Goal: Use online tool/utility: Utilize a website feature to perform a specific function

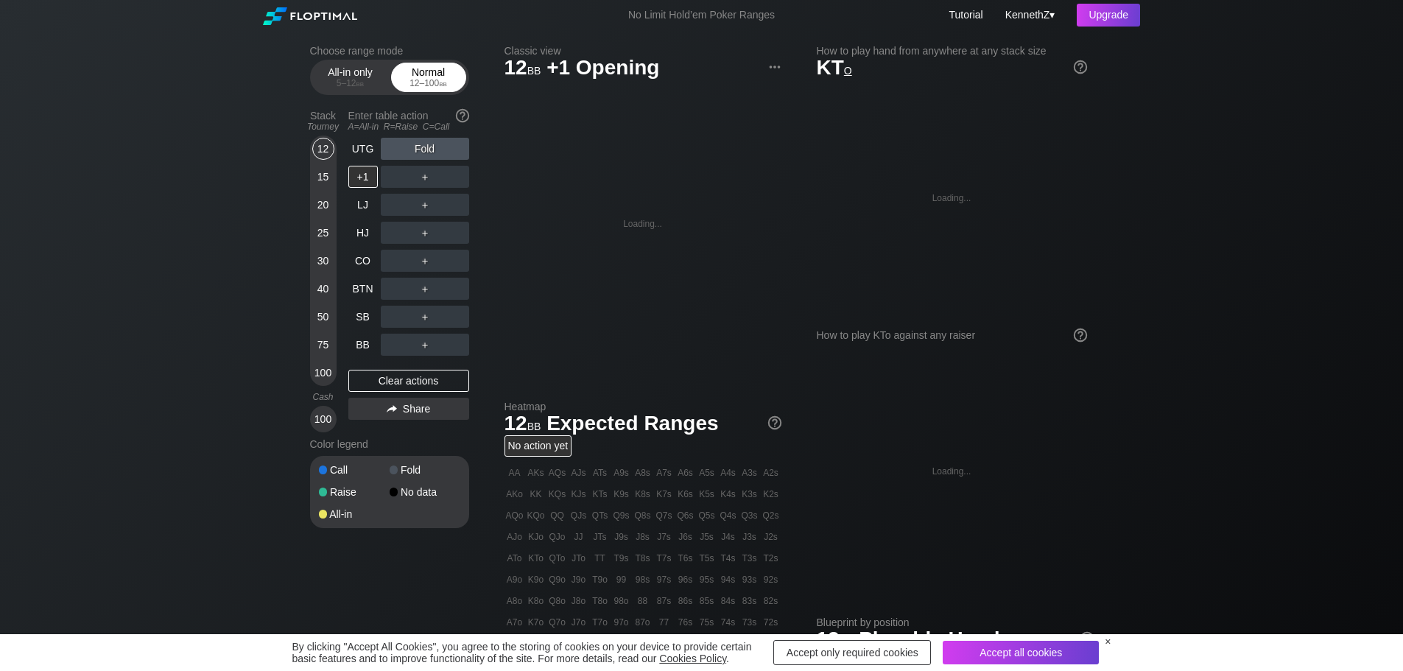
click at [405, 75] on div "Normal 12 – 100 bb" at bounding box center [429, 77] width 68 height 28
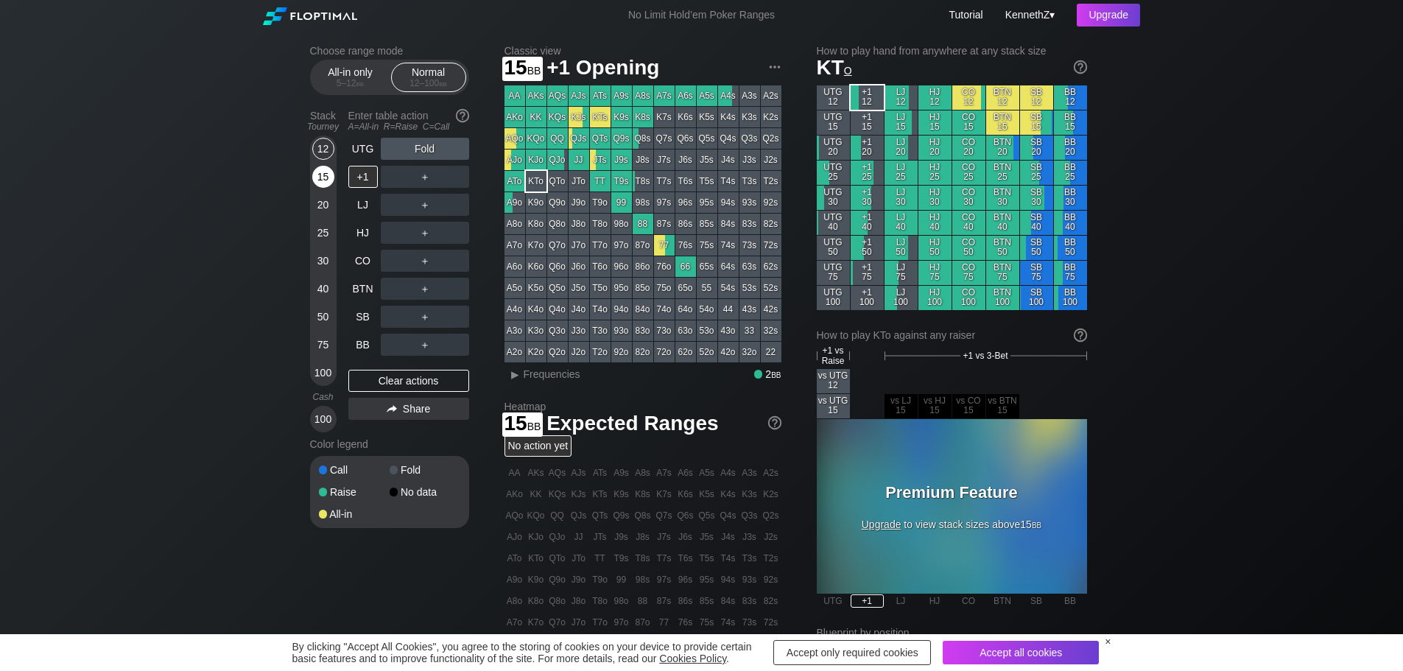
click at [321, 186] on div "15" at bounding box center [323, 177] width 22 height 22
click at [365, 175] on div "+1" at bounding box center [362, 177] width 29 height 22
click at [537, 205] on div "K9o" at bounding box center [536, 202] width 21 height 21
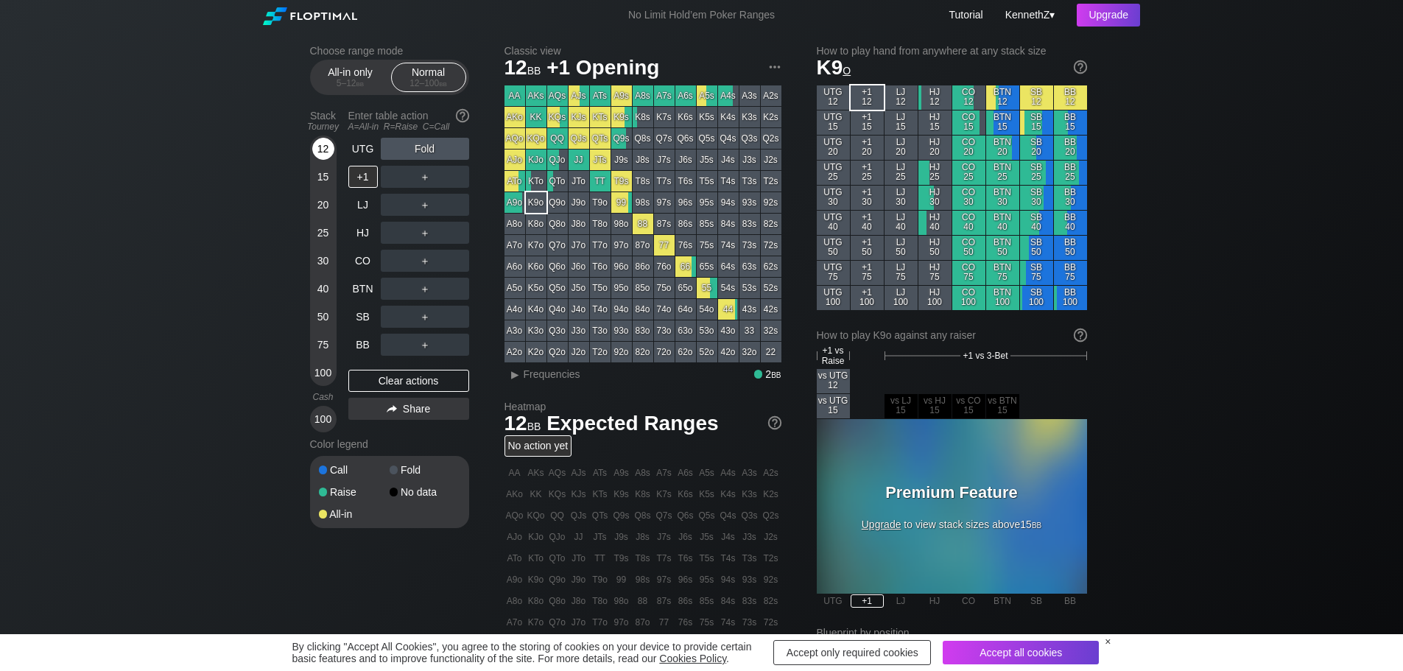
click at [321, 152] on div "12" at bounding box center [323, 149] width 22 height 22
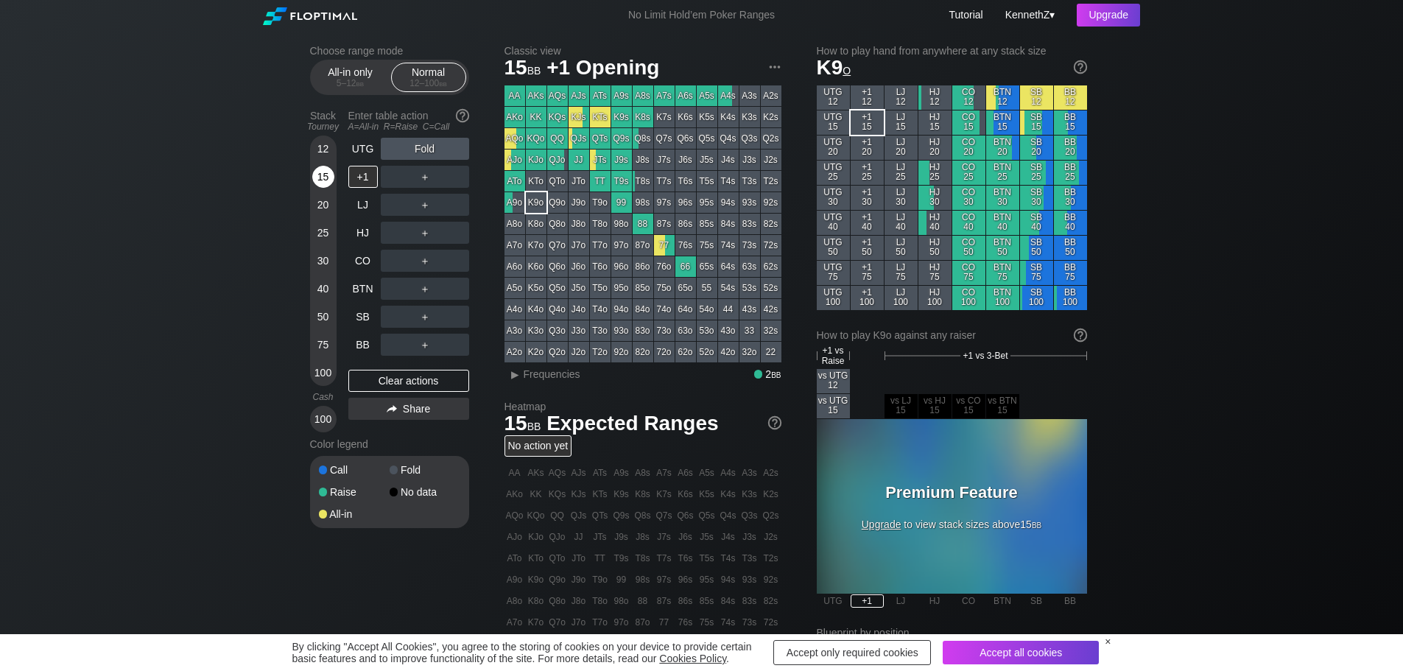
click at [325, 178] on div "15" at bounding box center [323, 177] width 22 height 22
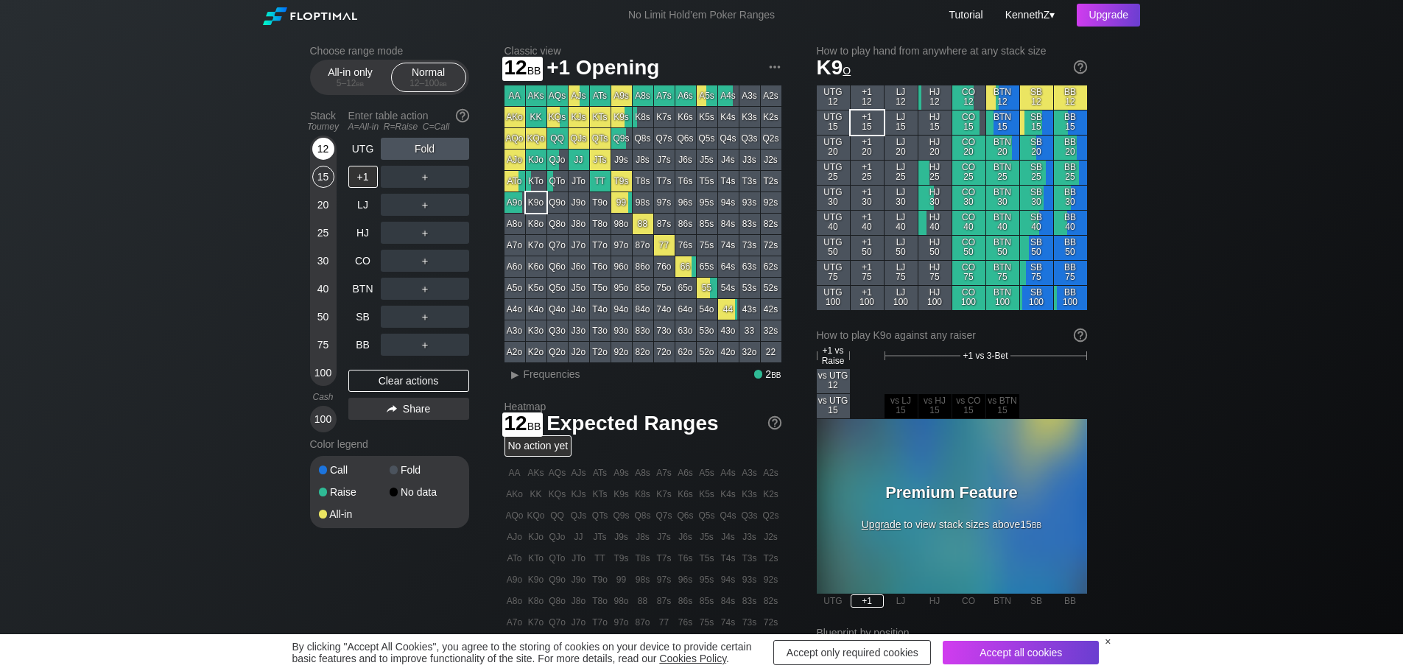
click at [317, 147] on div "12" at bounding box center [323, 149] width 22 height 22
click at [227, 258] on div "Choose range mode All-in only 5 – 12 bb Normal 12 – 100 bb Stack Tourney Enter …" at bounding box center [701, 505] width 1403 height 951
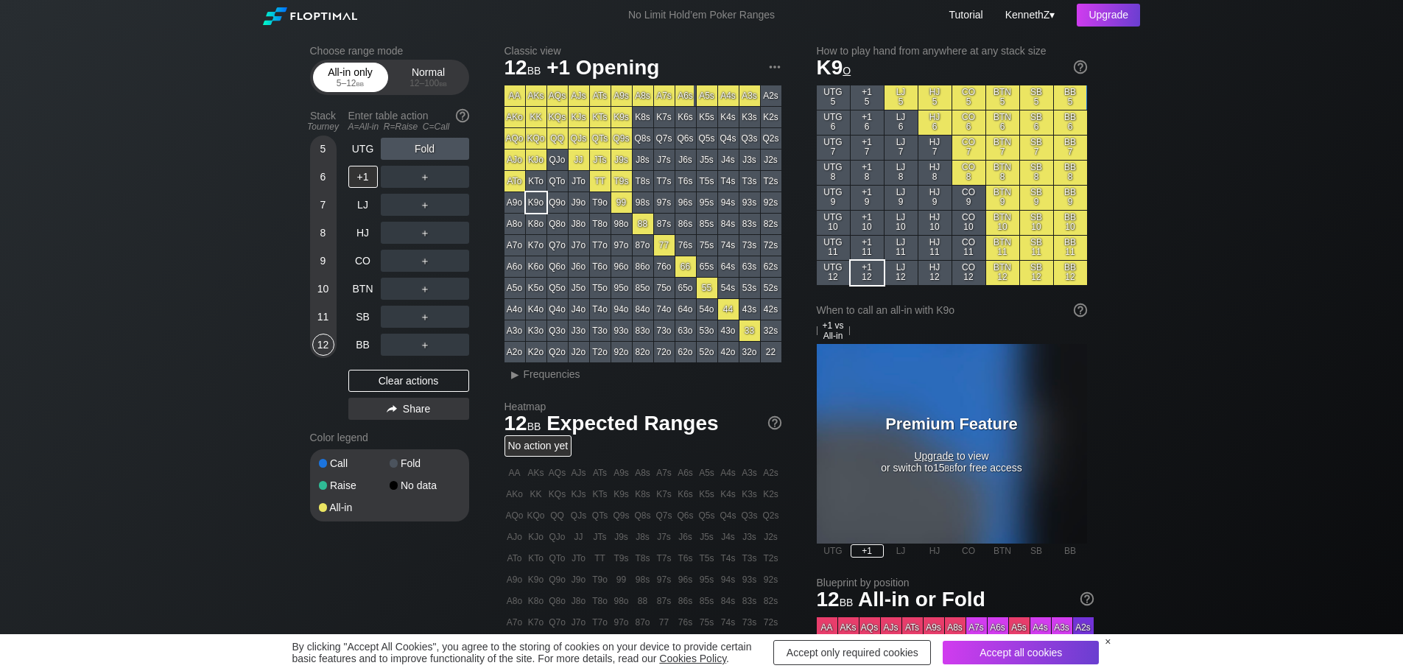
click at [370, 88] on div "5 – 12 bb" at bounding box center [351, 83] width 62 height 10
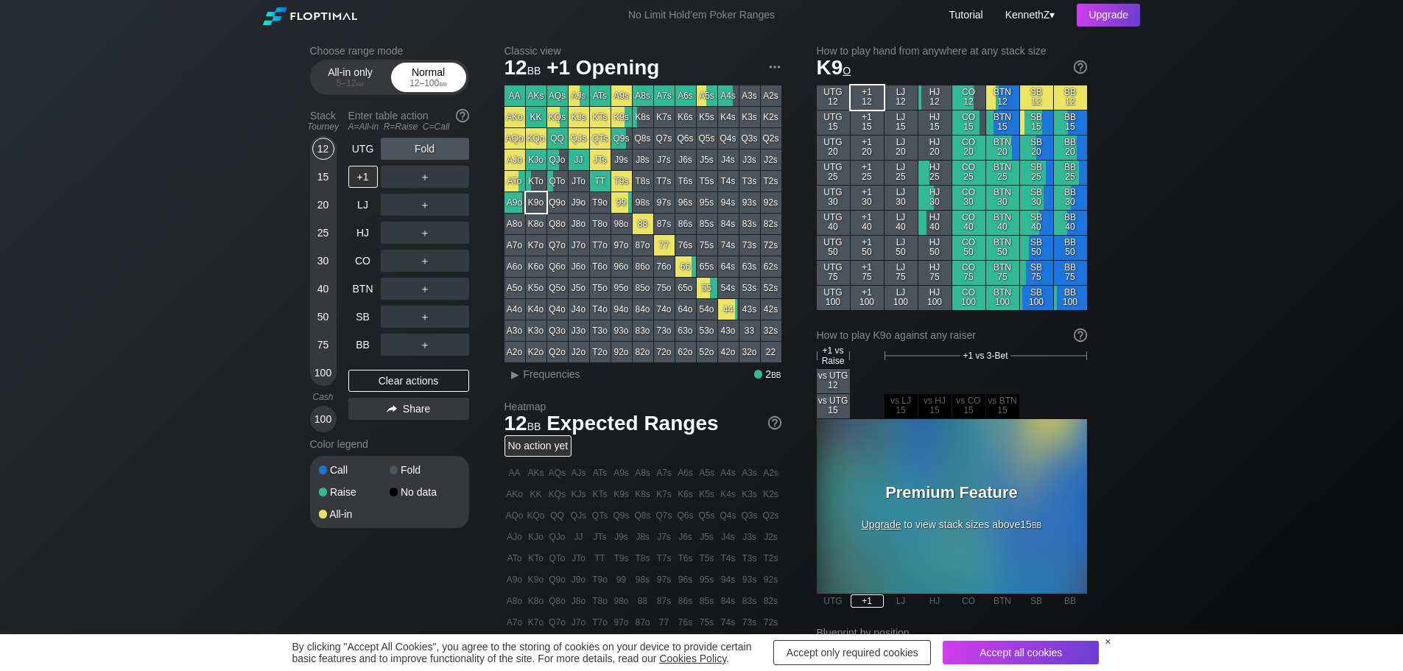
click at [429, 78] on div "Normal 12 – 100 bb" at bounding box center [429, 77] width 68 height 28
click at [324, 124] on div "Tourney" at bounding box center [323, 126] width 38 height 10
click at [320, 205] on div "20" at bounding box center [323, 205] width 22 height 22
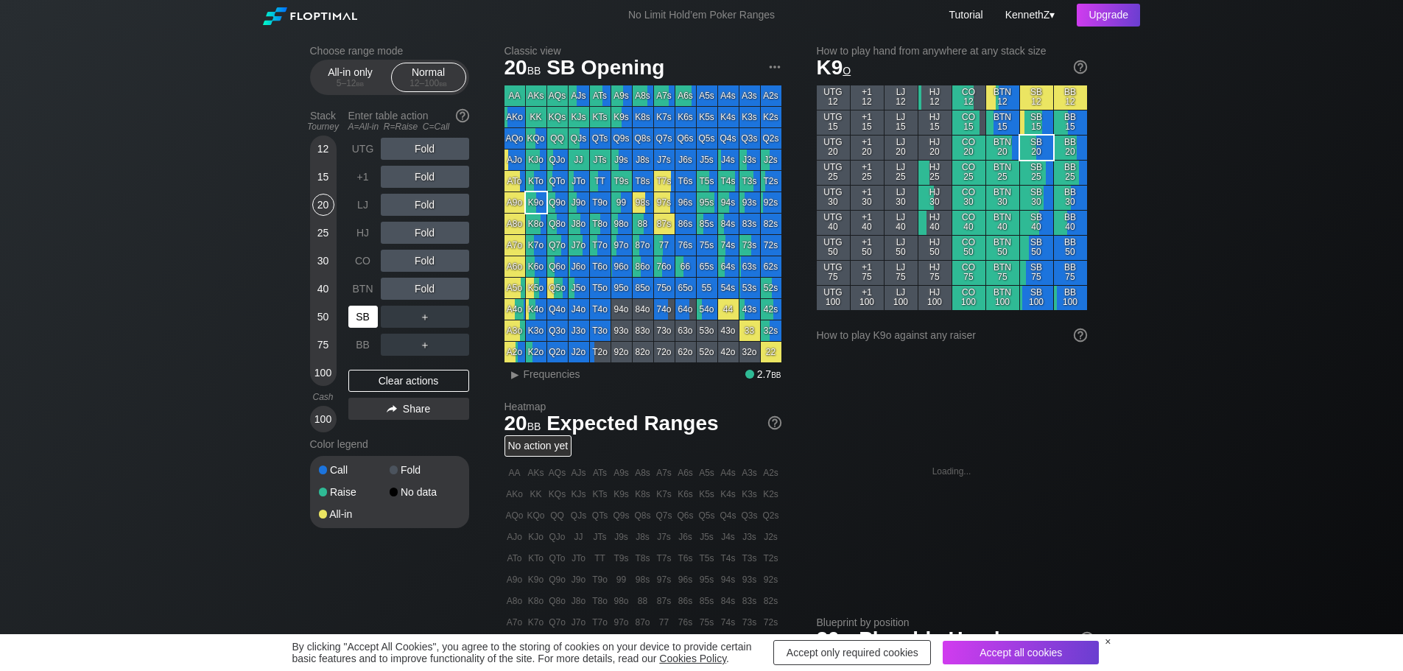
click at [360, 320] on div "SB" at bounding box center [362, 317] width 29 height 22
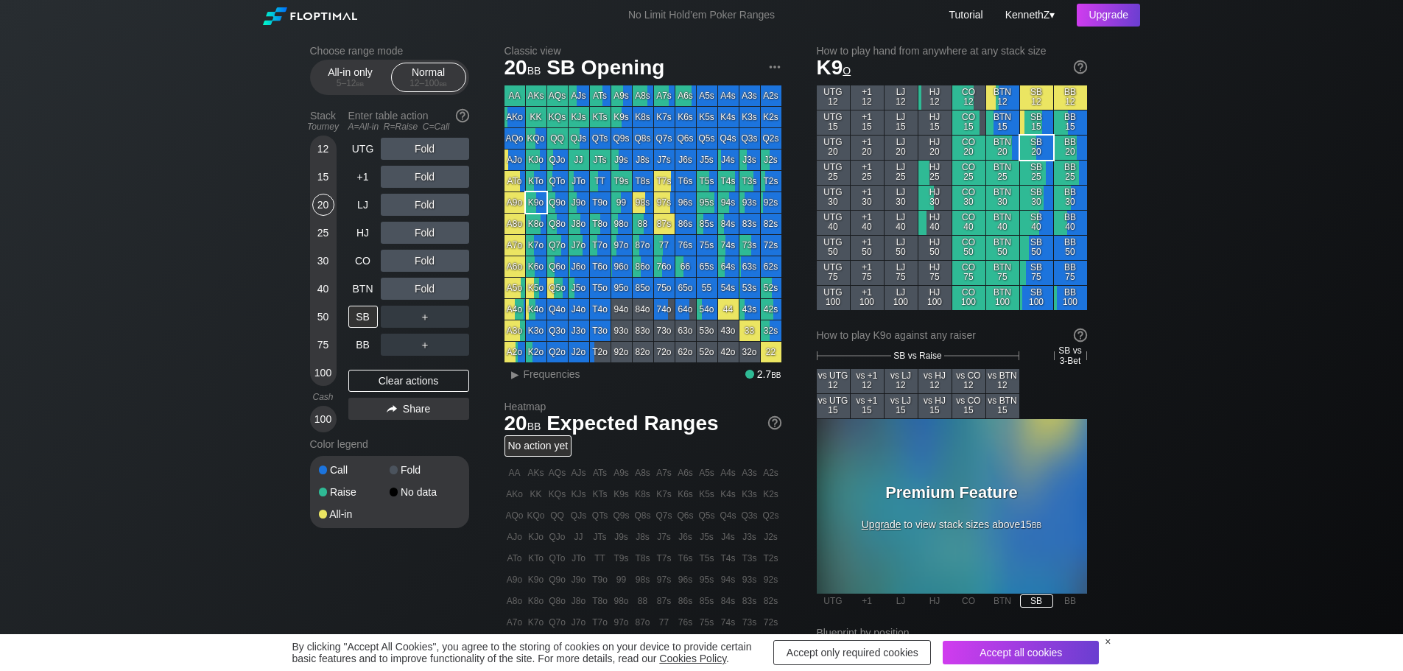
click at [306, 183] on div "Choose range mode All-in only 5 – 12 bb Normal 12 – 100 bb Stack Tourney Enter …" at bounding box center [701, 505] width 807 height 951
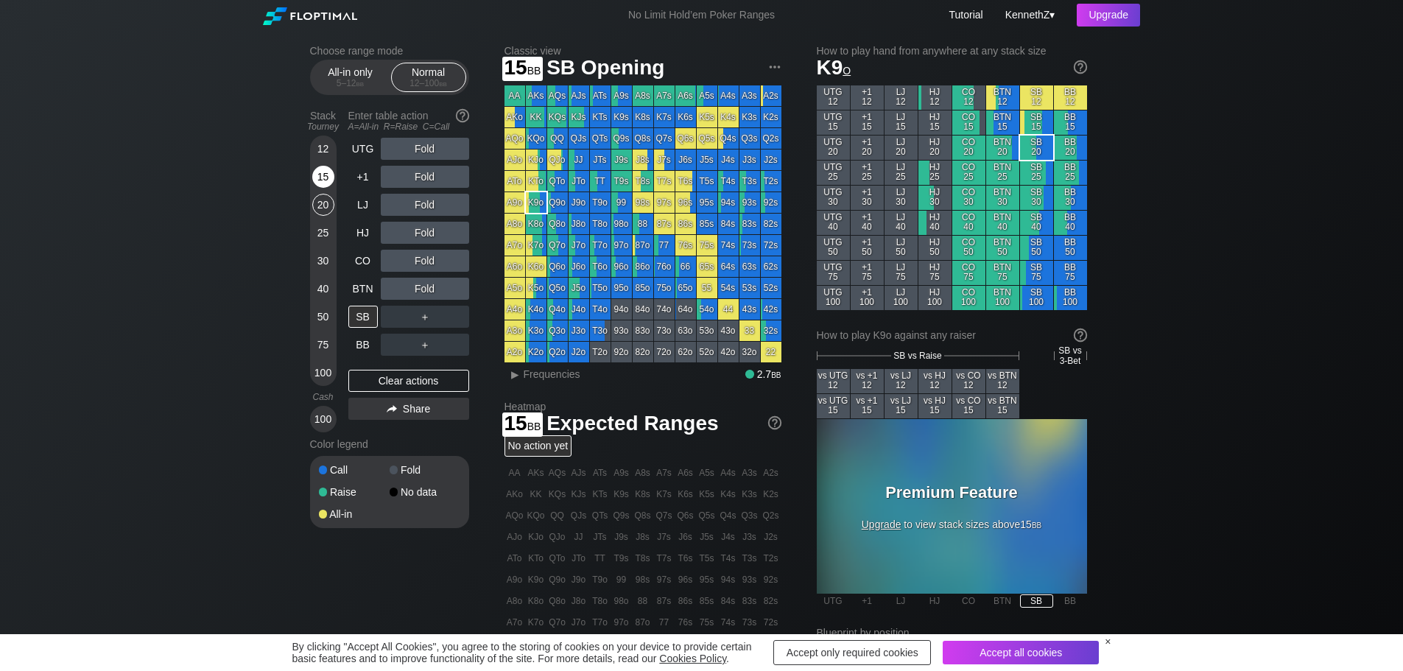
click at [322, 182] on div "15" at bounding box center [323, 177] width 22 height 22
click at [202, 228] on div "Choose range mode All-in only 5 – 12 bb Normal 12 – 100 bb Stack Tourney Enter …" at bounding box center [701, 505] width 1403 height 951
click at [317, 232] on div "25" at bounding box center [323, 233] width 22 height 22
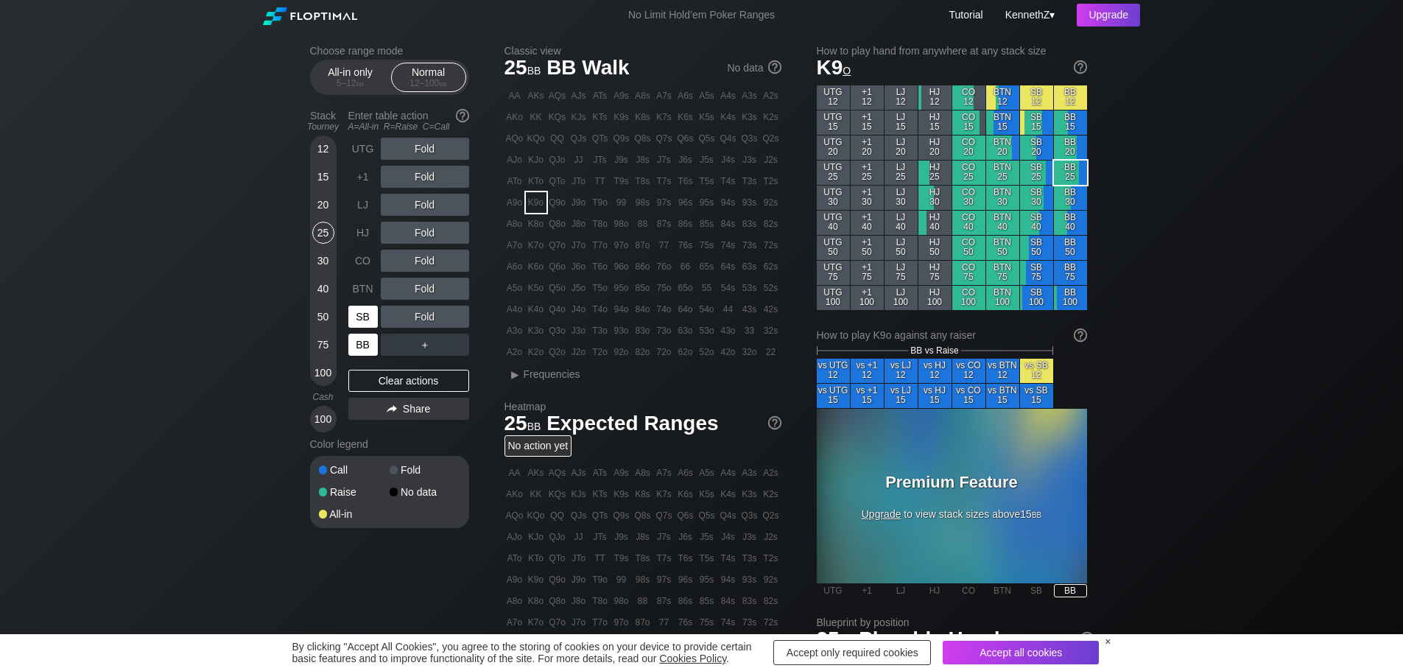
drag, startPoint x: 364, startPoint y: 347, endPoint x: 364, endPoint y: 309, distance: 38.3
click at [364, 315] on div "UTG Fold +1 Fold LJ Fold HJ Fold CO Fold BTN Fold SB Fold BB ＋" at bounding box center [408, 247] width 121 height 218
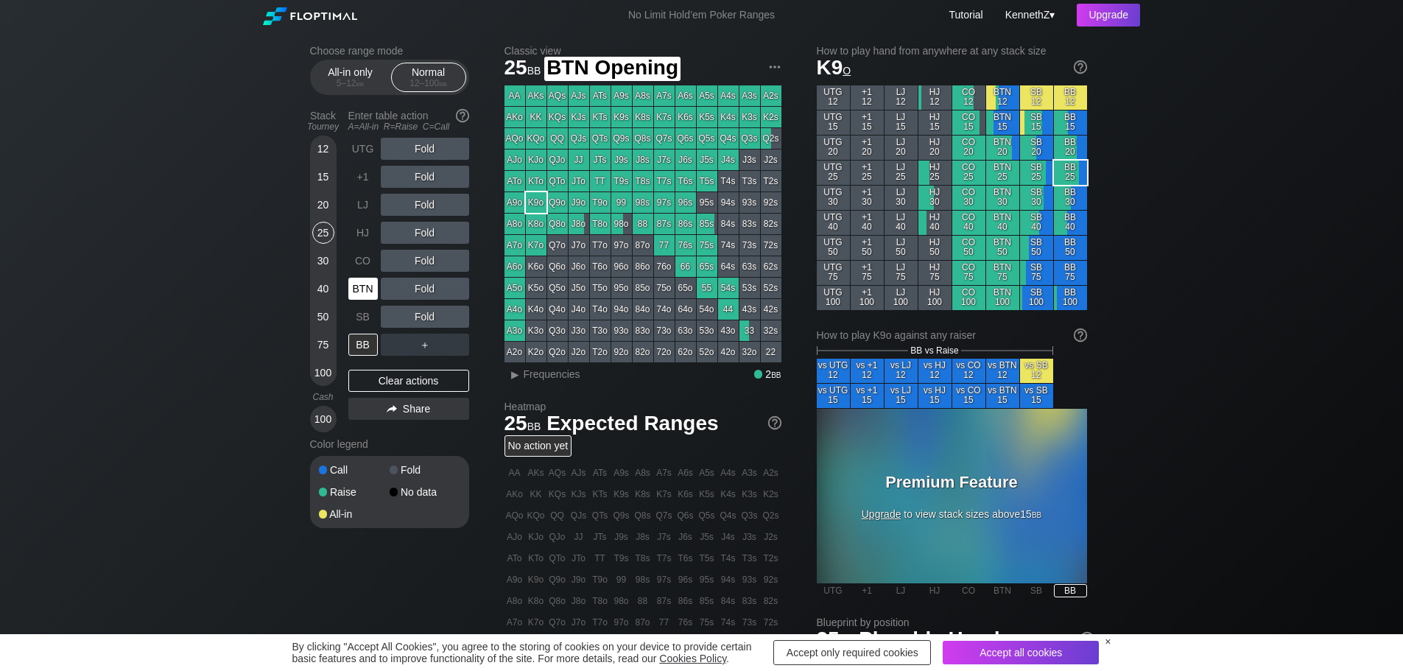
click at [366, 293] on div "BTN" at bounding box center [362, 289] width 29 height 22
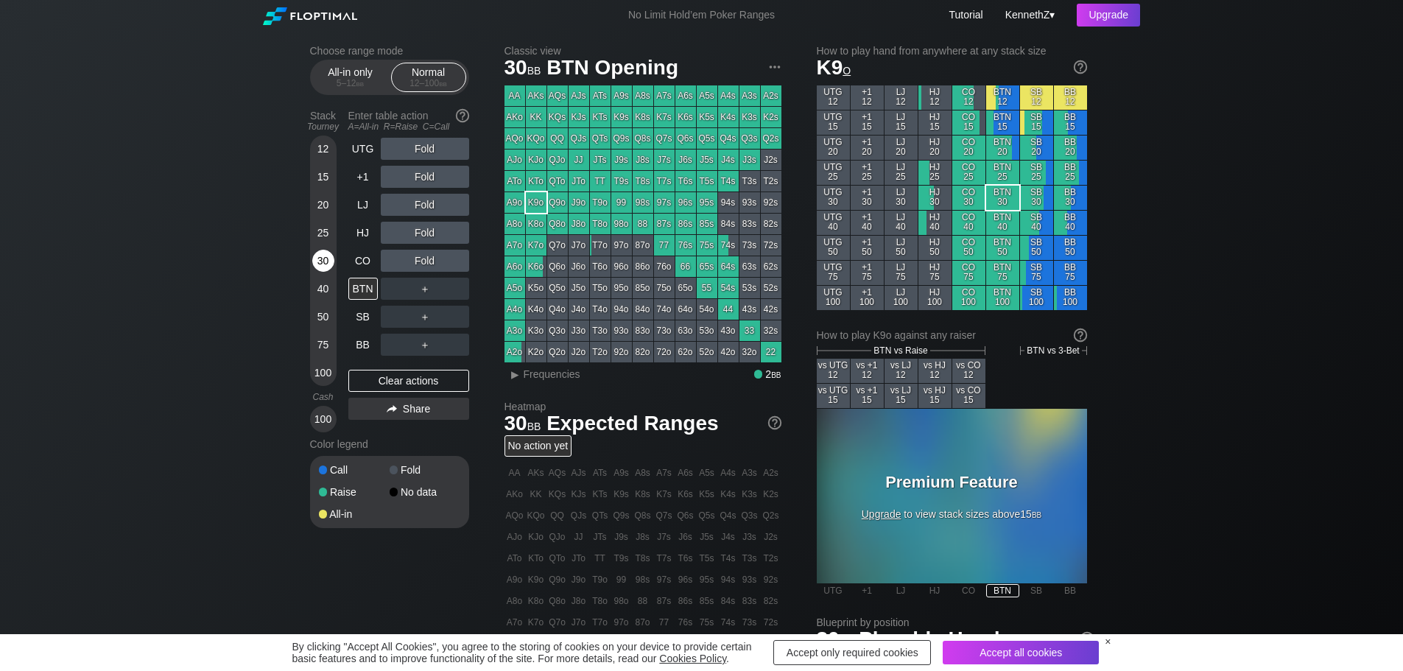
click at [325, 262] on div "30" at bounding box center [323, 261] width 22 height 22
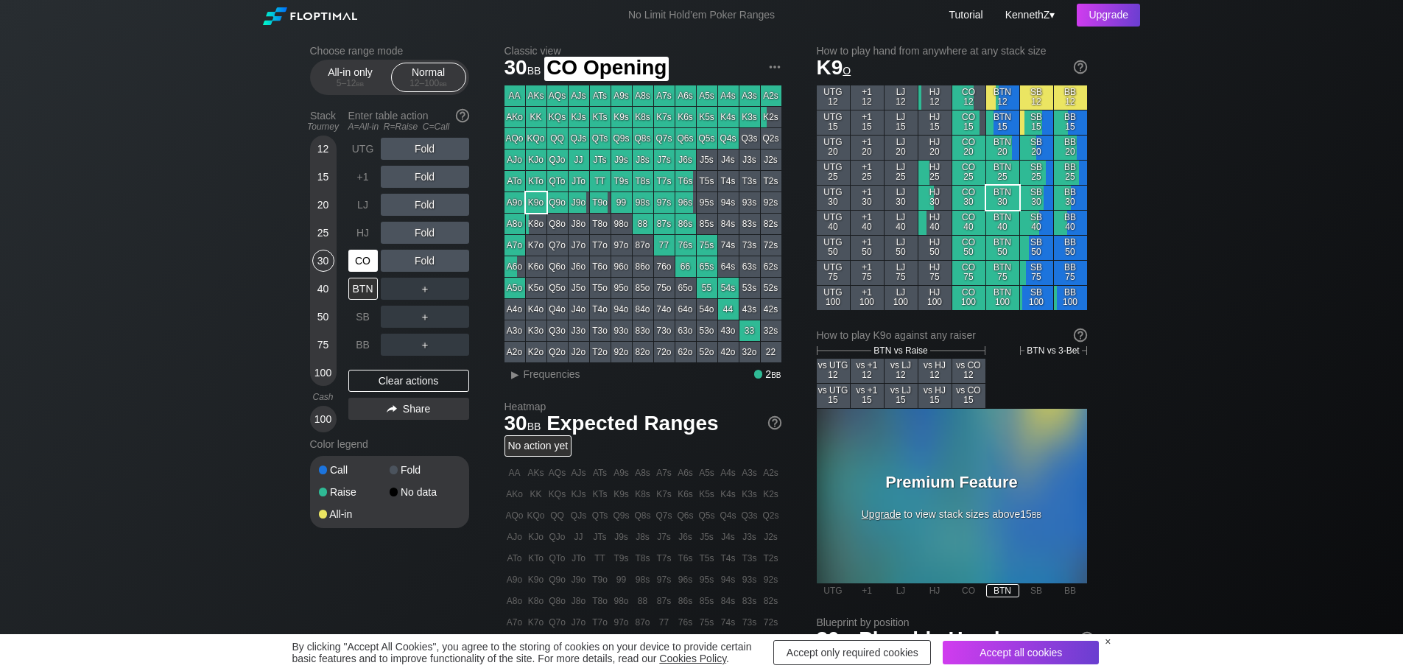
click at [357, 266] on div "CO" at bounding box center [362, 261] width 29 height 22
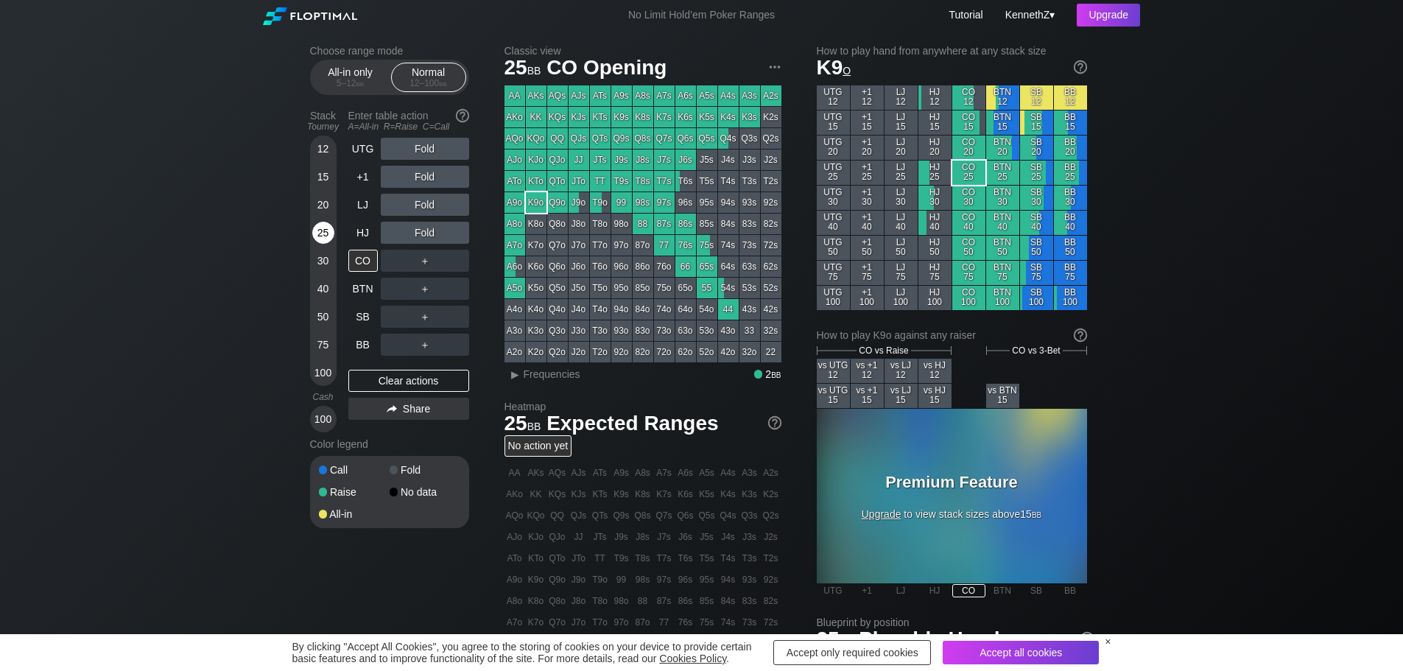
click at [319, 239] on div "25" at bounding box center [323, 233] width 22 height 22
click at [317, 178] on div "15" at bounding box center [323, 177] width 22 height 22
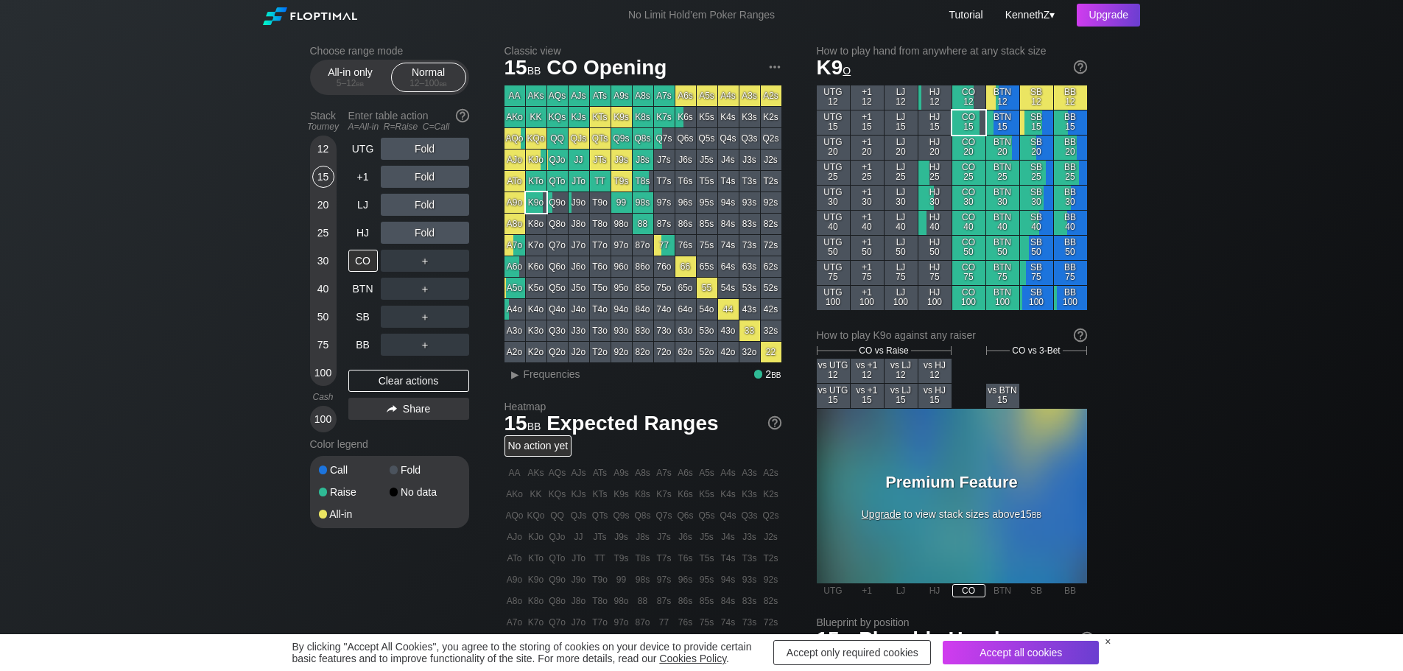
click at [318, 148] on div "12" at bounding box center [323, 149] width 22 height 22
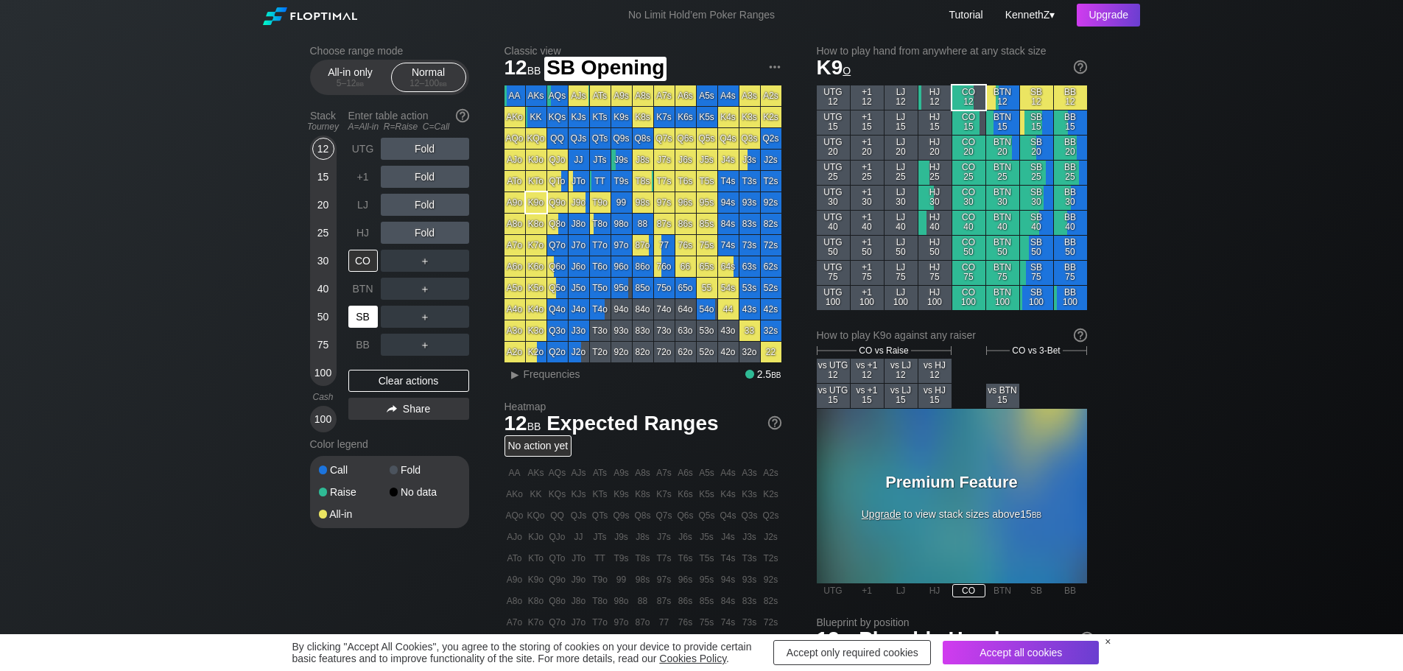
click at [353, 317] on div "SB" at bounding box center [362, 317] width 29 height 22
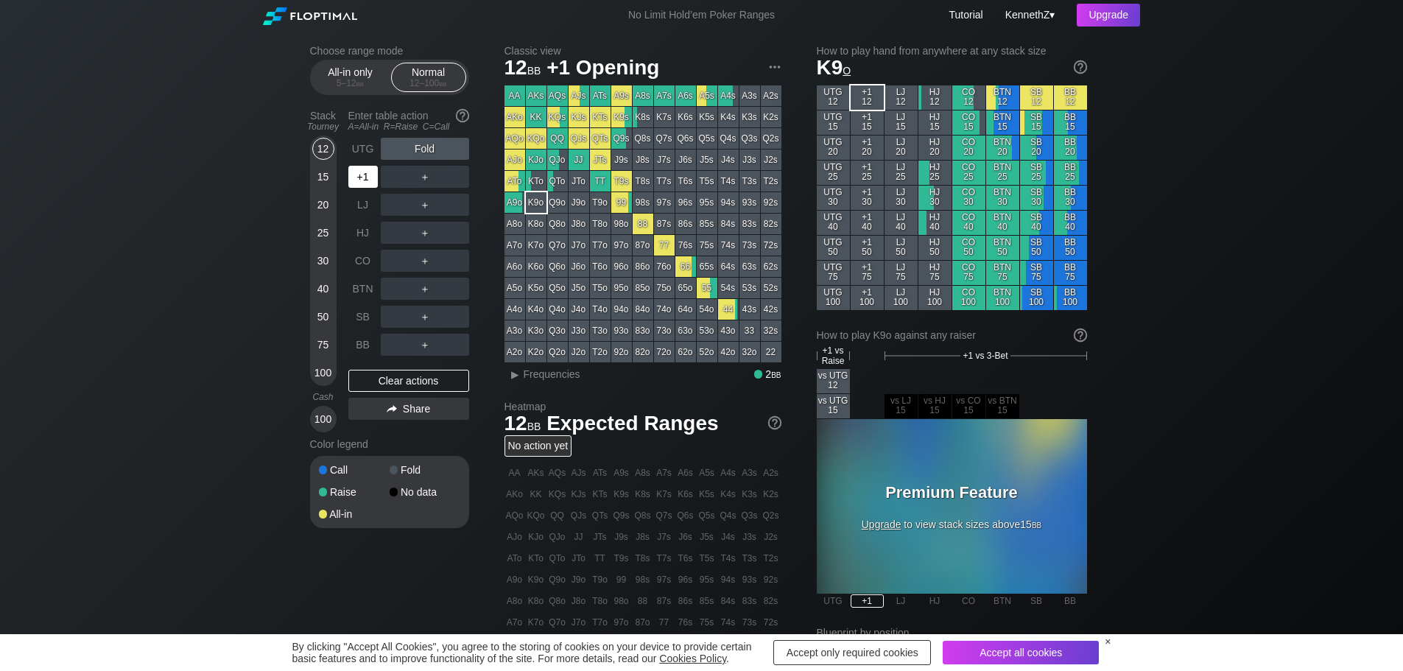
click at [356, 180] on div "+1" at bounding box center [362, 177] width 29 height 22
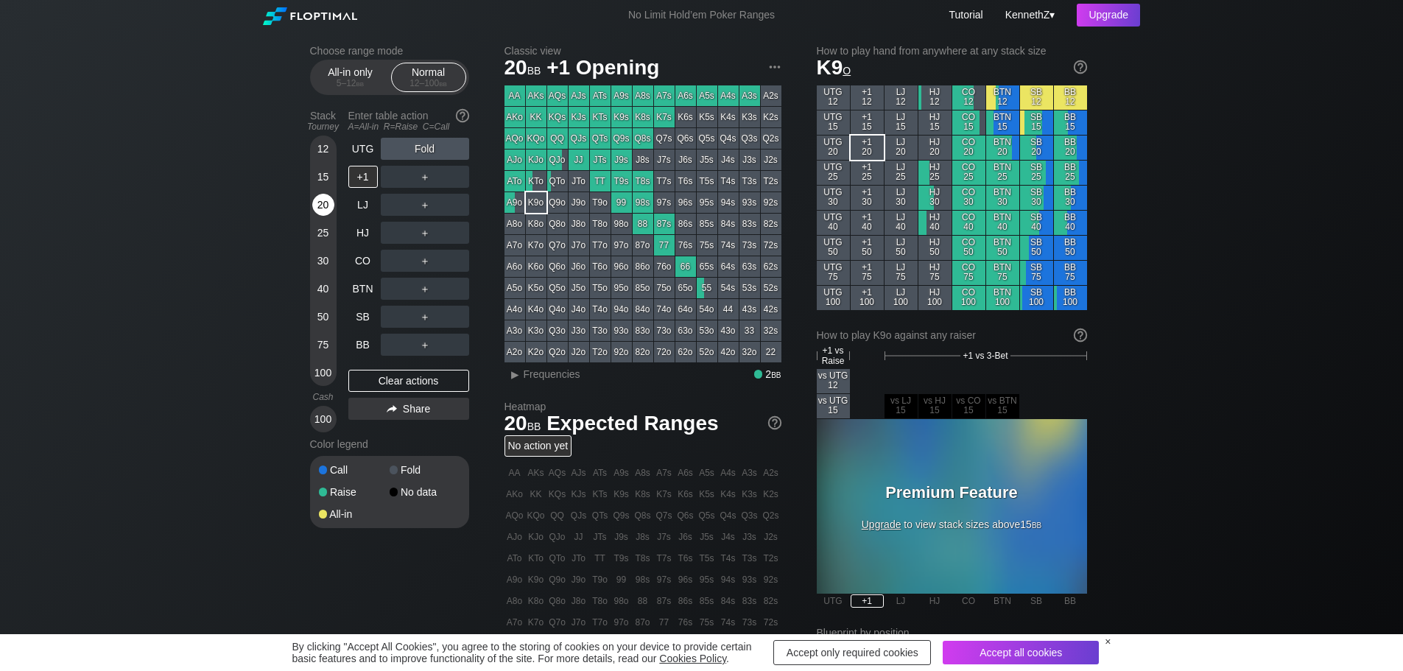
click at [323, 205] on div "20" at bounding box center [323, 205] width 22 height 22
click at [326, 211] on div "20" at bounding box center [323, 205] width 22 height 22
click at [368, 154] on div "UTG" at bounding box center [362, 149] width 29 height 22
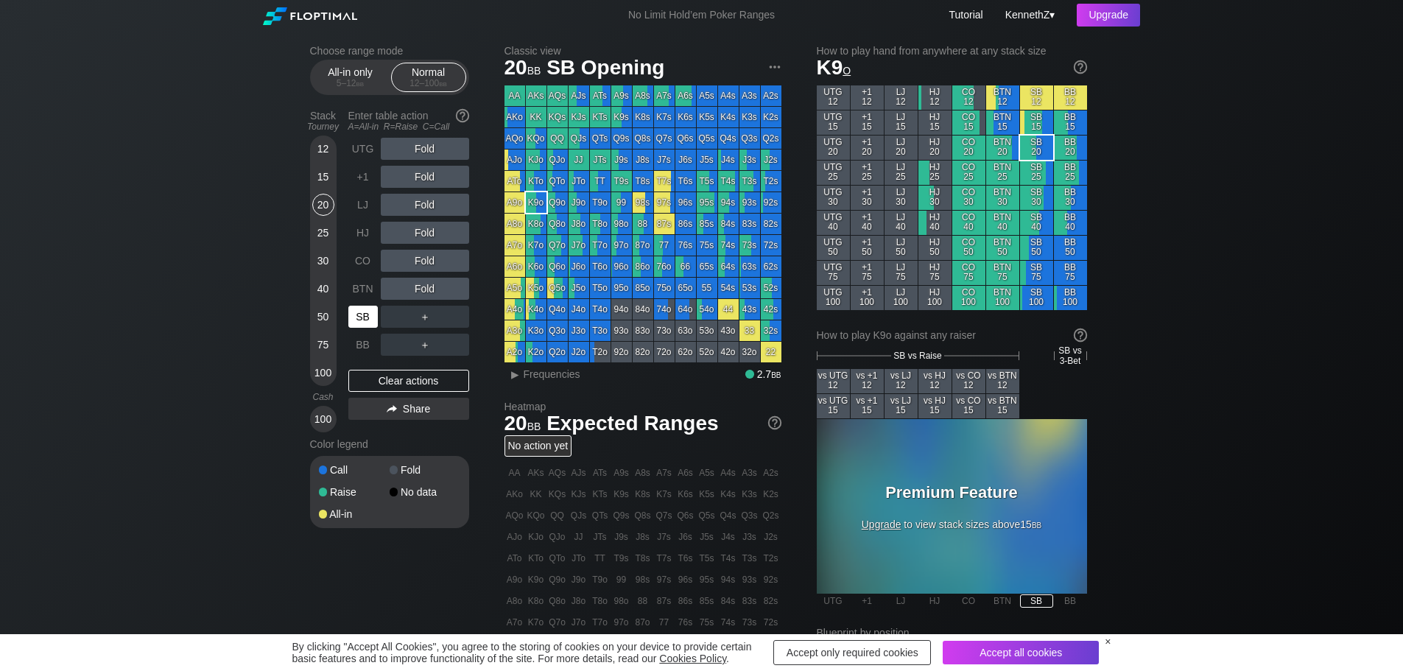
click at [363, 320] on div "SB" at bounding box center [362, 317] width 29 height 22
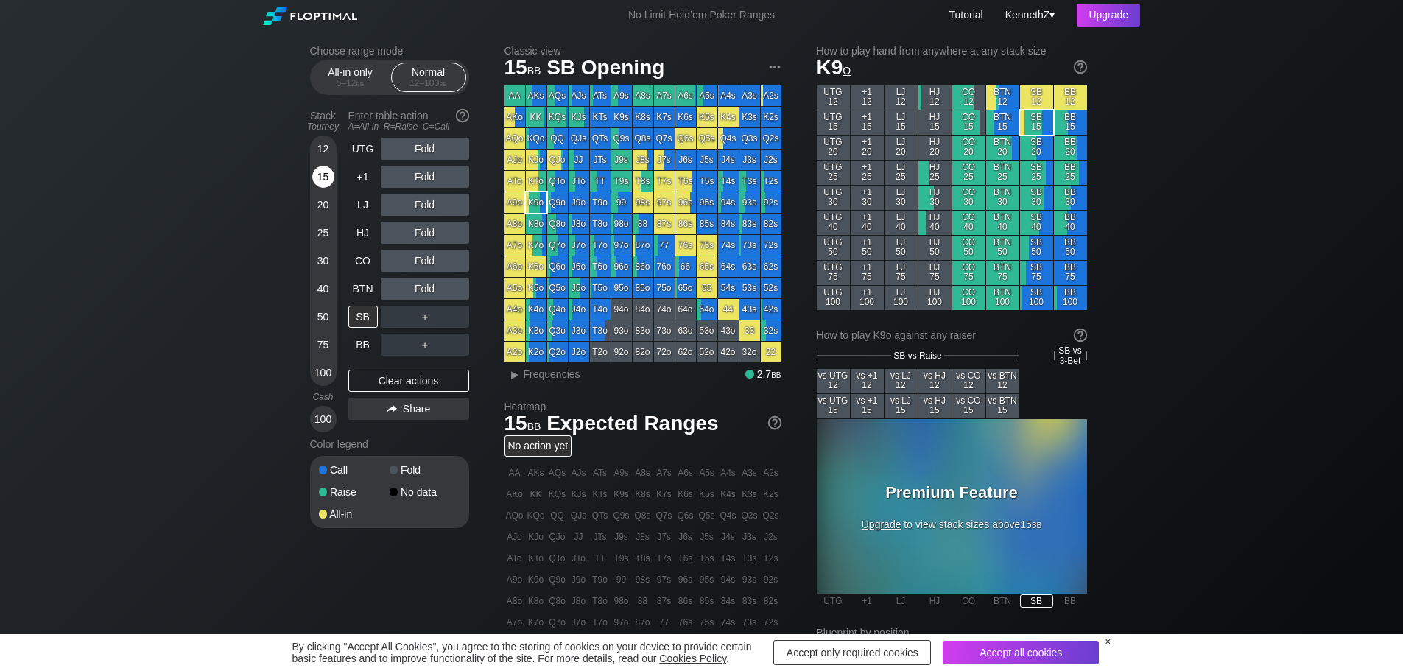
click at [328, 179] on div "15" at bounding box center [323, 177] width 22 height 22
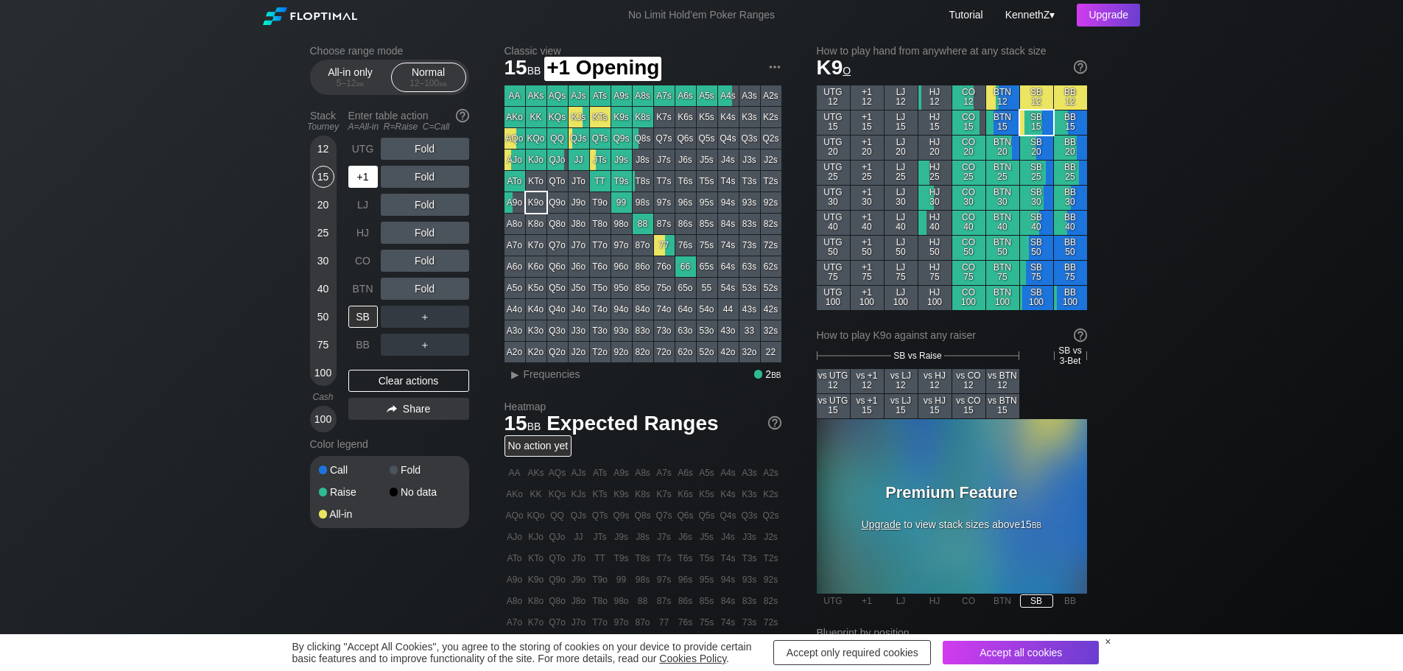
click at [367, 177] on div "+1" at bounding box center [362, 177] width 29 height 22
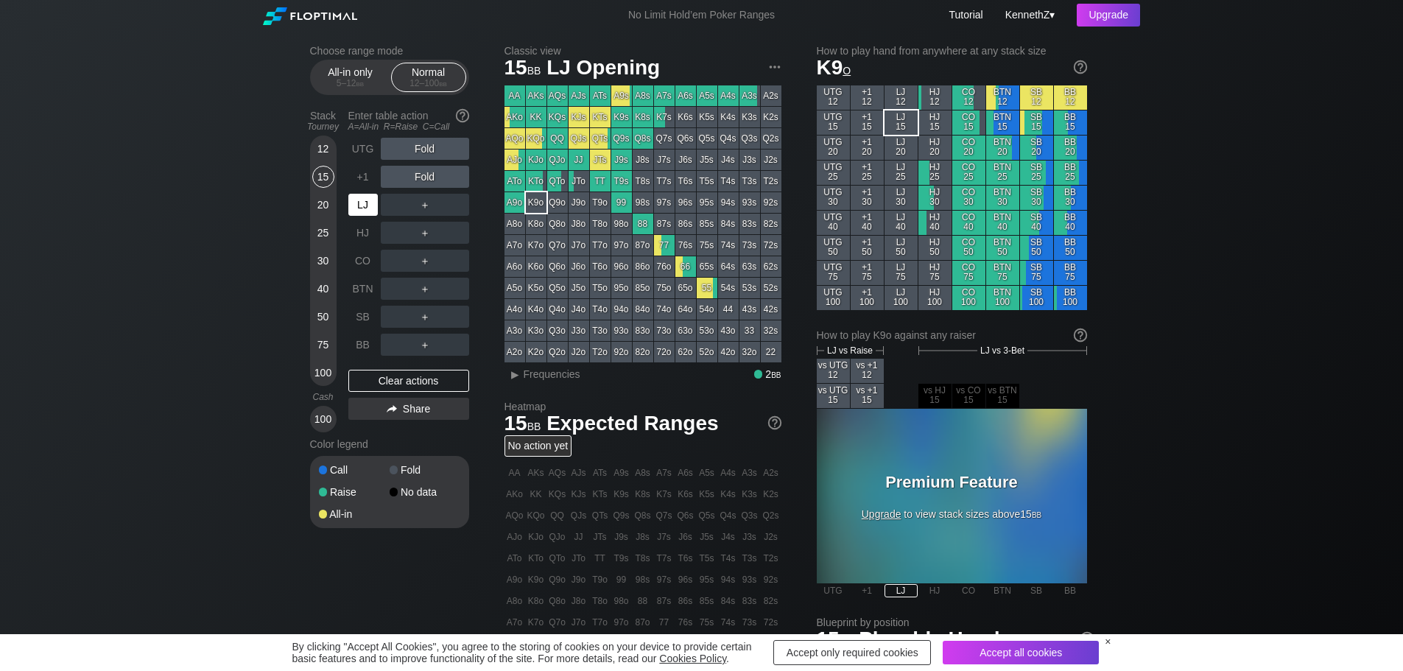
click at [369, 214] on div "LJ" at bounding box center [362, 205] width 29 height 22
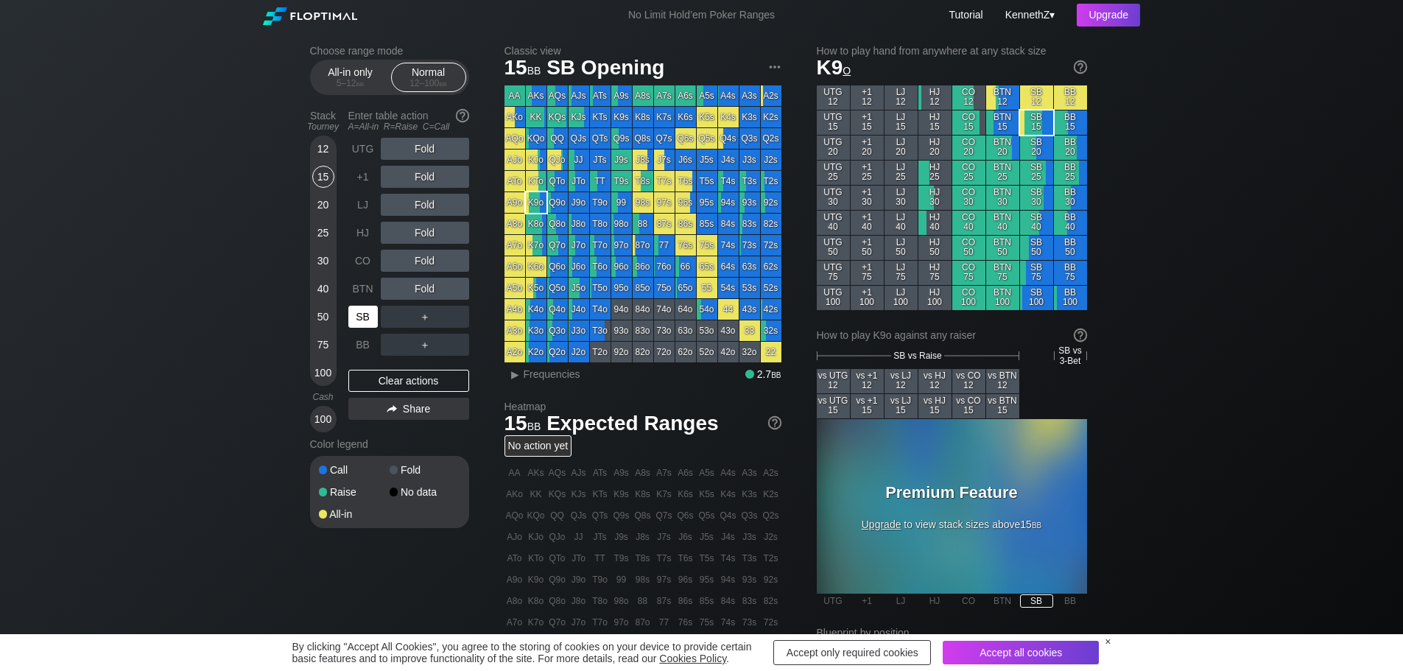
click at [364, 319] on div "SB" at bounding box center [362, 317] width 29 height 22
click at [369, 254] on div "CO" at bounding box center [362, 261] width 29 height 22
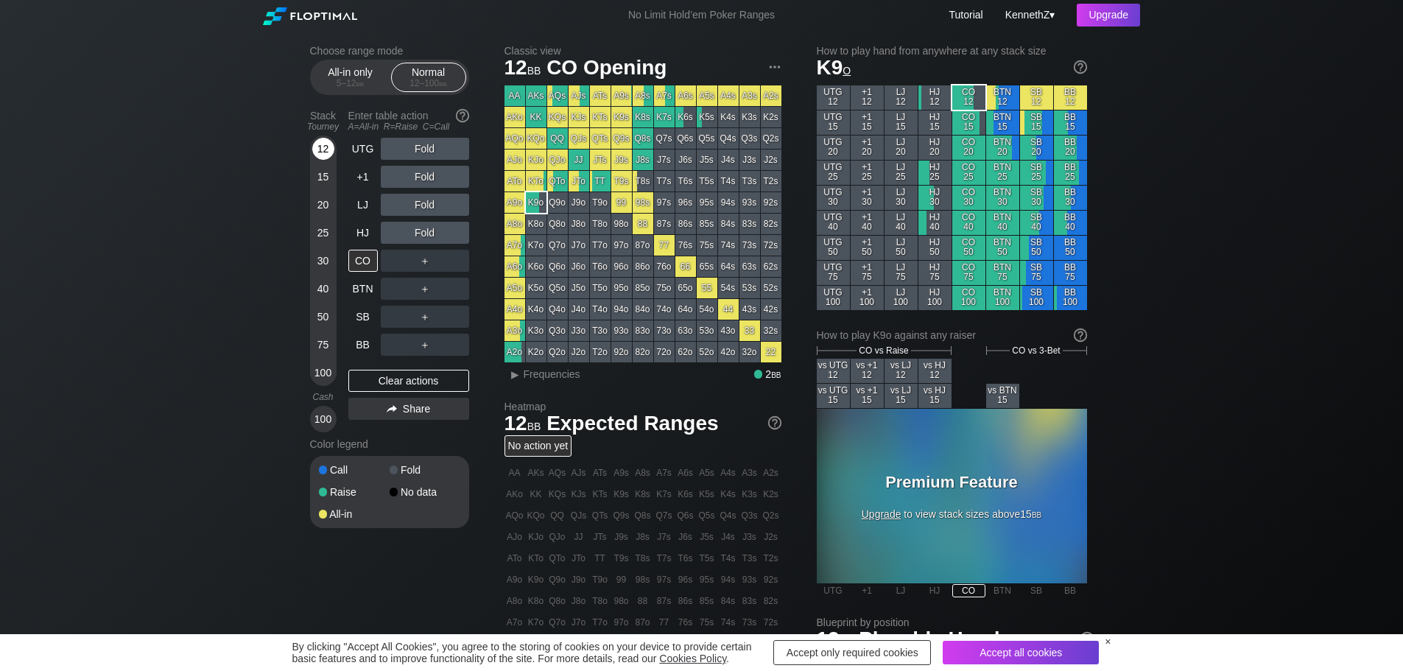
click at [320, 151] on div "12" at bounding box center [323, 149] width 22 height 22
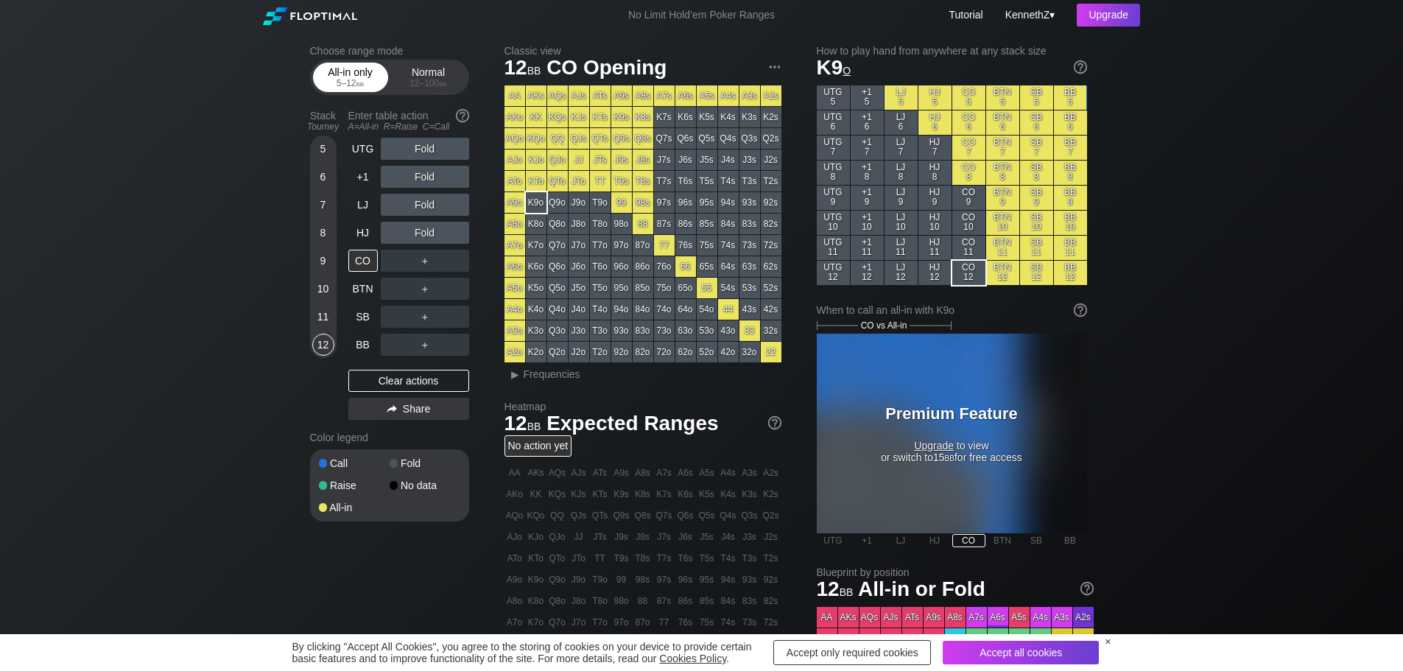
click at [338, 73] on div "All-in only 5 – 12 bb" at bounding box center [351, 77] width 68 height 28
click at [312, 329] on div "11" at bounding box center [323, 320] width 22 height 28
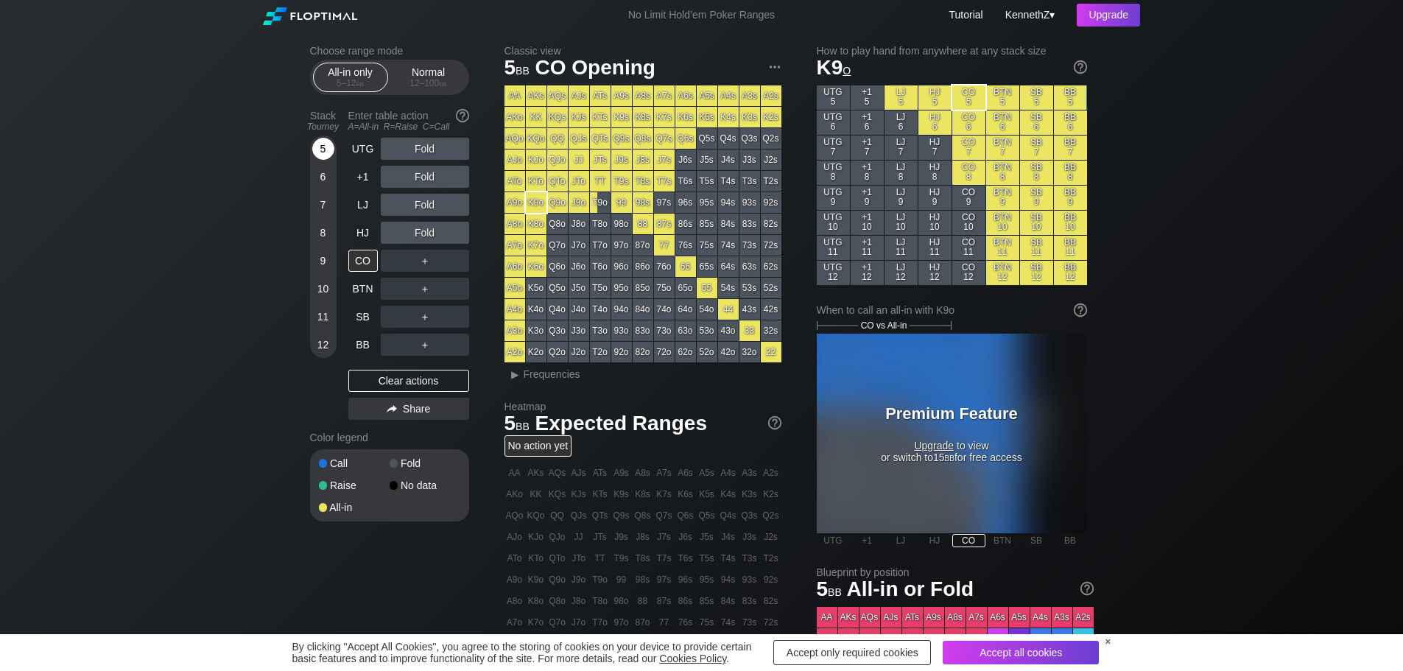
click at [324, 151] on div "5" at bounding box center [323, 149] width 22 height 22
click at [371, 311] on div "SB" at bounding box center [362, 317] width 29 height 22
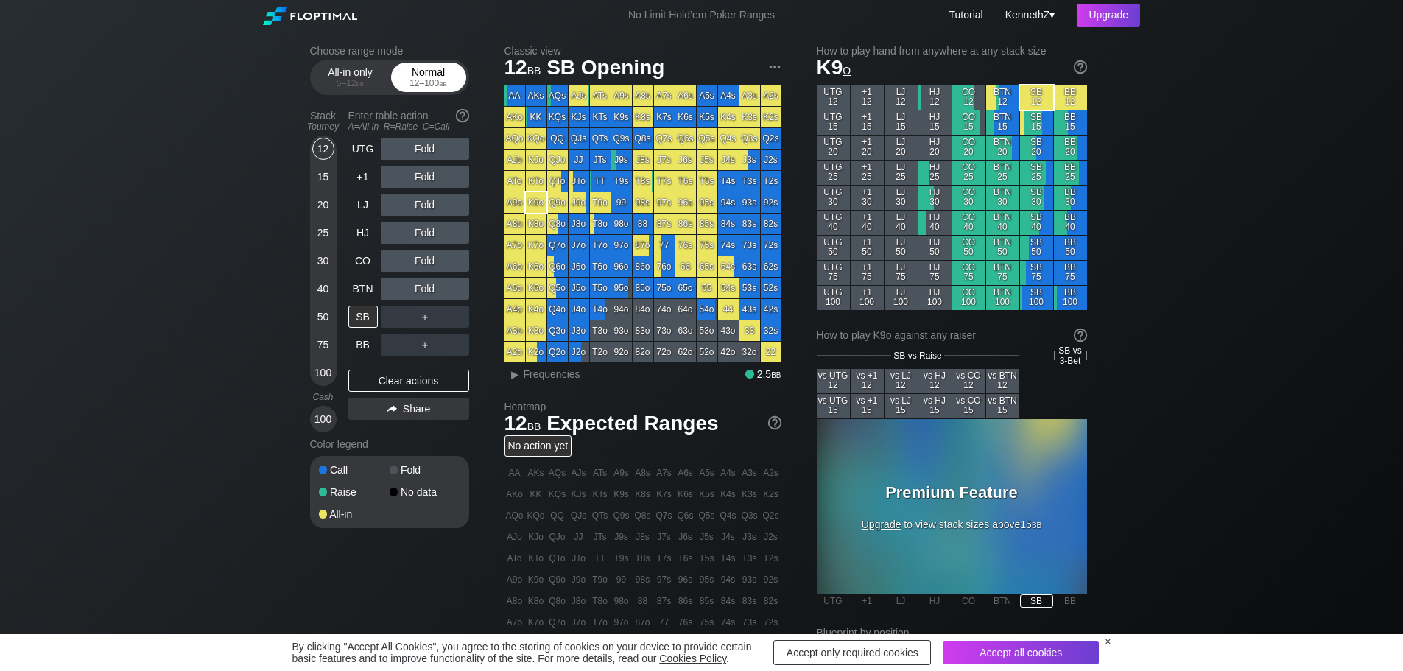
click at [421, 77] on div "Normal 12 – 100 bb" at bounding box center [429, 77] width 68 height 28
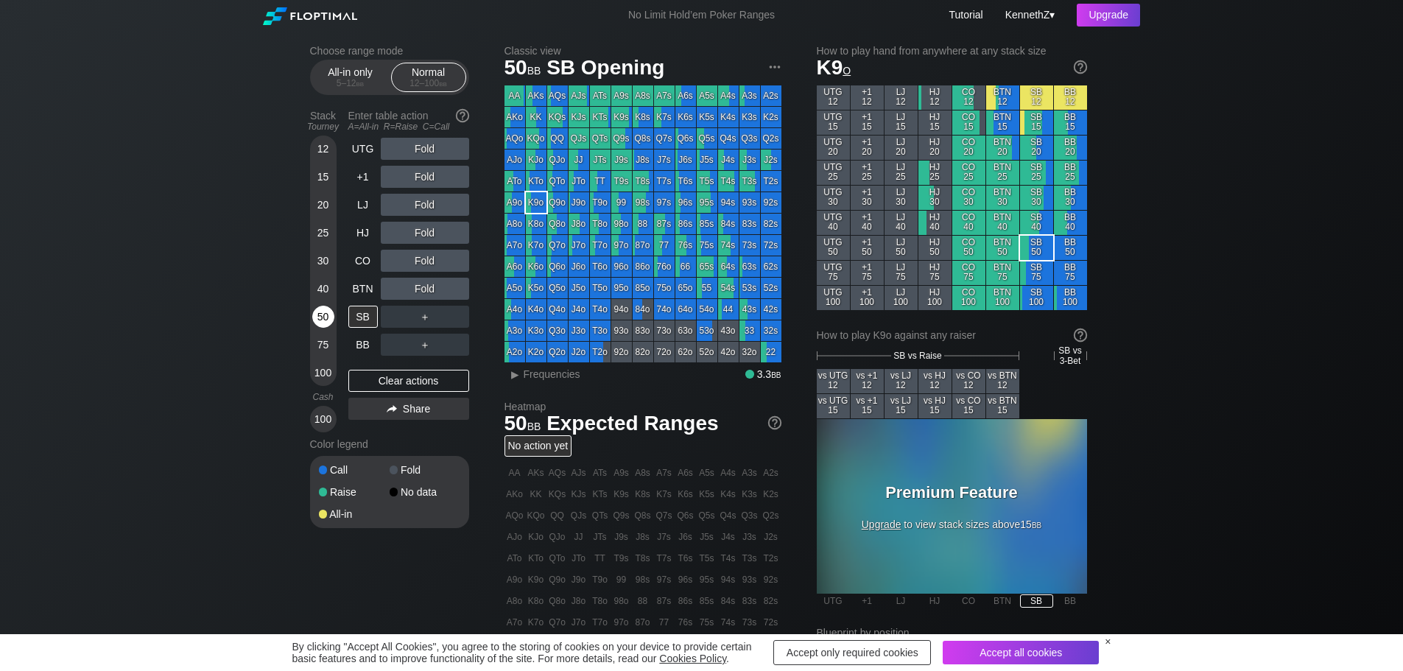
click at [326, 320] on div "50" at bounding box center [323, 317] width 22 height 22
click at [370, 174] on div "+1" at bounding box center [362, 177] width 29 height 22
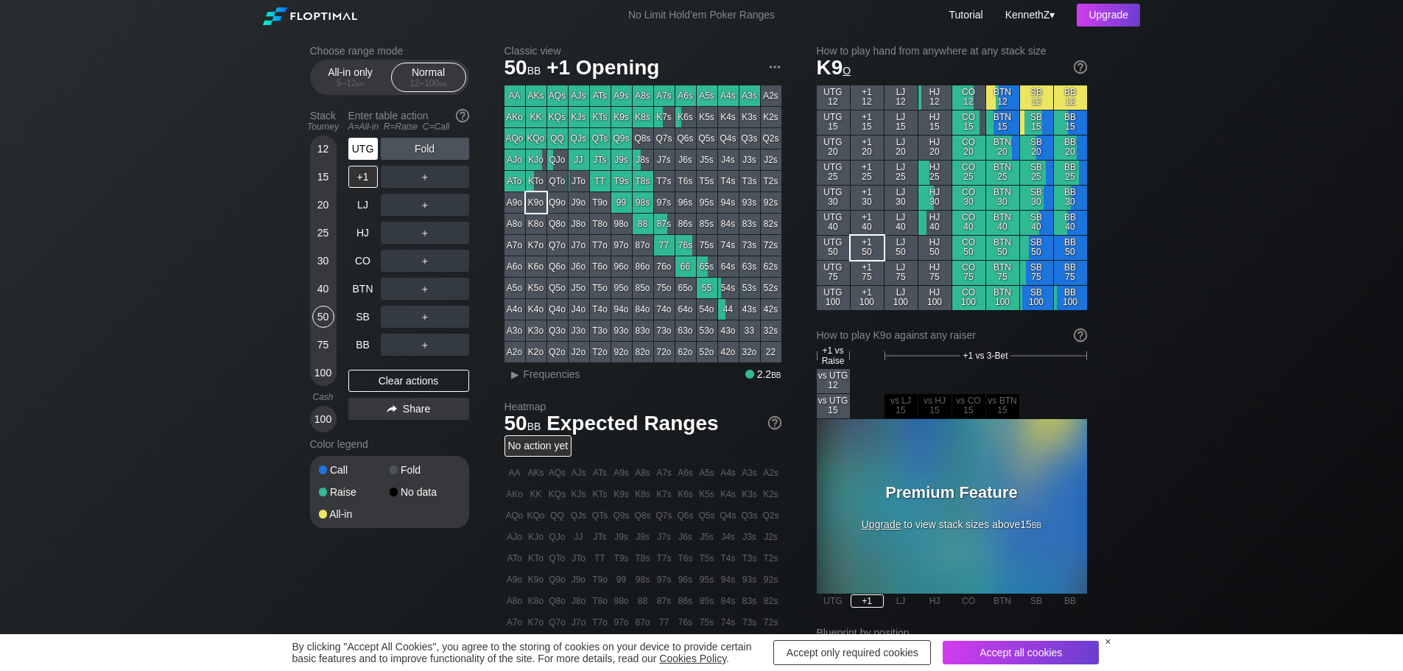
click at [368, 147] on div "UTG" at bounding box center [362, 149] width 29 height 22
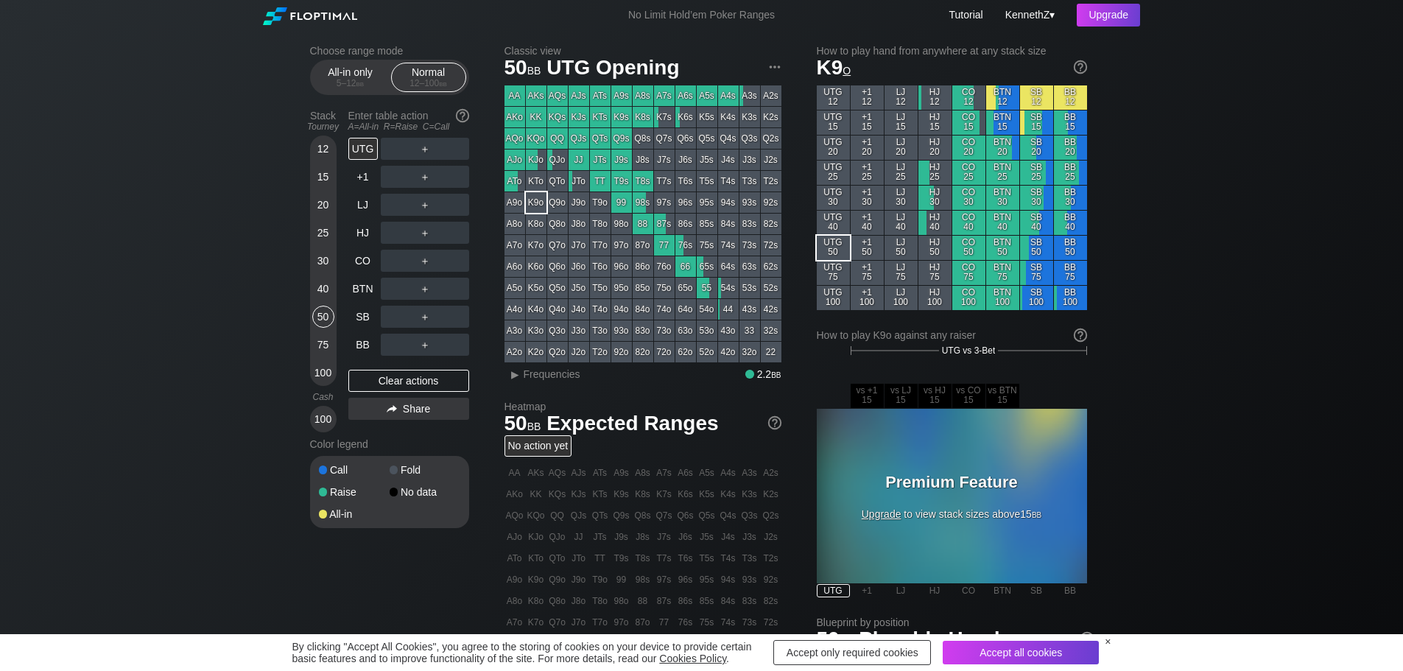
click at [150, 310] on div "Choose range mode All-in only 5 – 12 bb Normal 12 – 100 bb Stack Tourney Enter …" at bounding box center [701, 500] width 1403 height 940
click at [363, 200] on div "LJ" at bounding box center [362, 205] width 29 height 22
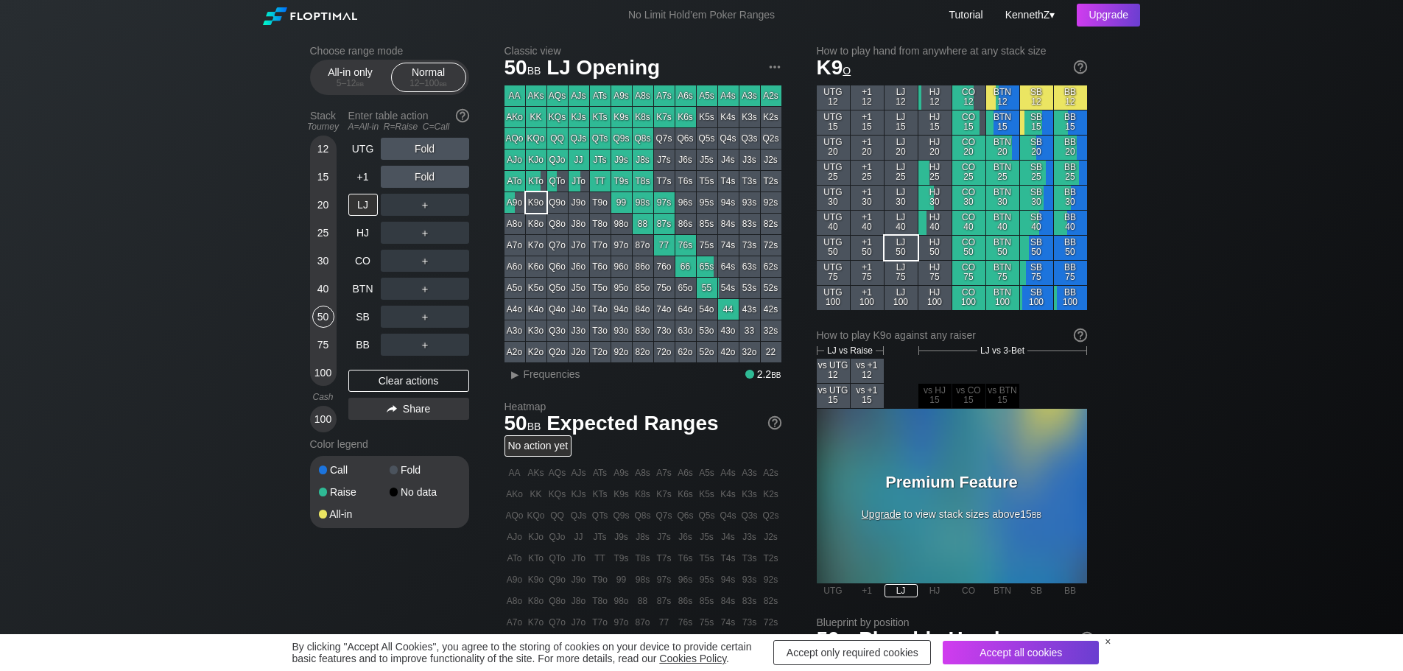
click at [186, 334] on div "Choose range mode All-in only 5 – 12 bb Normal 12 – 100 bb Stack Tourney Enter …" at bounding box center [701, 500] width 1403 height 940
click at [187, 557] on div "Choose range mode All-in only 5 – 12 bb Normal 12 – 100 bb Stack Tourney Enter …" at bounding box center [701, 500] width 1403 height 940
click at [325, 200] on div "20" at bounding box center [323, 205] width 22 height 22
click at [323, 201] on div "20" at bounding box center [323, 205] width 22 height 22
click at [324, 320] on div "50" at bounding box center [323, 317] width 22 height 22
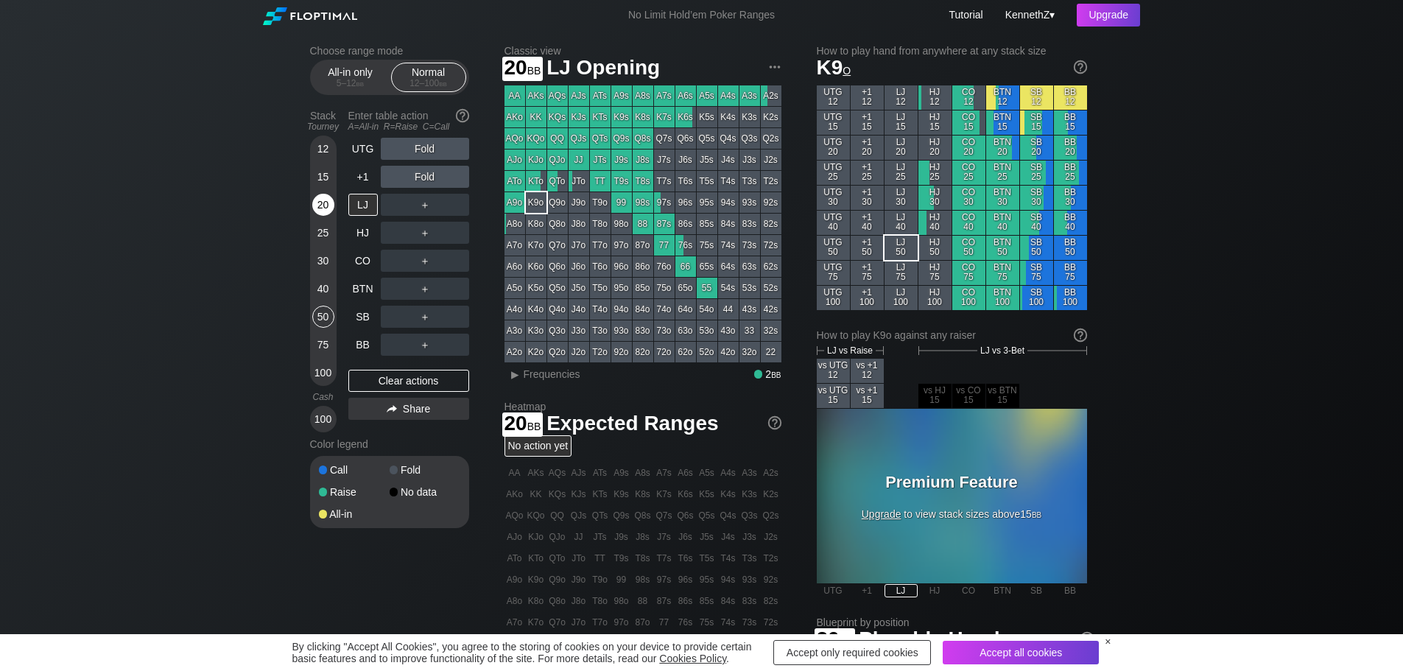
click at [326, 200] on div "20" at bounding box center [323, 205] width 22 height 22
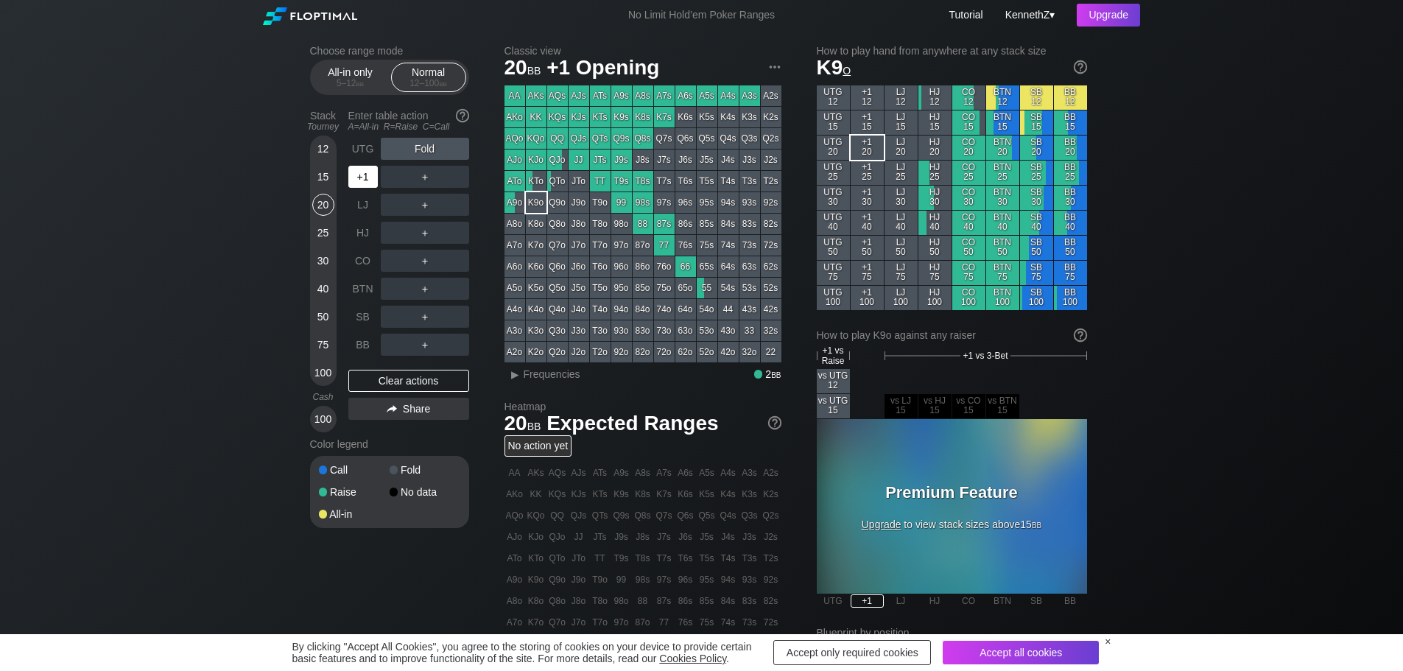
click at [363, 178] on div "+1" at bounding box center [362, 177] width 29 height 22
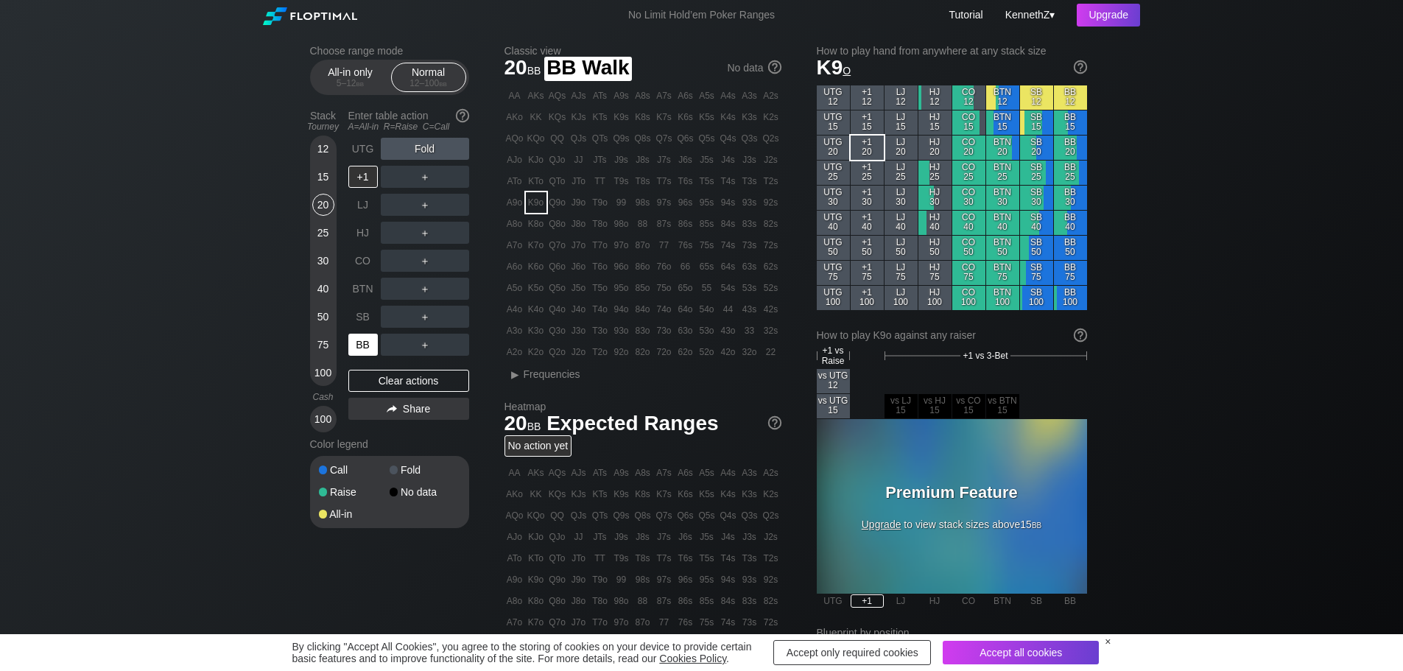
click at [364, 343] on div "BB" at bounding box center [362, 345] width 29 height 22
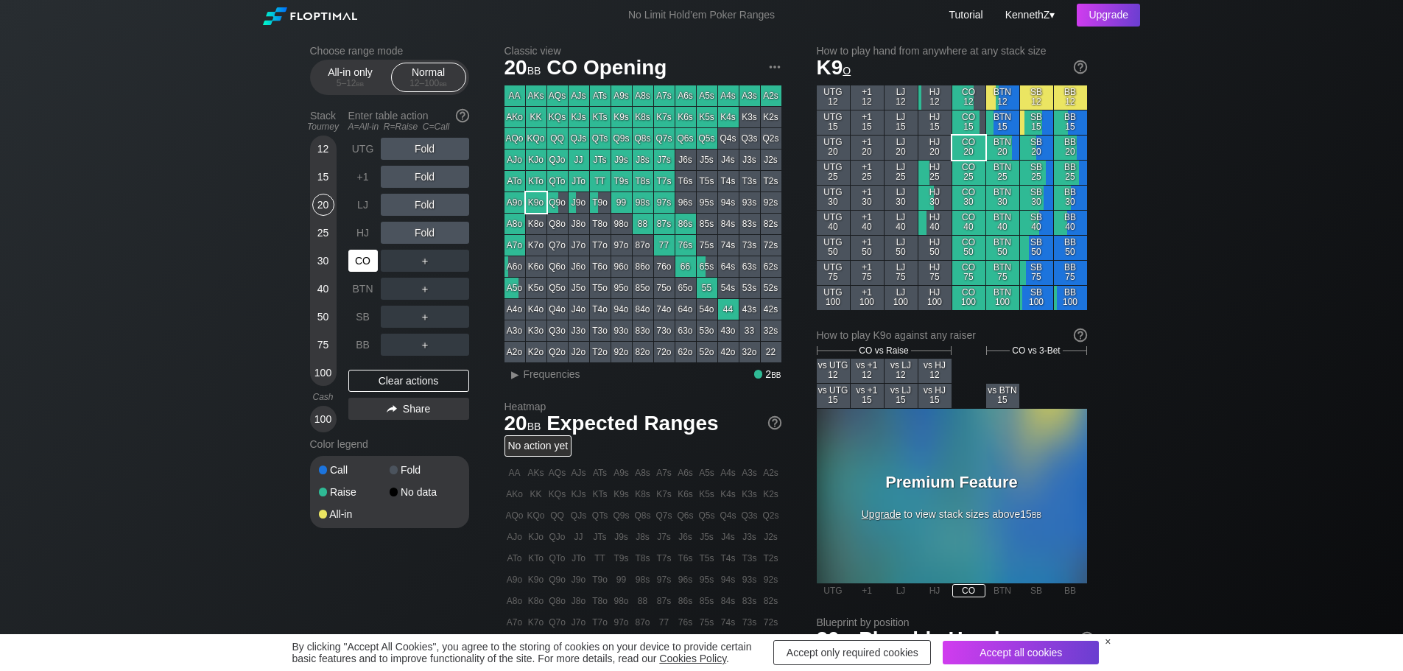
click at [359, 258] on div "CO" at bounding box center [362, 261] width 29 height 22
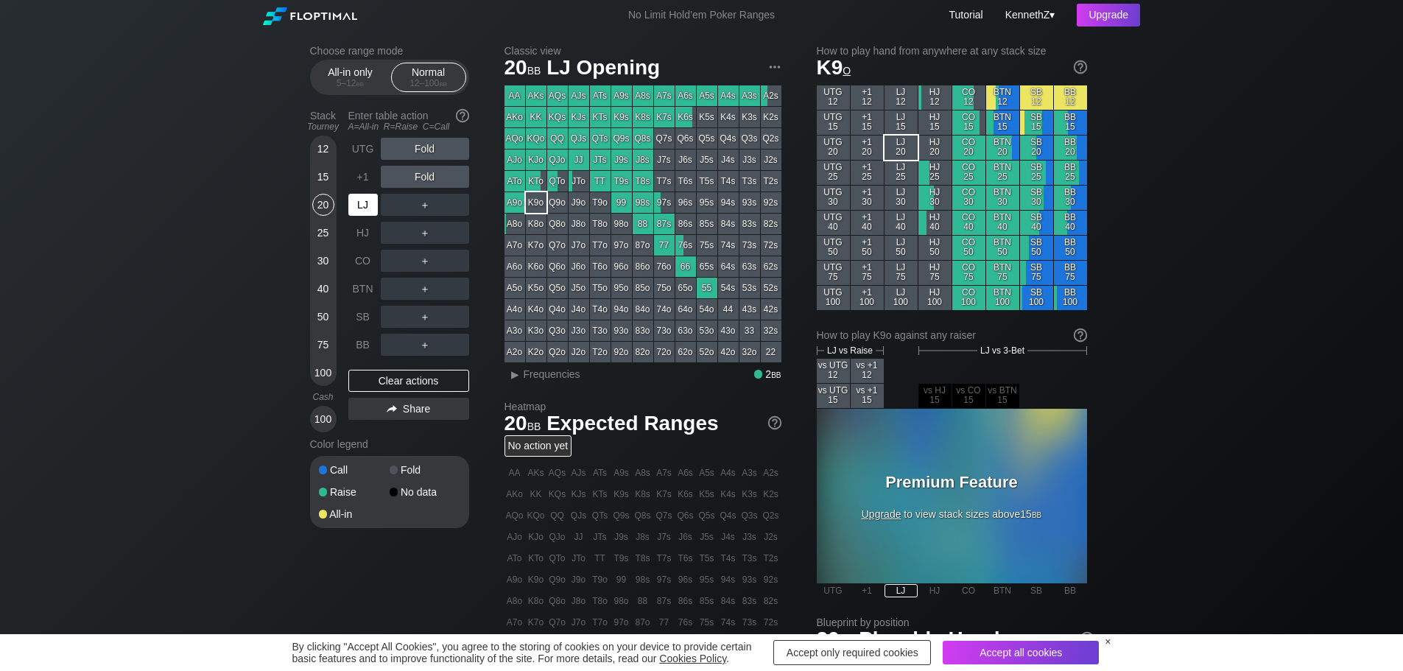
click at [358, 204] on div "LJ" at bounding box center [362, 205] width 29 height 22
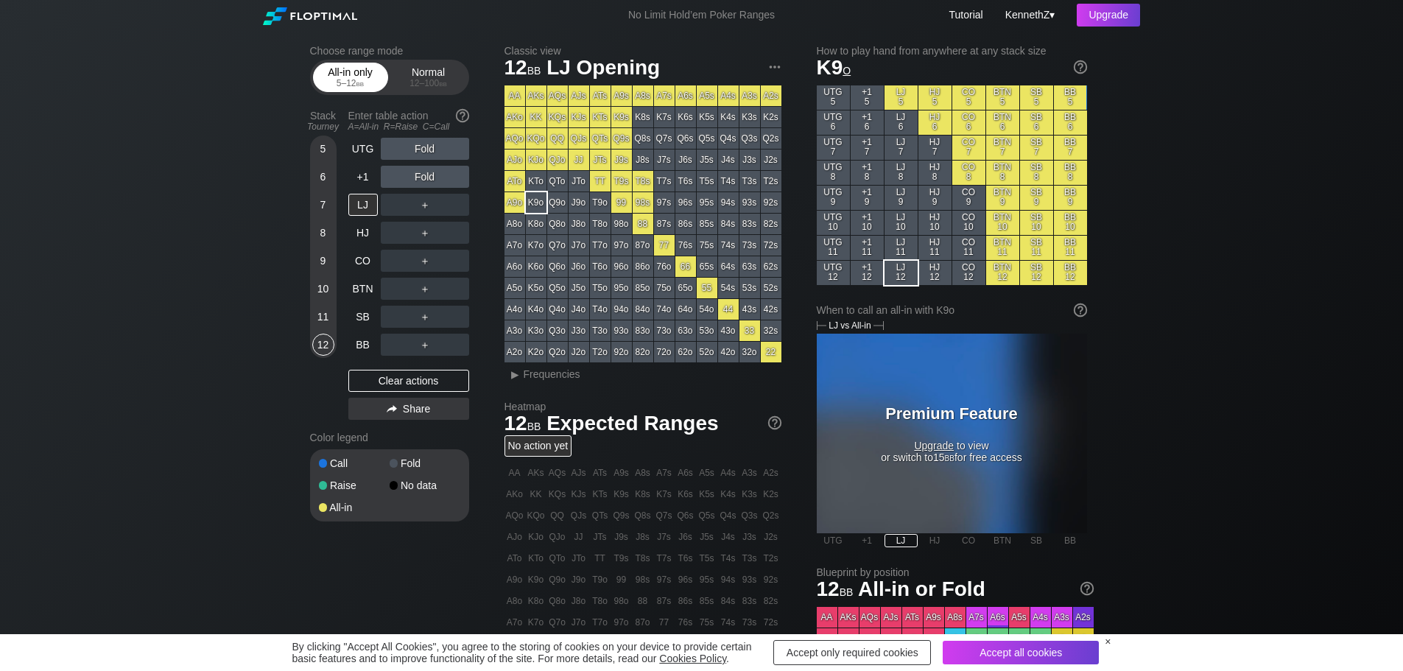
click at [339, 82] on div "5 – 12 bb" at bounding box center [351, 83] width 62 height 10
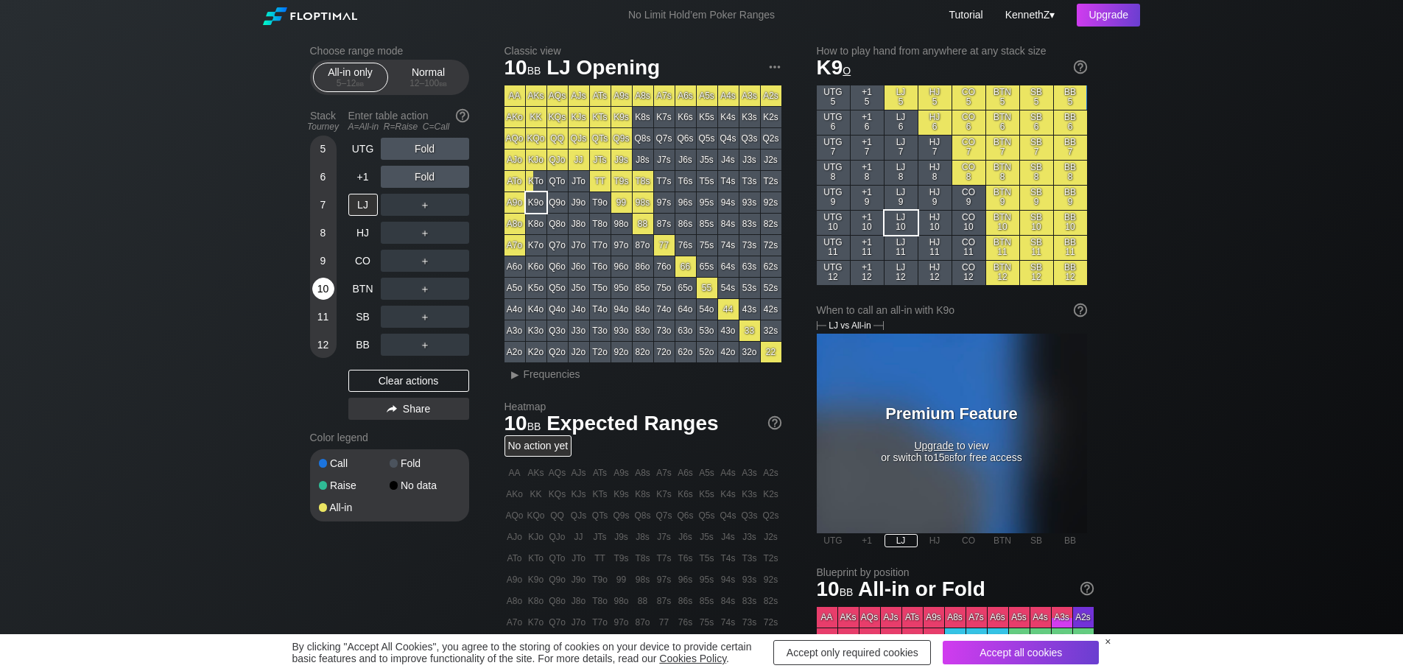
click at [323, 285] on div "10" at bounding box center [323, 289] width 22 height 22
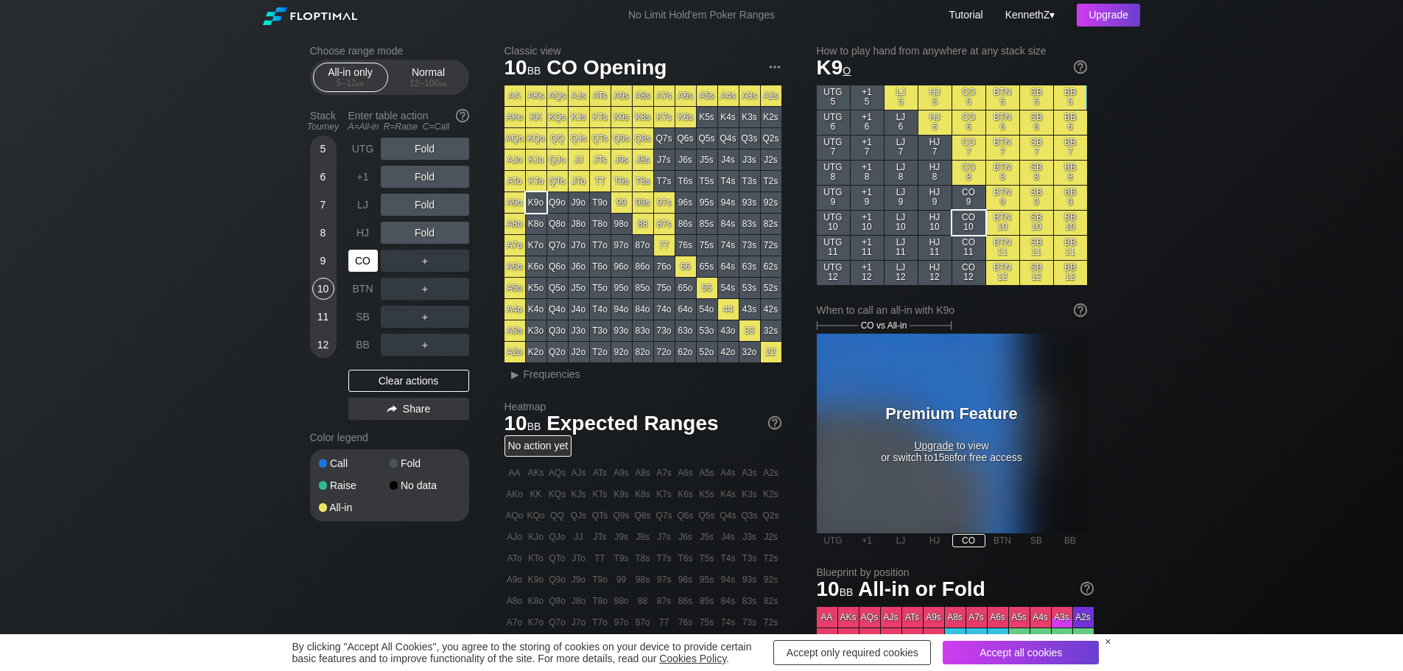
click at [371, 266] on div "CO" at bounding box center [362, 261] width 29 height 22
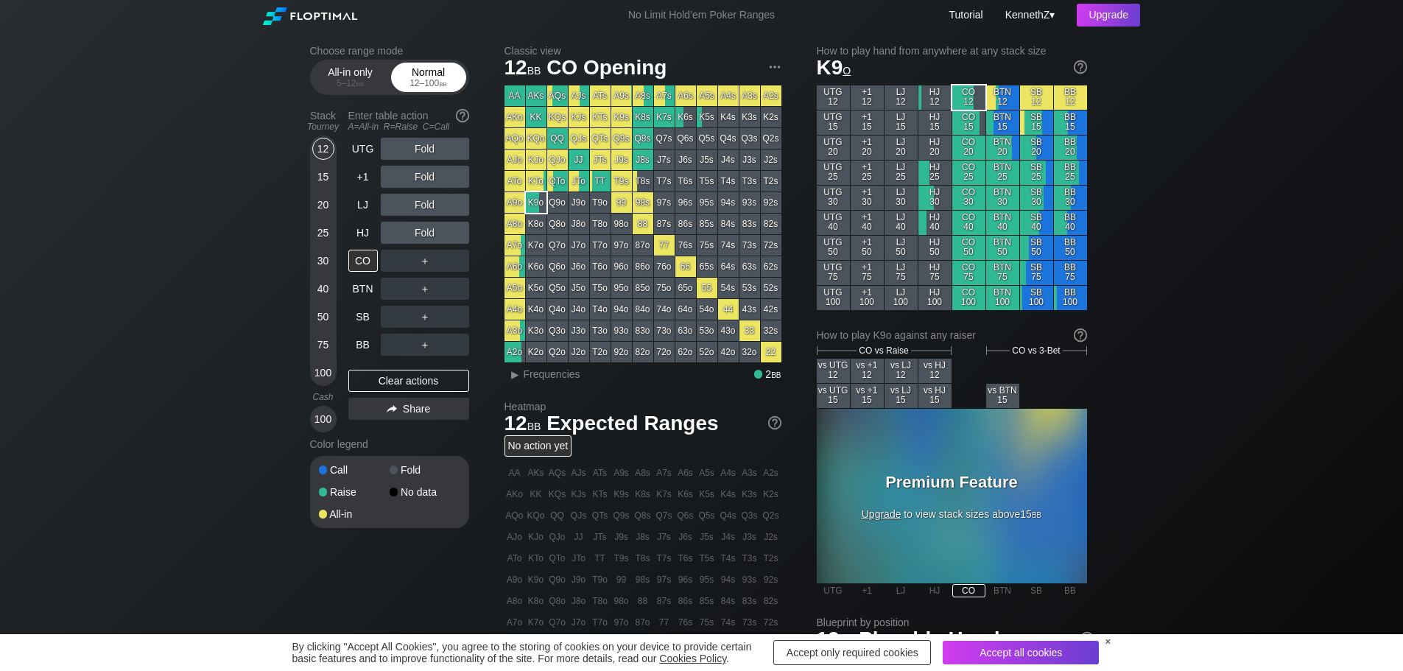
click at [431, 84] on div "12 – 100 bb" at bounding box center [429, 83] width 62 height 10
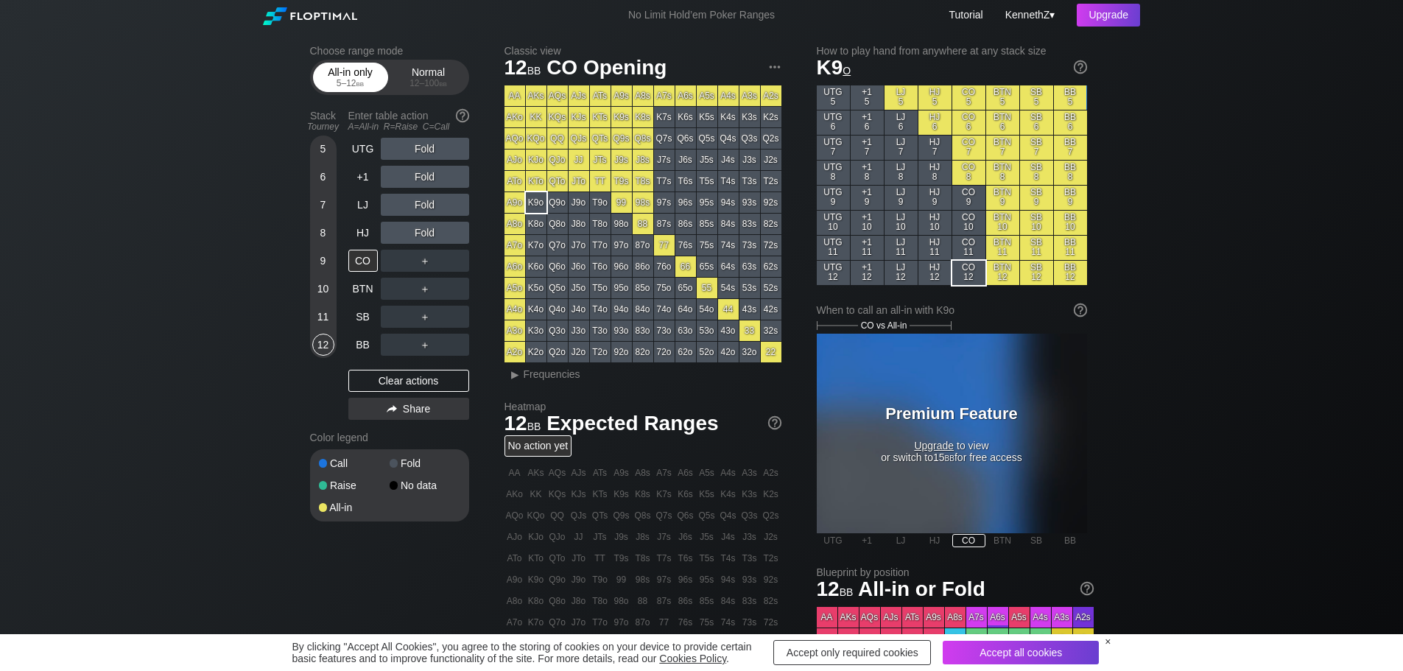
click at [356, 78] on div "All-in only 5 – 12 bb" at bounding box center [351, 77] width 68 height 28
click at [328, 346] on div "12" at bounding box center [323, 345] width 22 height 22
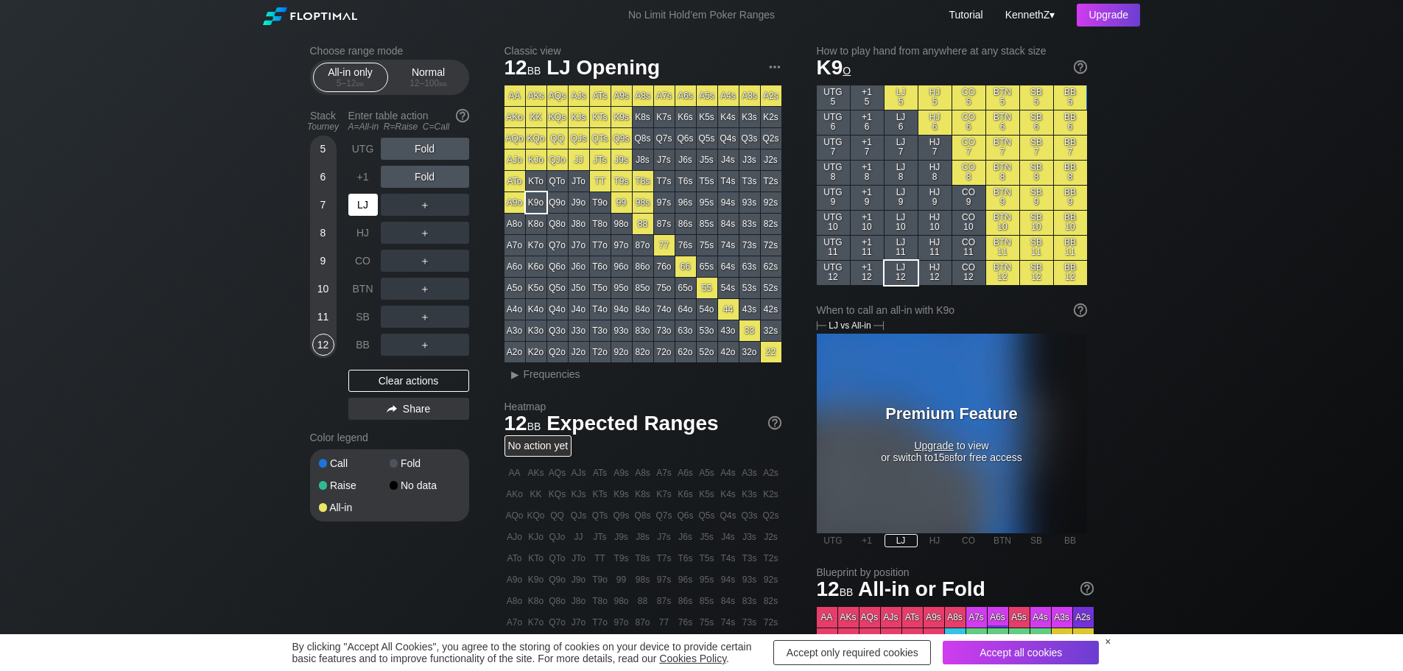
click at [368, 208] on div "LJ" at bounding box center [362, 205] width 29 height 22
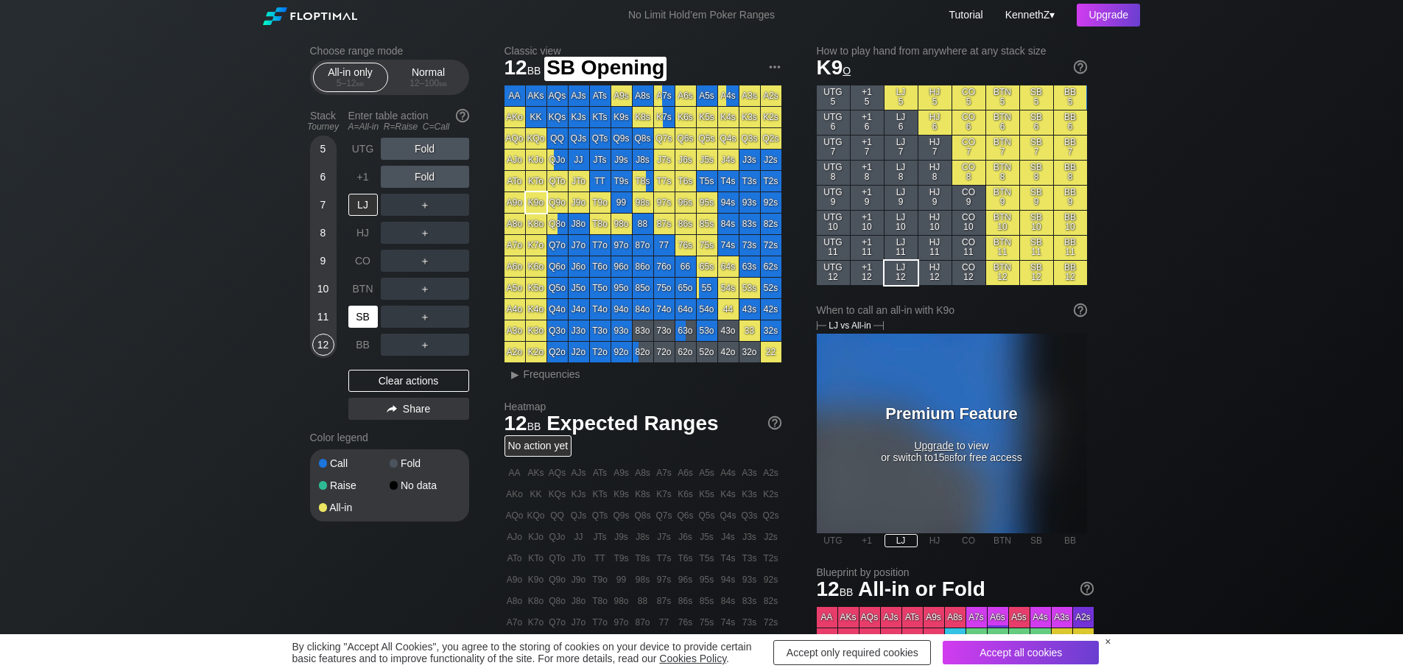
click at [367, 316] on div "SB" at bounding box center [362, 317] width 29 height 22
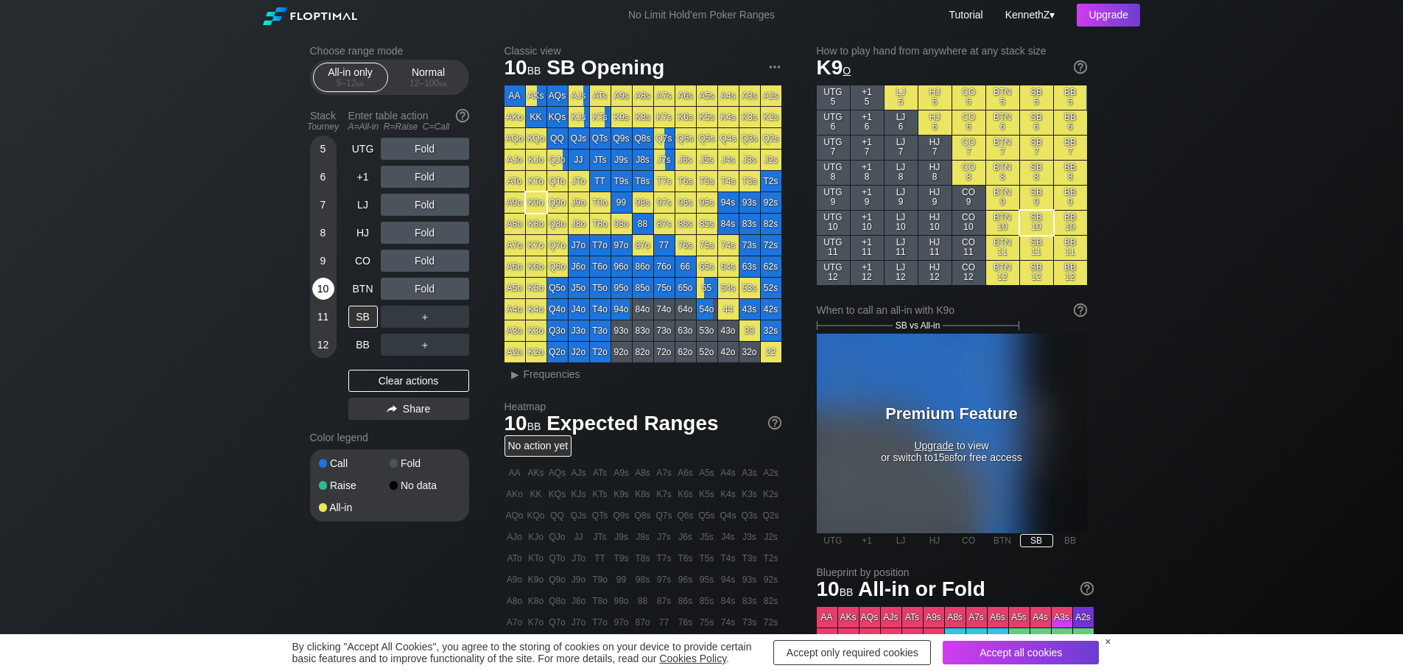
click at [327, 294] on div "10" at bounding box center [323, 289] width 22 height 22
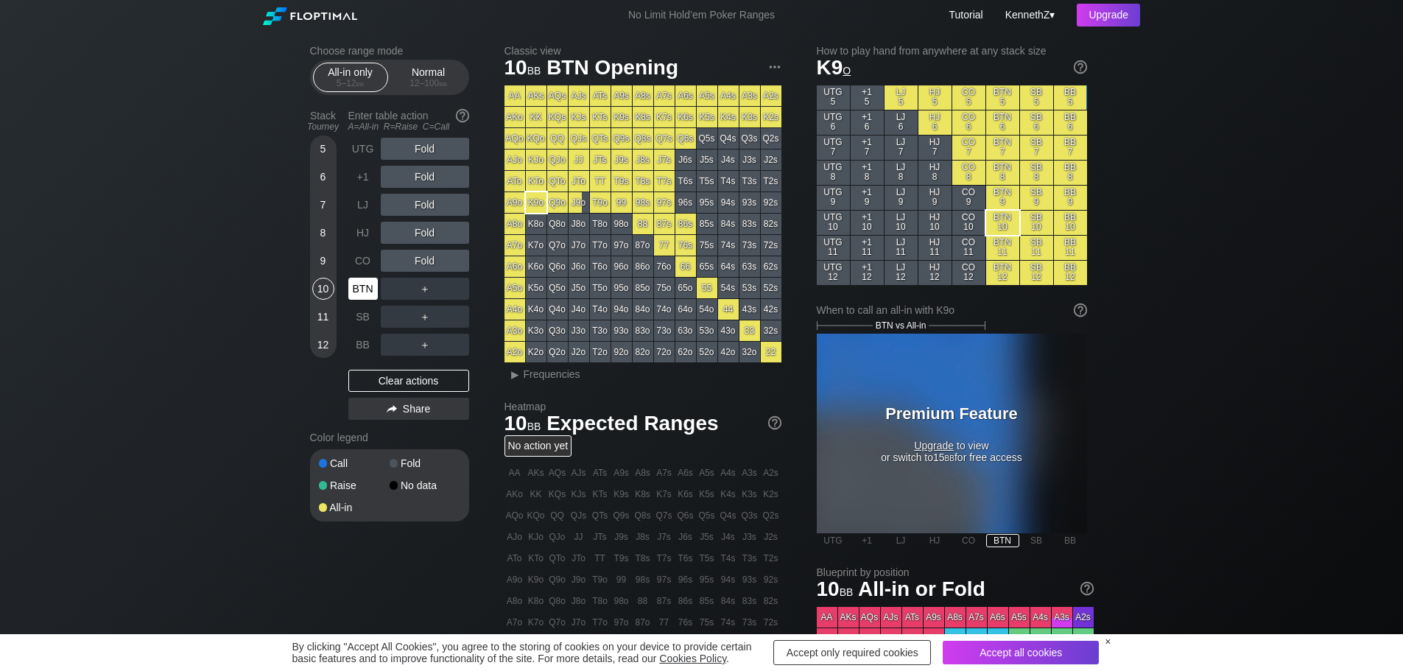
click at [359, 293] on div "BTN" at bounding box center [362, 289] width 29 height 22
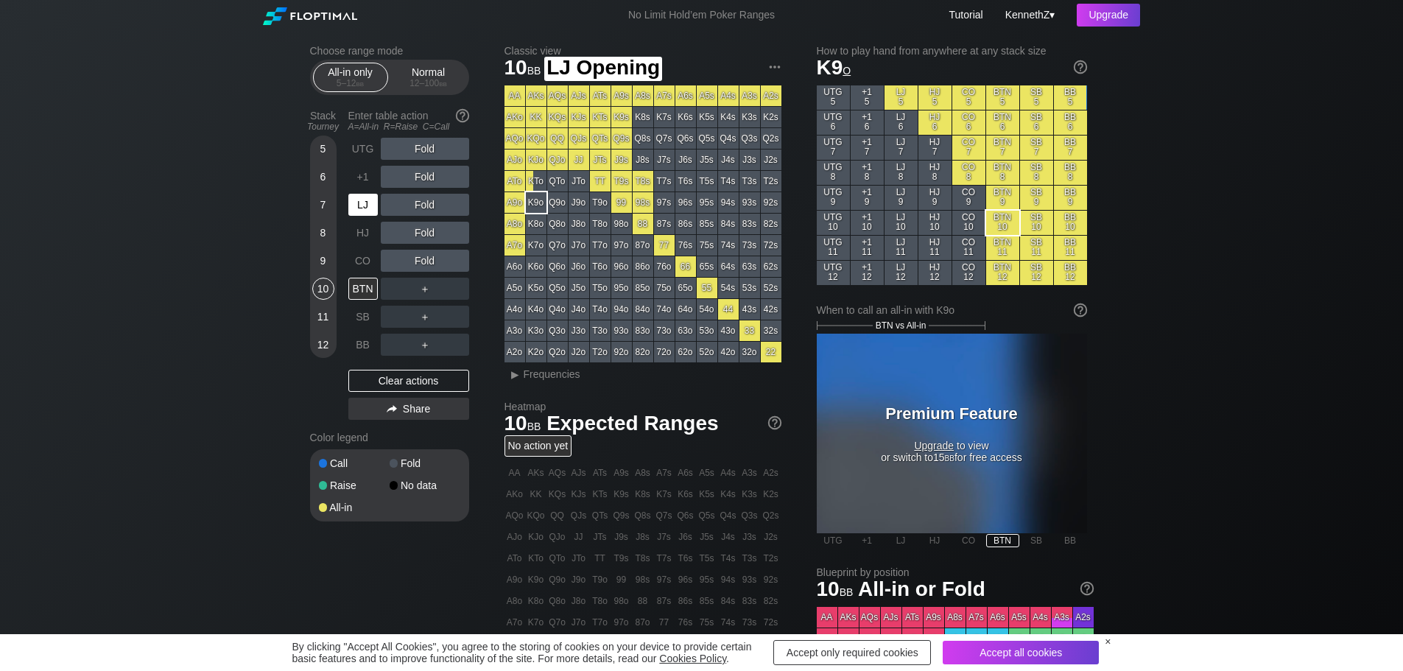
click at [364, 211] on div "LJ" at bounding box center [362, 205] width 29 height 22
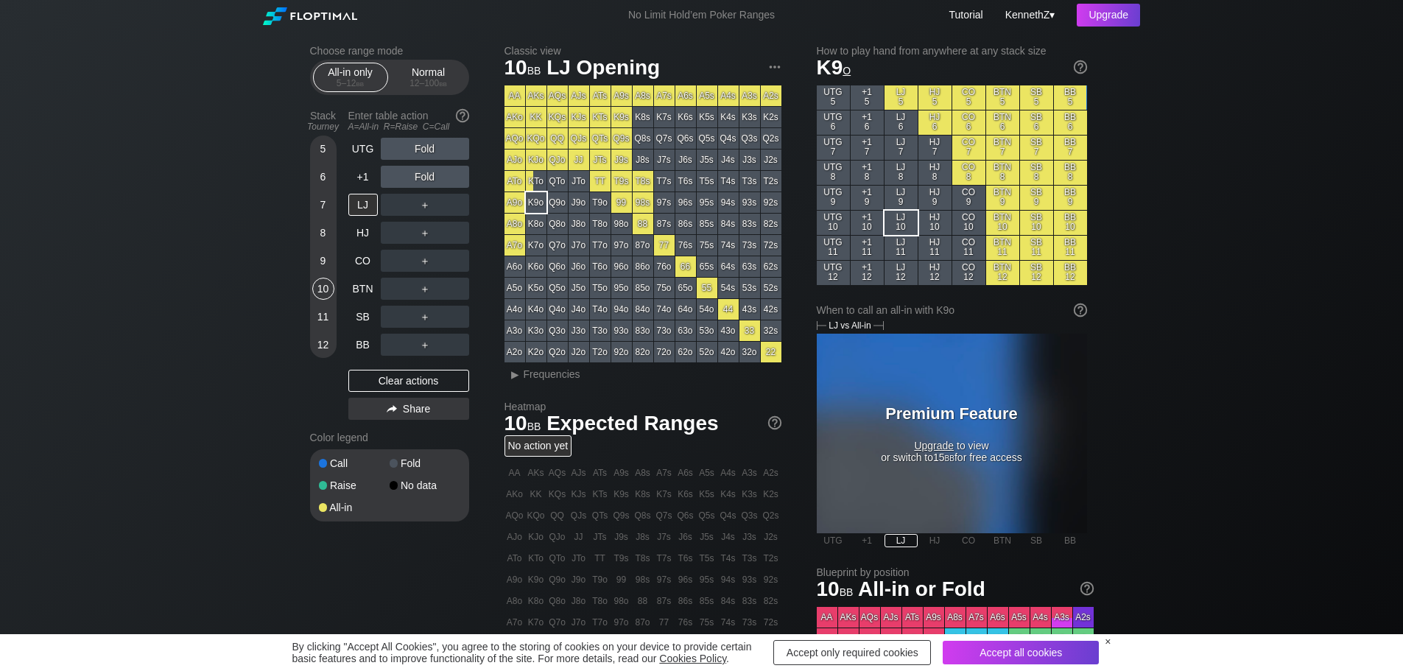
click at [324, 264] on div "9" at bounding box center [323, 261] width 22 height 22
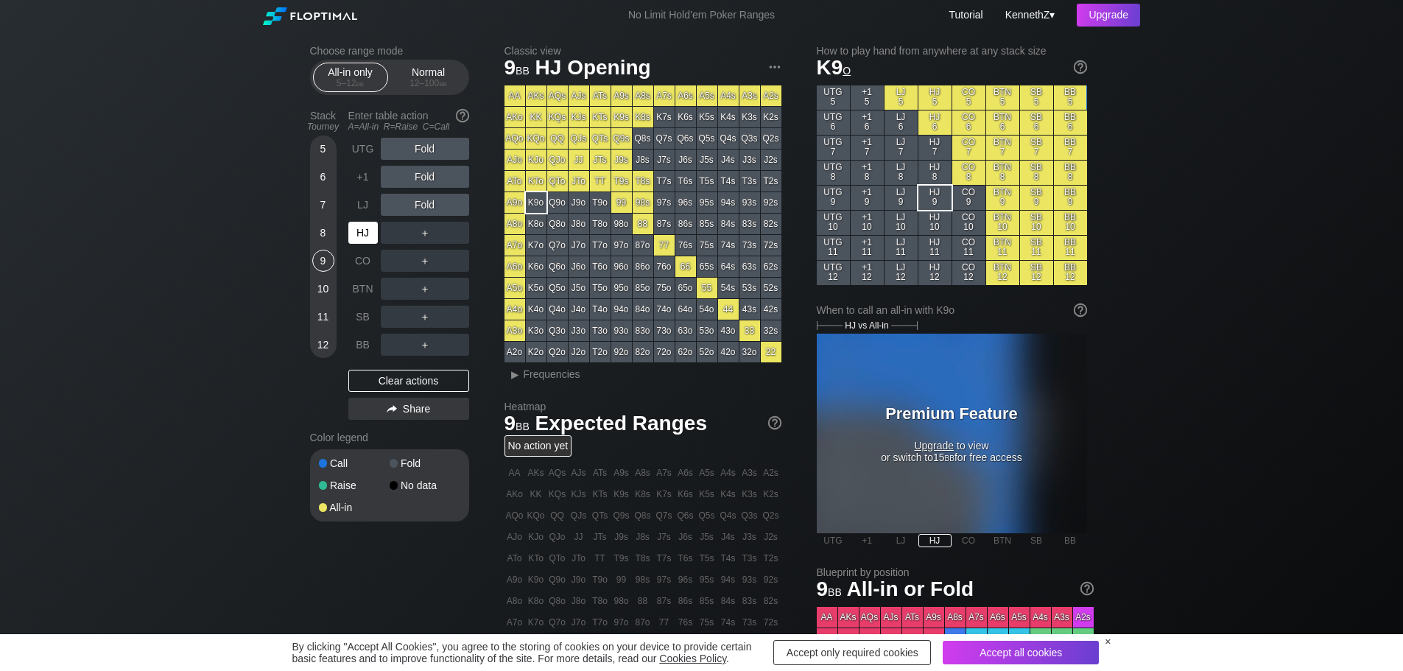
click at [361, 239] on div "HJ" at bounding box center [362, 233] width 29 height 22
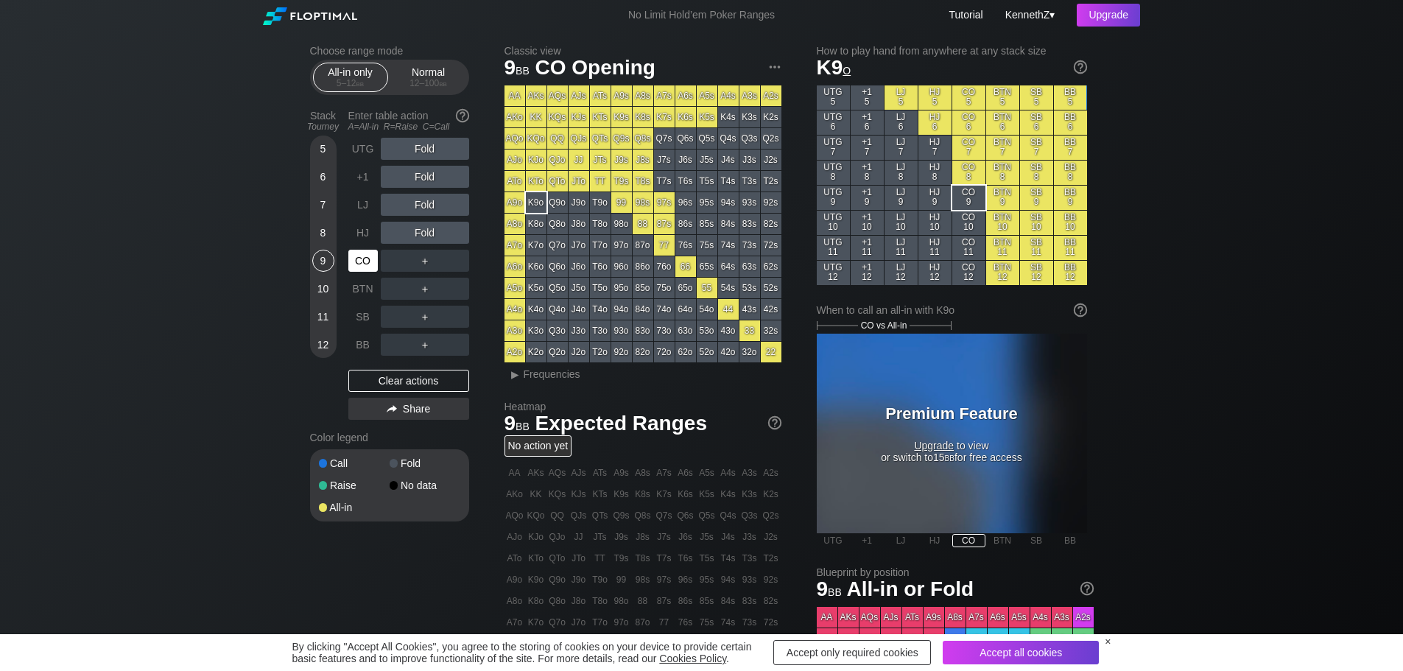
click at [354, 265] on div "CO" at bounding box center [362, 261] width 29 height 22
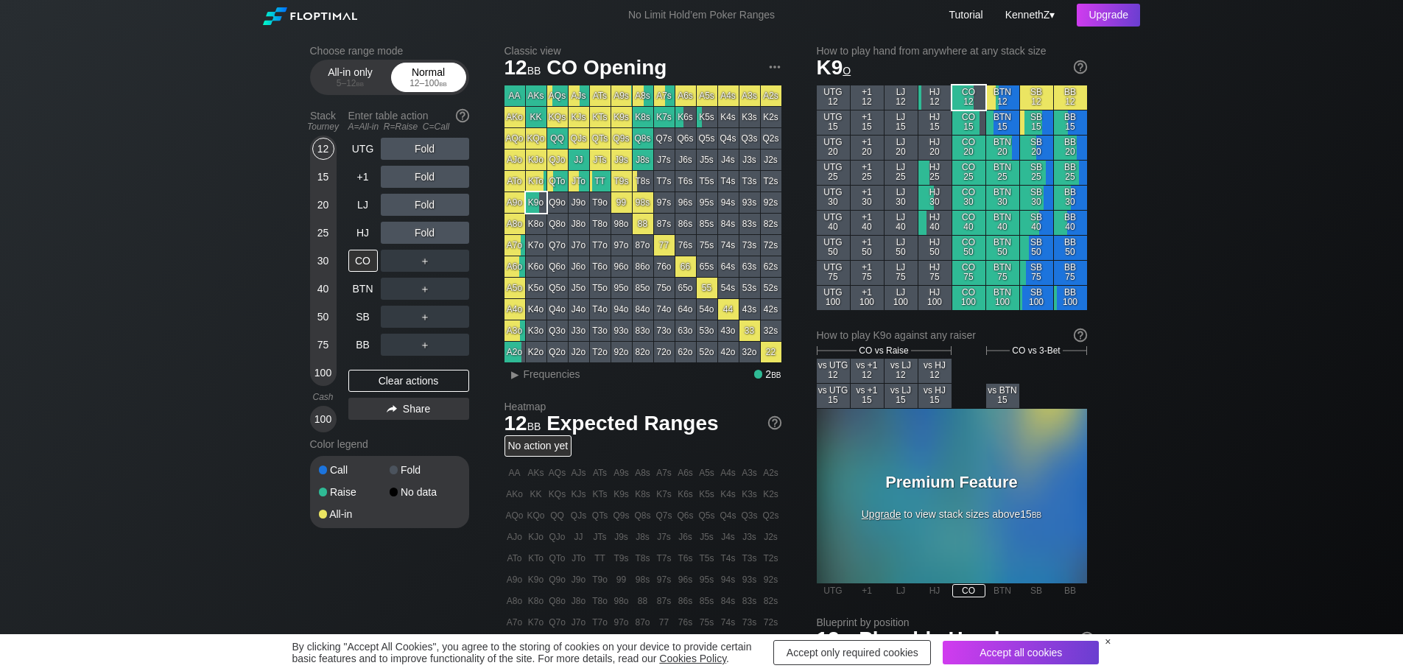
click at [409, 82] on div "12 – 100 bb" at bounding box center [429, 83] width 62 height 10
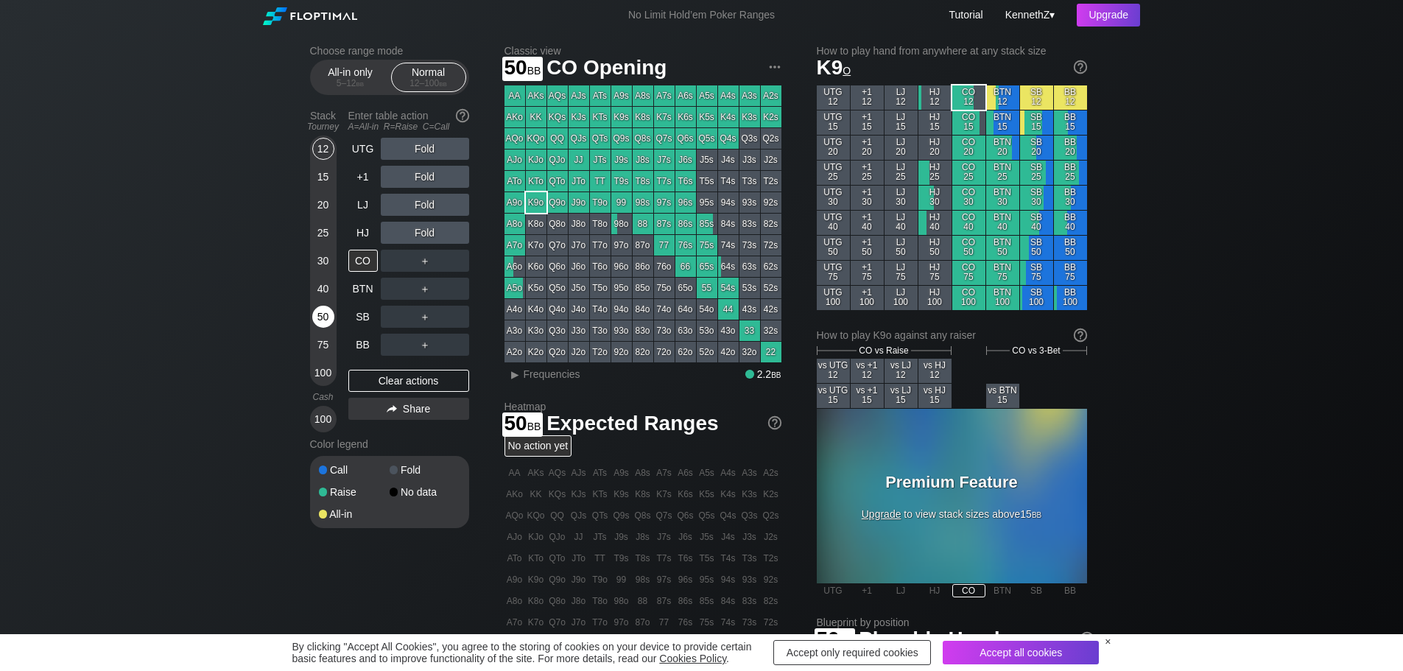
click at [320, 317] on div "50" at bounding box center [323, 317] width 22 height 22
click at [321, 342] on div "75" at bounding box center [323, 345] width 22 height 22
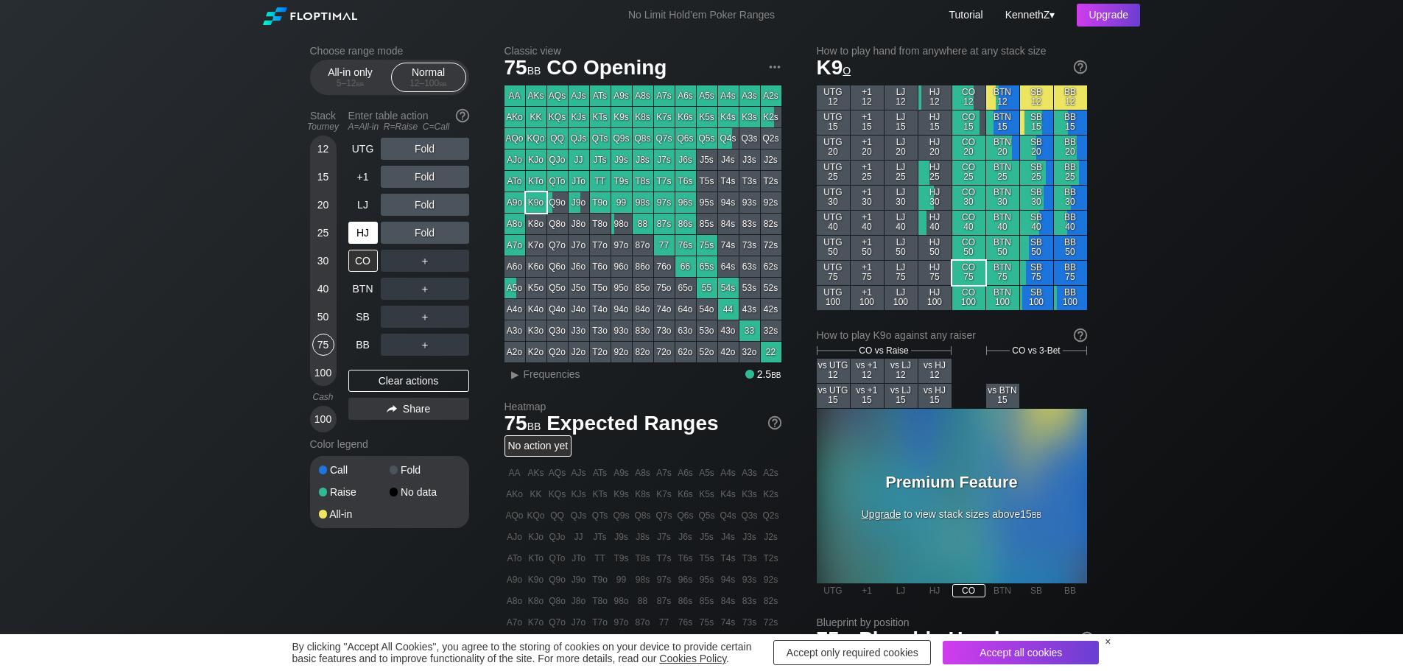
click at [364, 233] on div "HJ" at bounding box center [362, 233] width 29 height 22
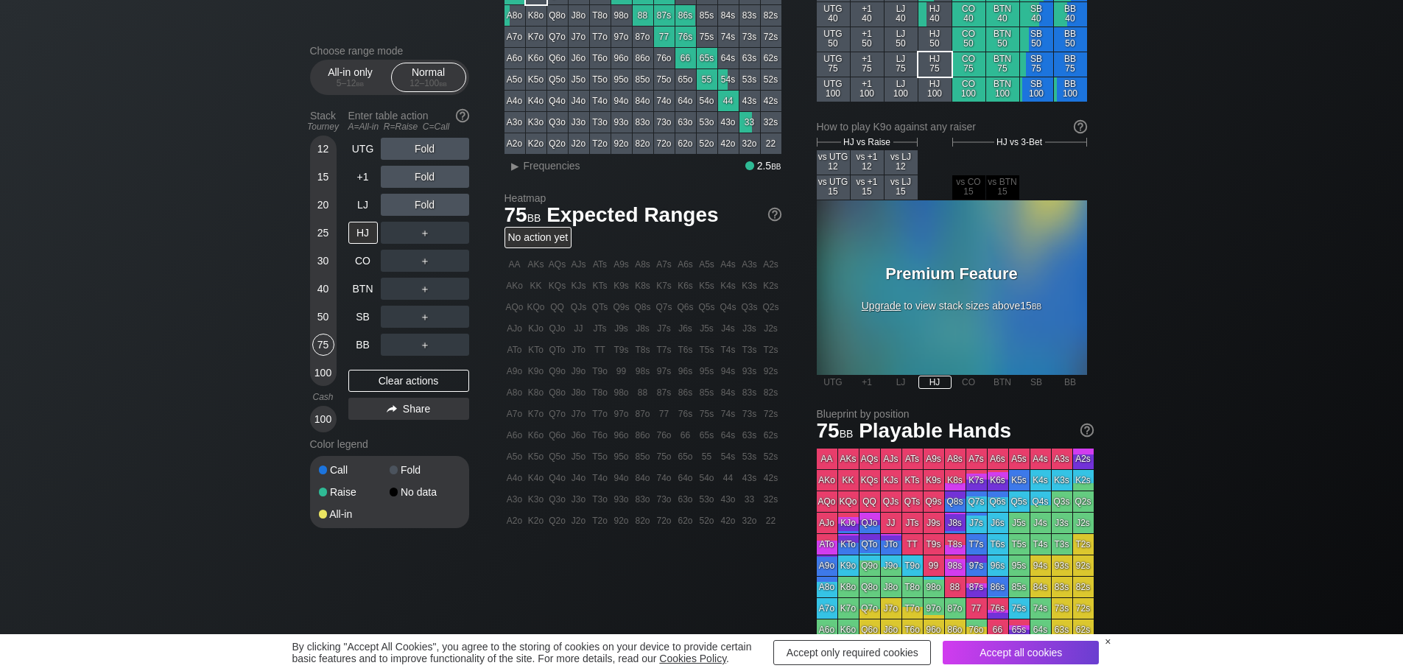
scroll to position [221, 0]
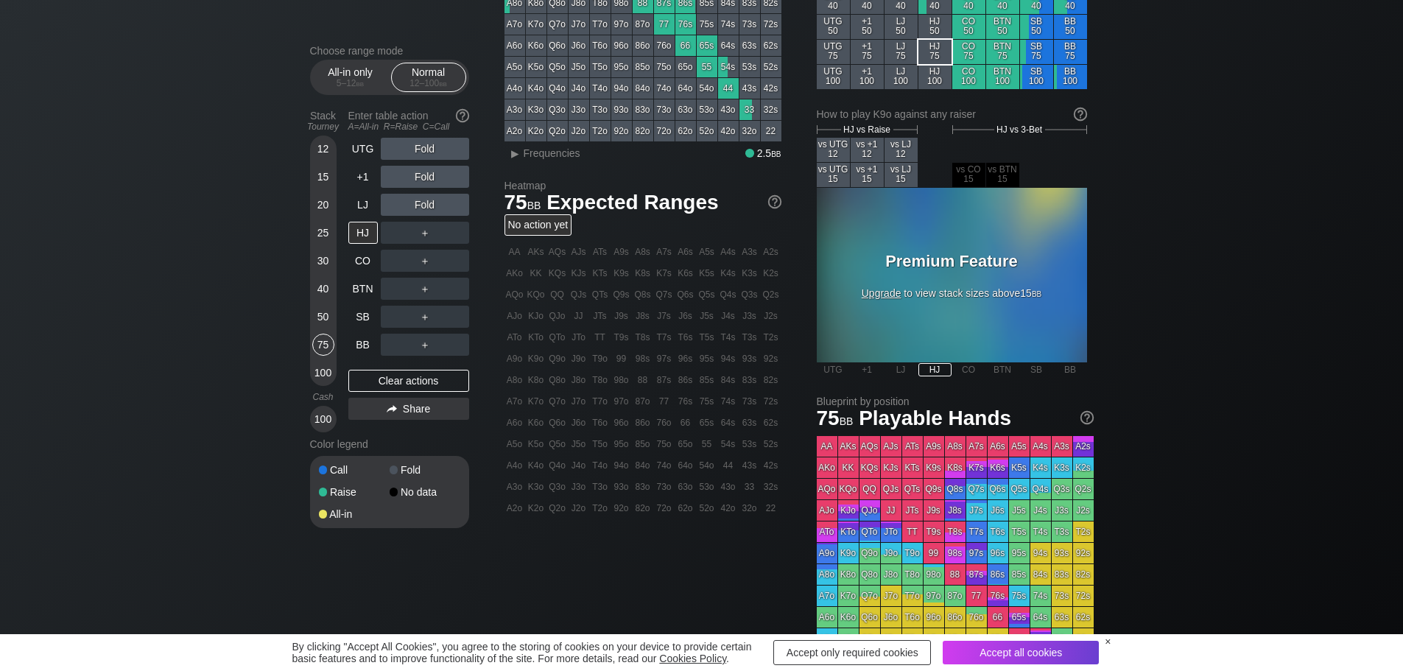
click at [549, 227] on div "No action yet" at bounding box center [538, 224] width 68 height 21
click at [560, 209] on h1 "75 bb Expected Ranges" at bounding box center [642, 202] width 277 height 24
drag, startPoint x: 610, startPoint y: 211, endPoint x: 604, endPoint y: 241, distance: 30.2
click at [611, 213] on h1 "75 bb Expected Ranges" at bounding box center [642, 202] width 277 height 24
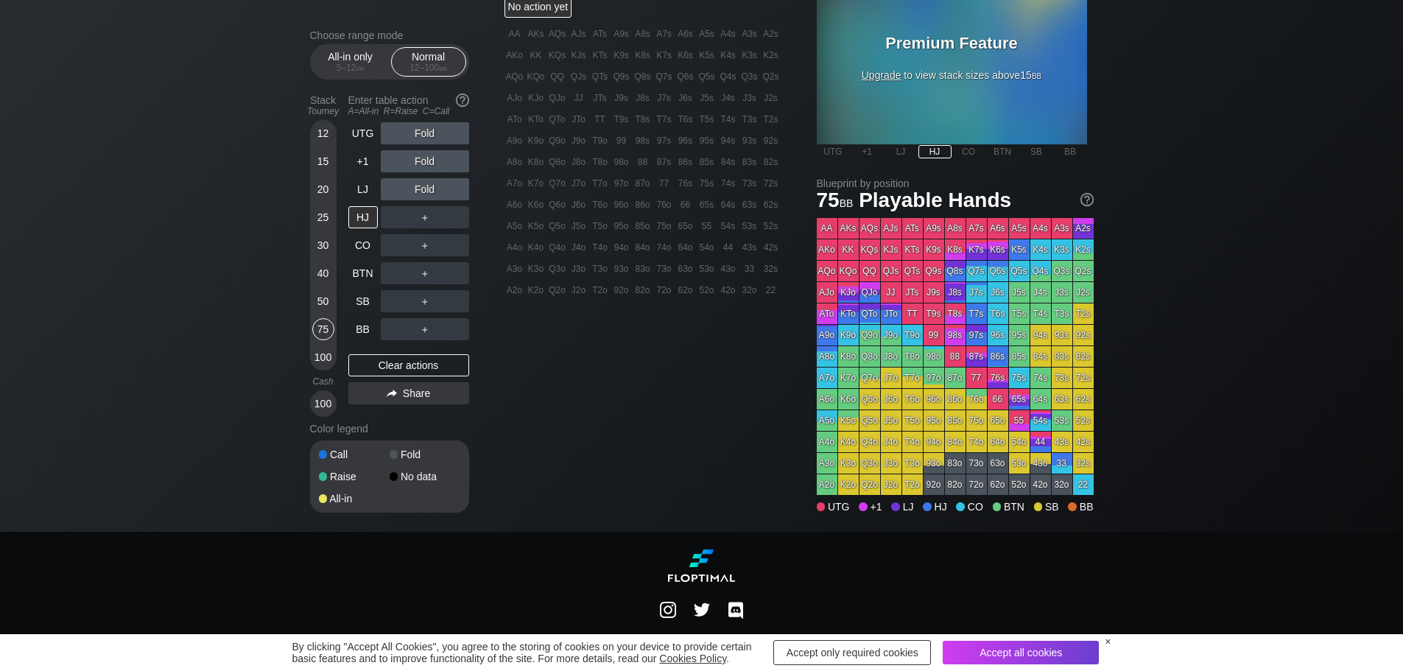
scroll to position [442, 0]
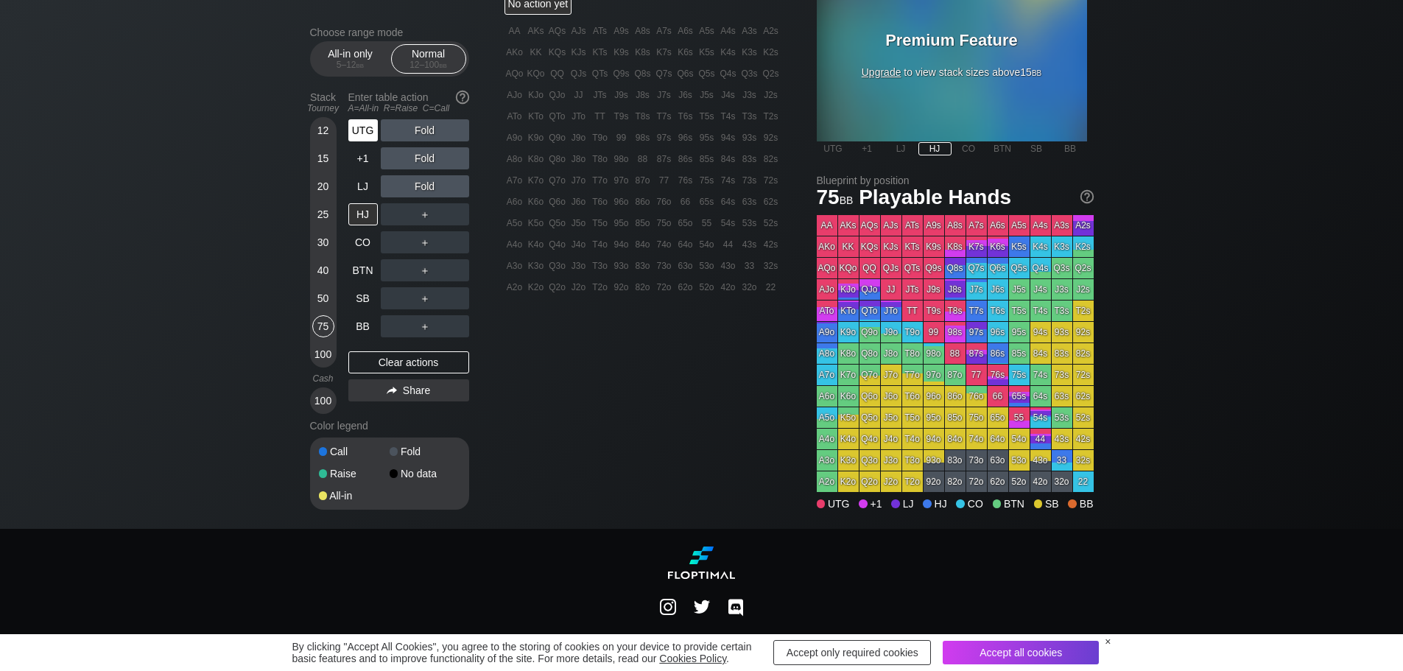
click at [358, 155] on div "UTG Fold +1 Fold LJ Fold HJ ＋ CO ＋ BTN ＋ SB ＋ BB ＋" at bounding box center [408, 228] width 121 height 218
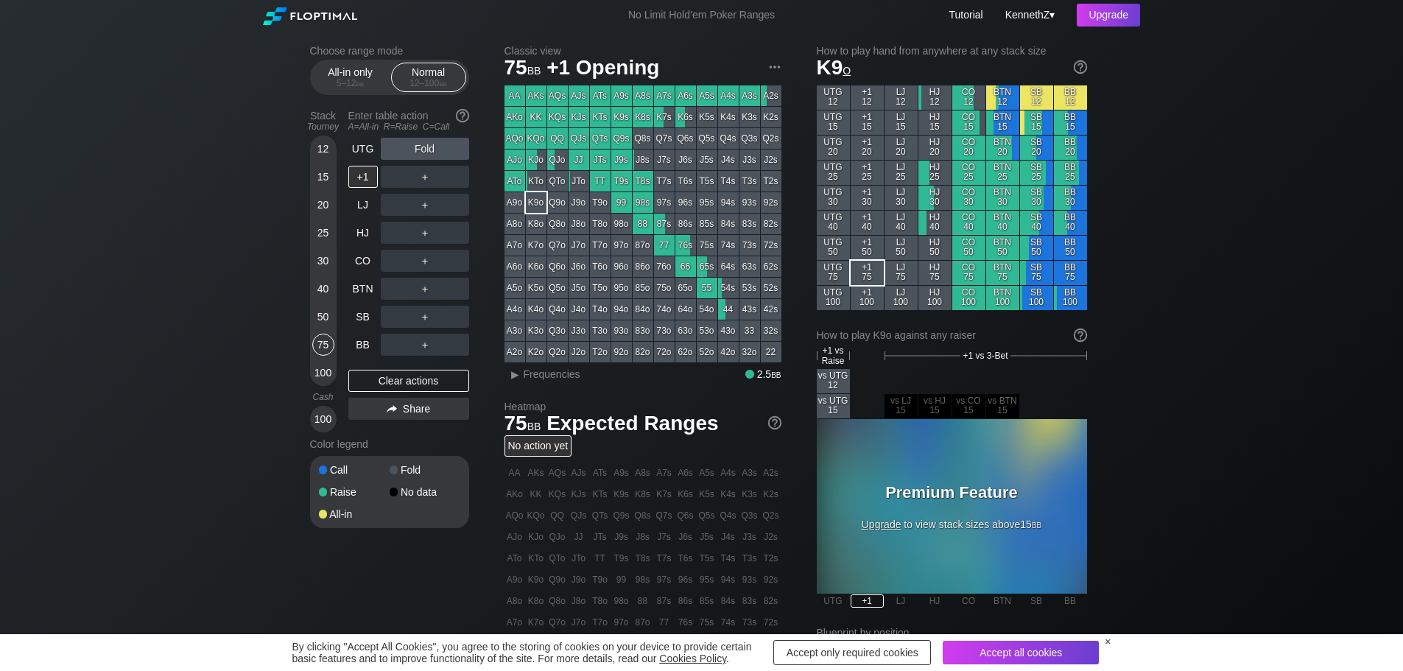
click at [96, 574] on div "Choose range mode All-in only 5 – 12 bb Normal 12 – 100 bb Stack Tourney Enter …" at bounding box center [701, 505] width 1403 height 951
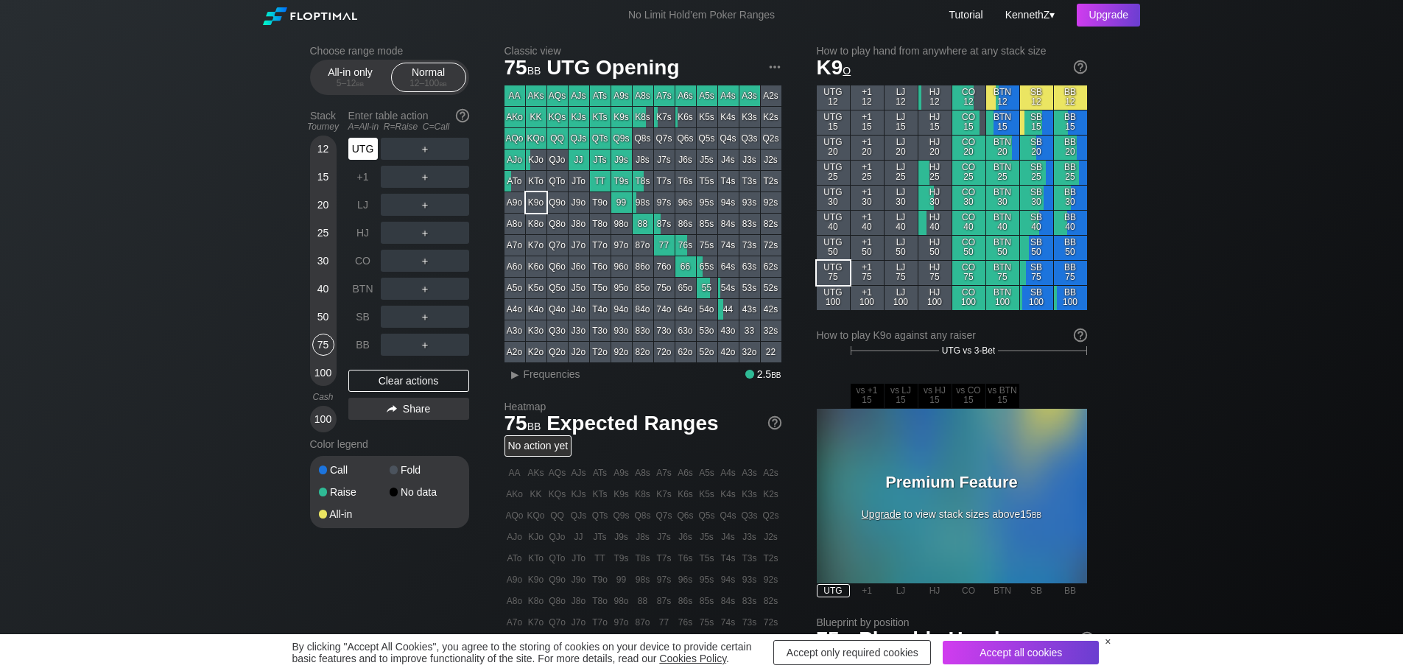
click at [368, 150] on div "UTG" at bounding box center [362, 149] width 29 height 22
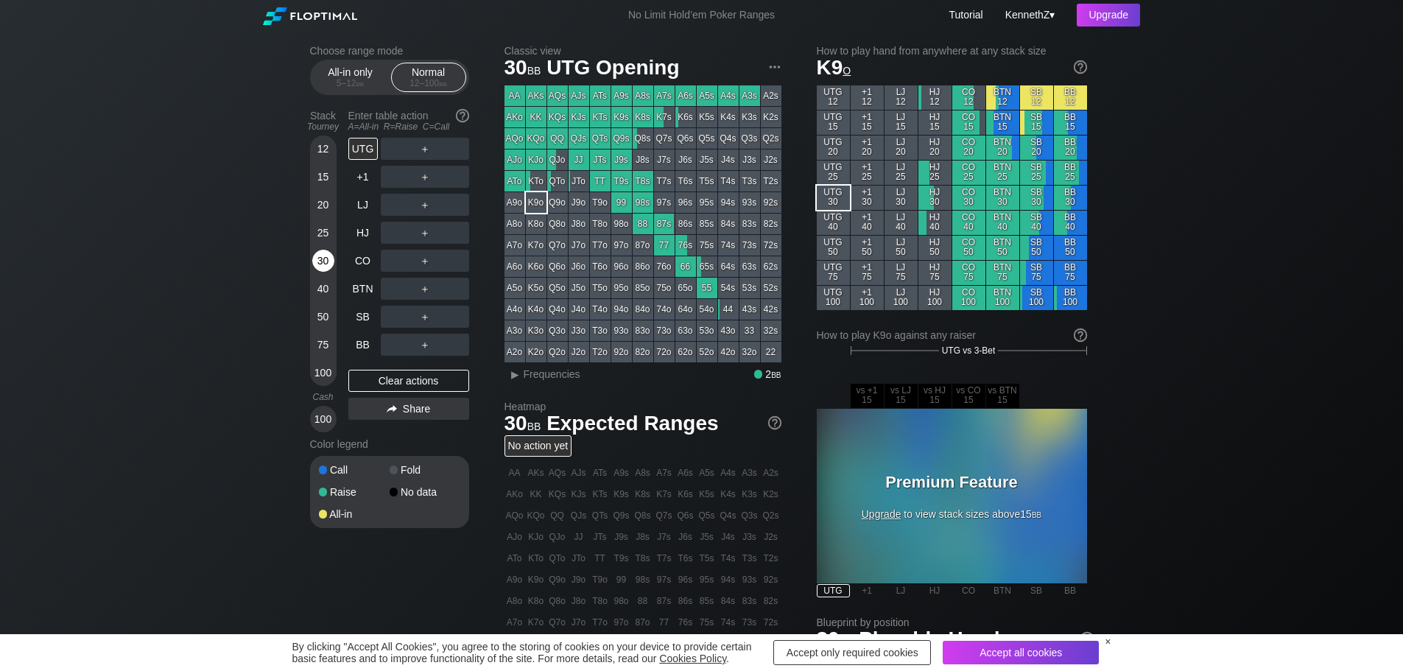
click at [323, 259] on div "30" at bounding box center [323, 261] width 22 height 22
click at [362, 233] on div "HJ" at bounding box center [362, 233] width 29 height 22
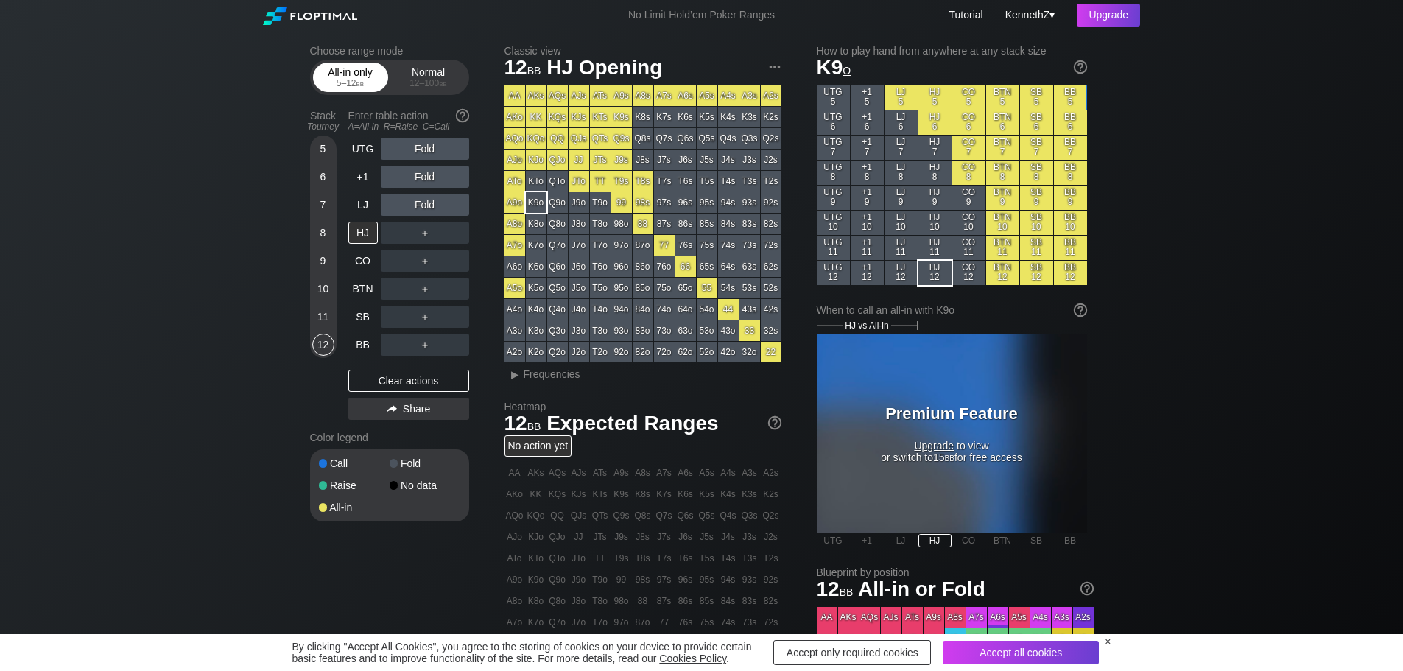
click at [363, 76] on div "All-in only 5 – 12 bb" at bounding box center [351, 77] width 68 height 28
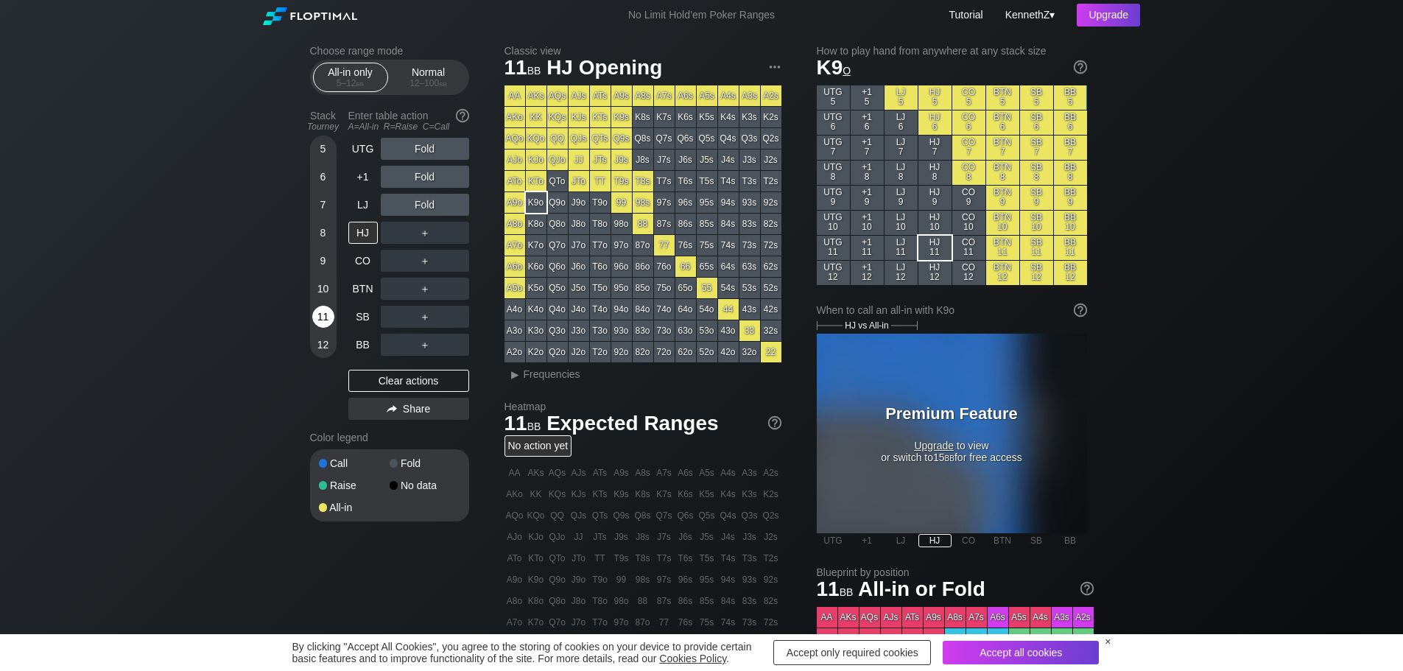
click at [320, 319] on div "11" at bounding box center [323, 317] width 22 height 22
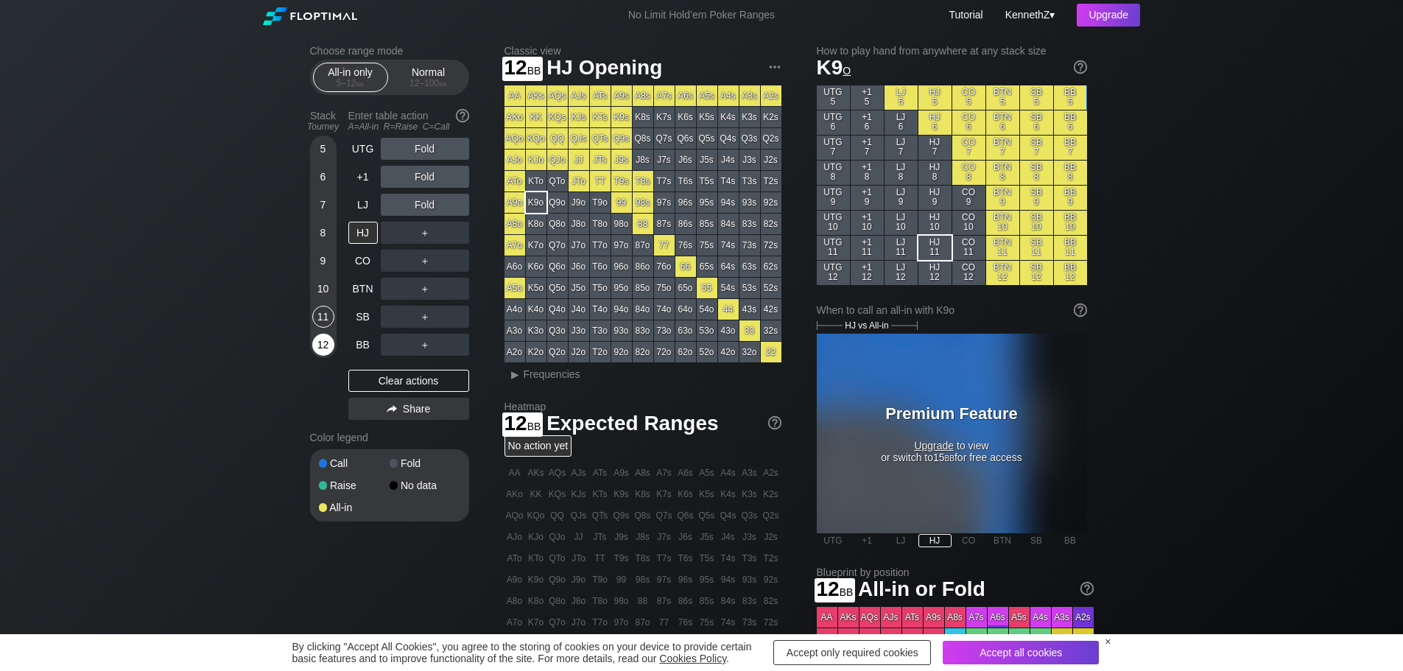
click at [320, 342] on div "12" at bounding box center [323, 345] width 22 height 22
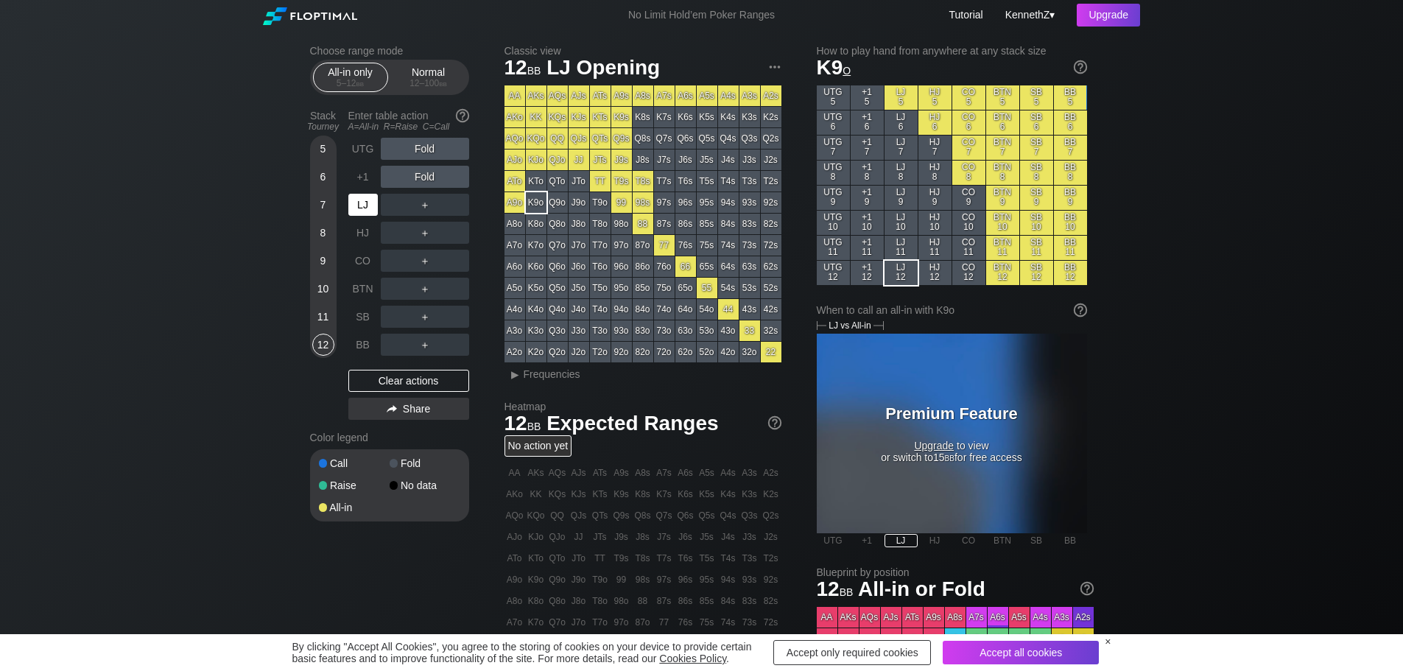
click at [358, 200] on div "LJ" at bounding box center [362, 205] width 29 height 22
click at [440, 82] on span "bb" at bounding box center [443, 83] width 8 height 10
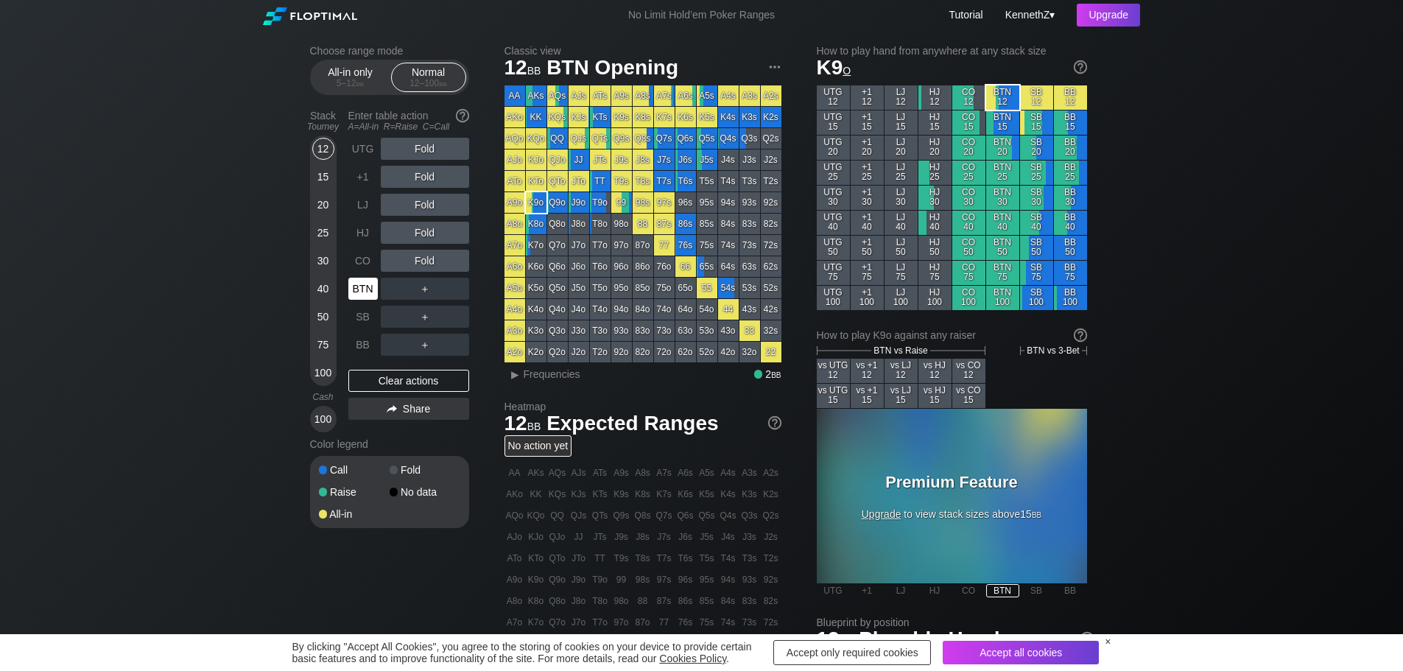
click at [356, 296] on div "BTN" at bounding box center [362, 289] width 29 height 22
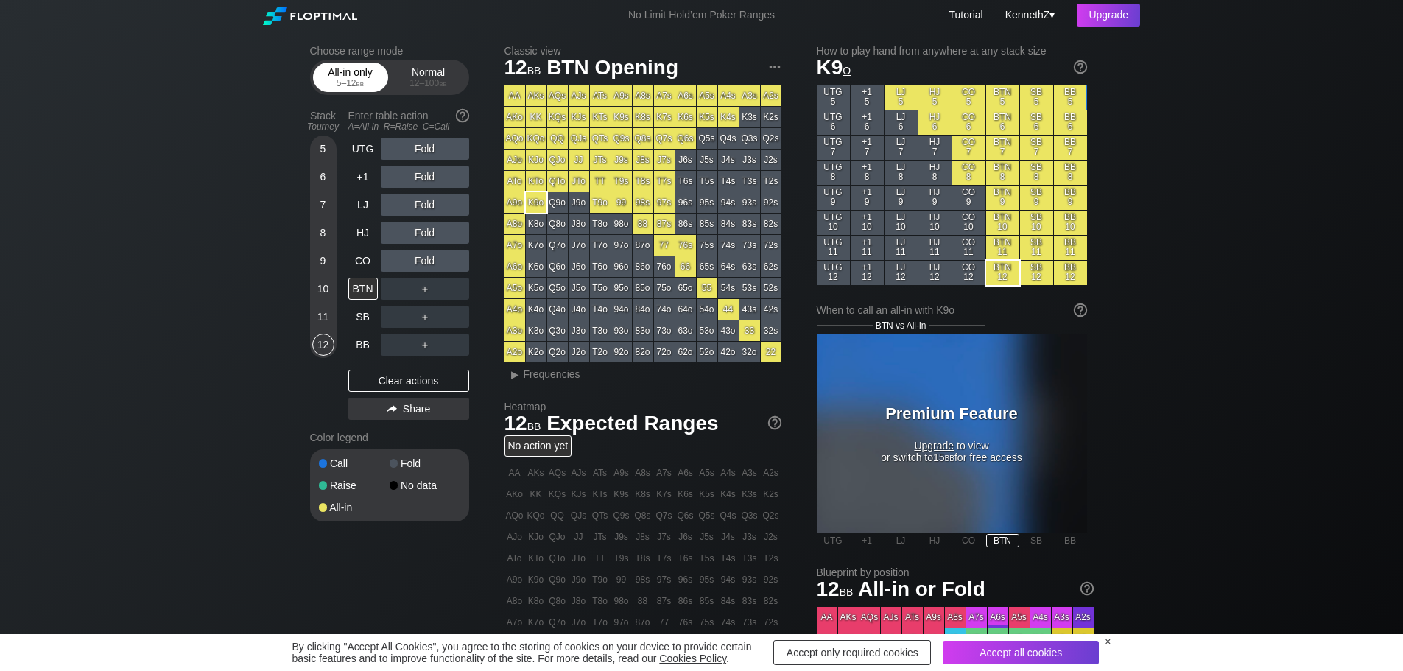
click at [356, 85] on span "bb" at bounding box center [360, 83] width 8 height 10
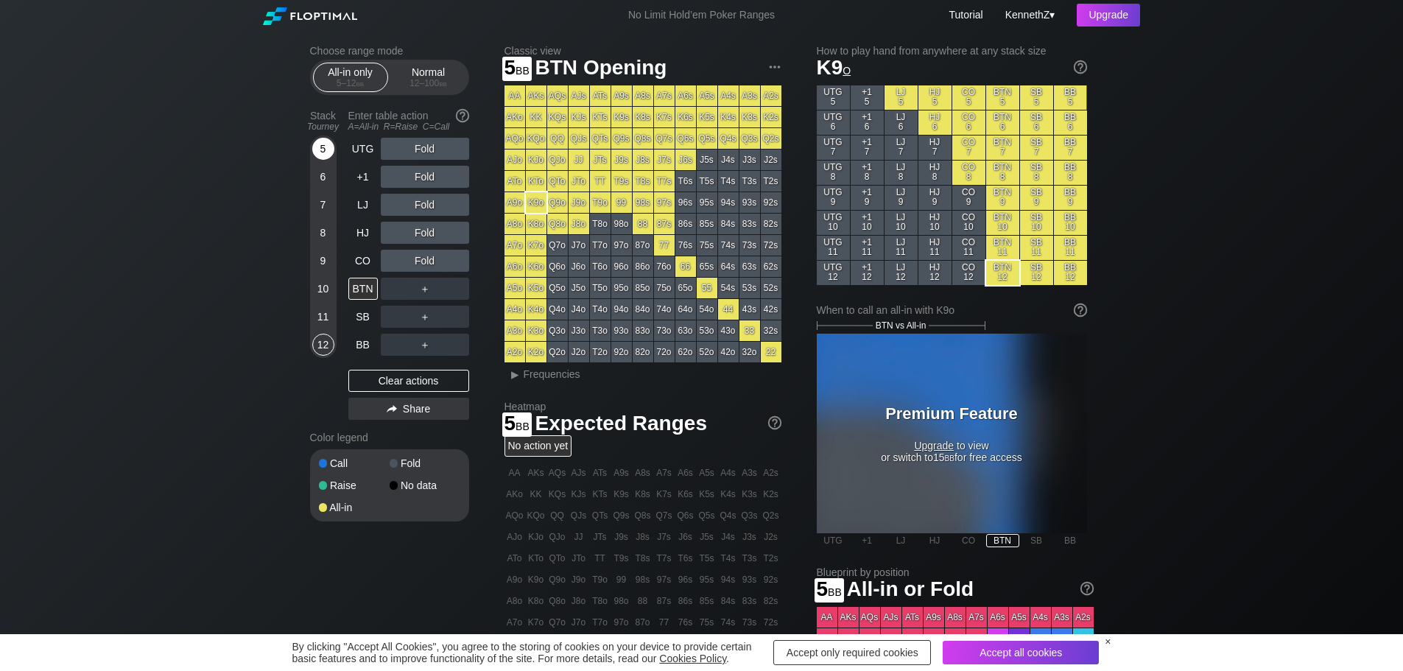
click at [320, 151] on div "5" at bounding box center [323, 149] width 22 height 22
drag, startPoint x: 233, startPoint y: 395, endPoint x: 230, endPoint y: 428, distance: 32.6
click at [230, 428] on div "Choose range mode All-in only 5 – 12 bb Normal 12 – 100 bb Stack Tourney Enter …" at bounding box center [701, 475] width 1403 height 890
click at [371, 331] on div "SB" at bounding box center [364, 317] width 32 height 28
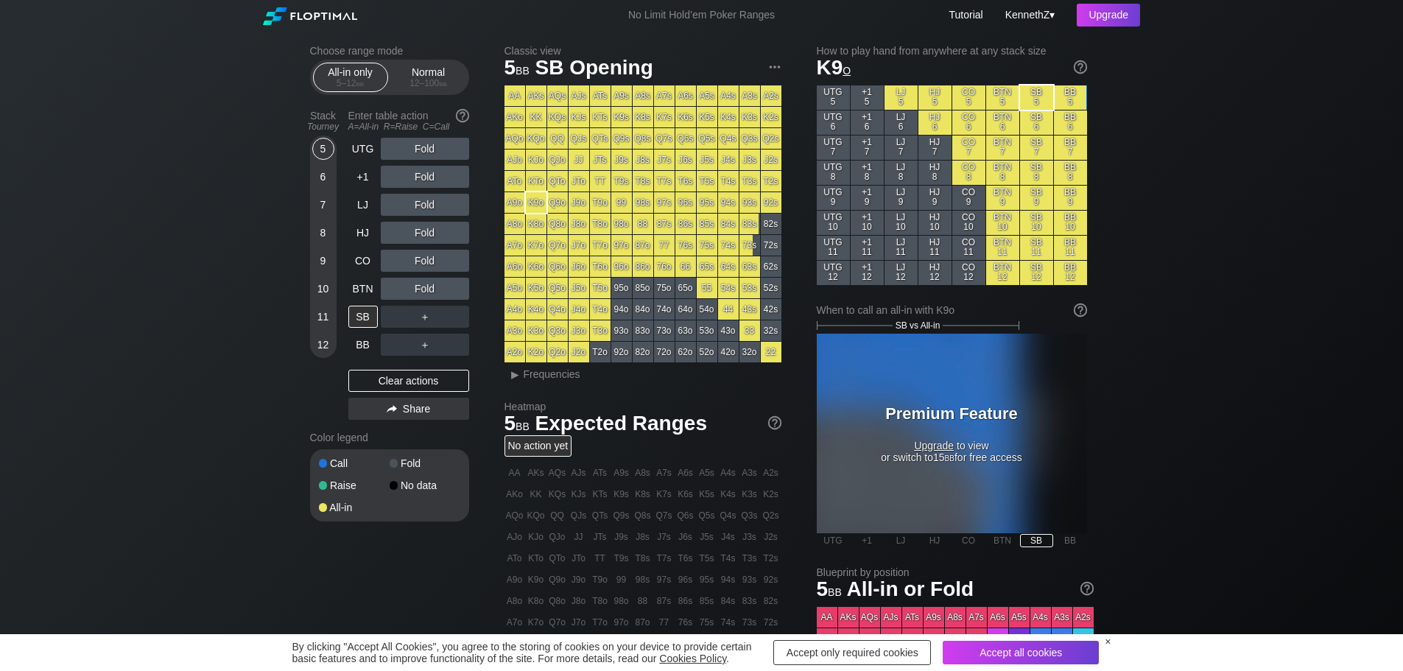
click at [320, 203] on div "7" at bounding box center [323, 205] width 22 height 22
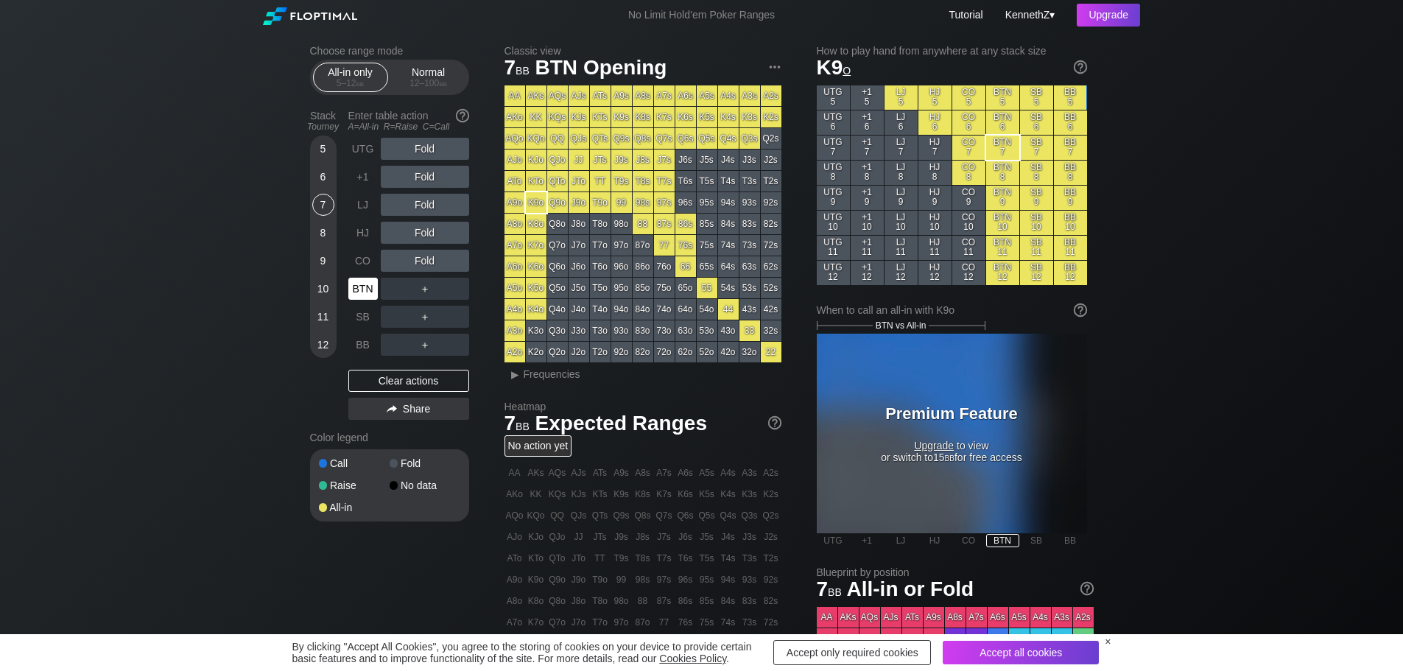
click at [368, 296] on div "BTN" at bounding box center [362, 289] width 29 height 22
click at [367, 230] on div "HJ" at bounding box center [362, 233] width 29 height 22
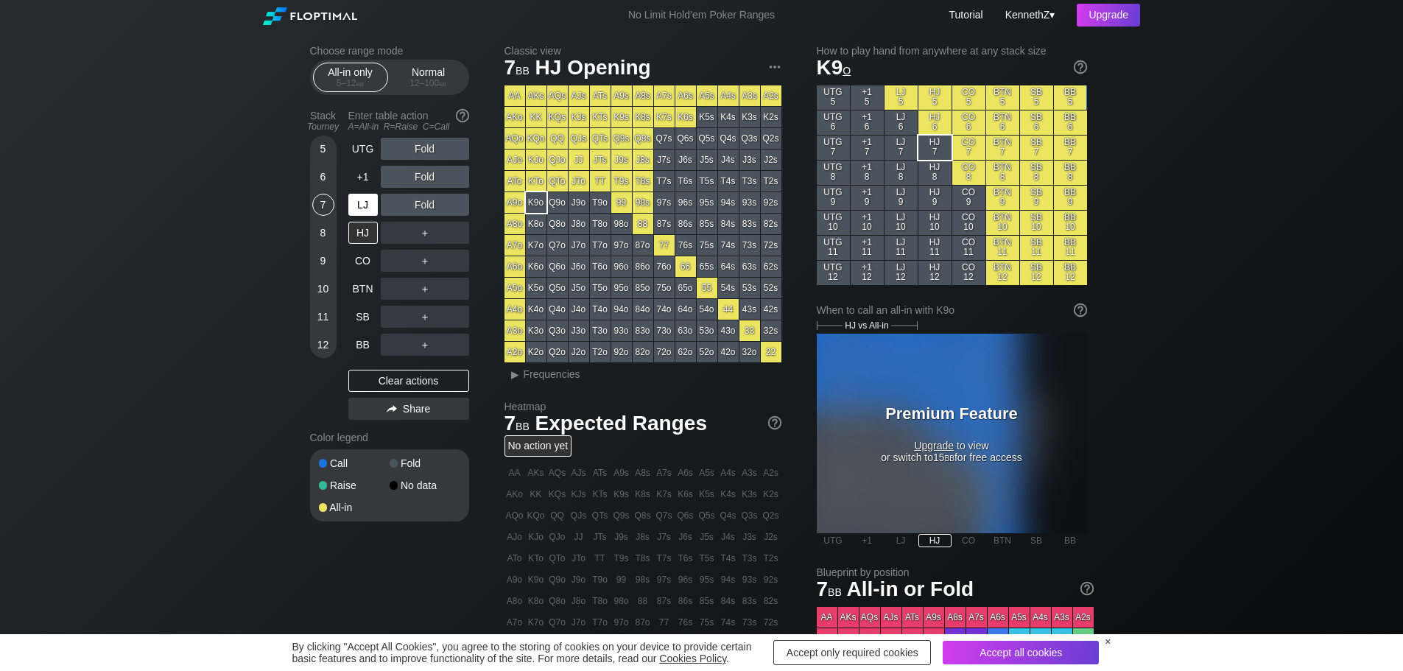
click at [367, 206] on div "LJ" at bounding box center [362, 205] width 29 height 22
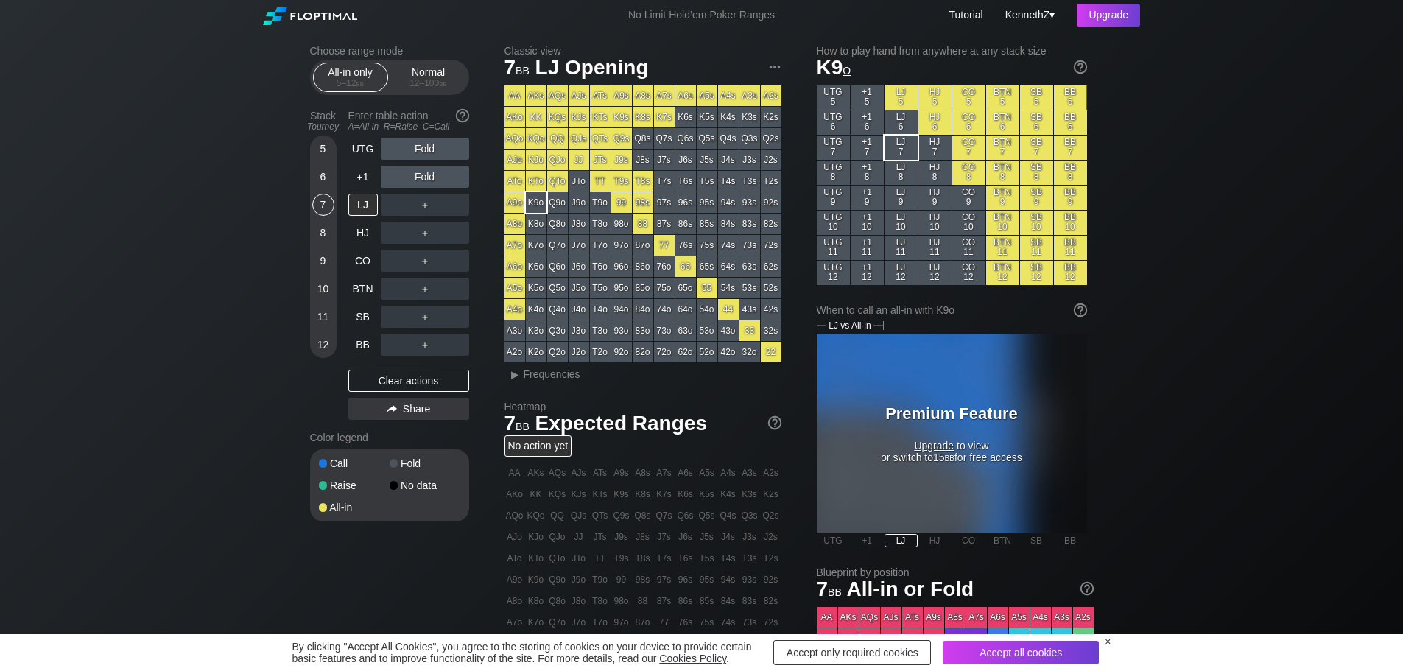
click at [323, 180] on div "6" at bounding box center [323, 177] width 22 height 22
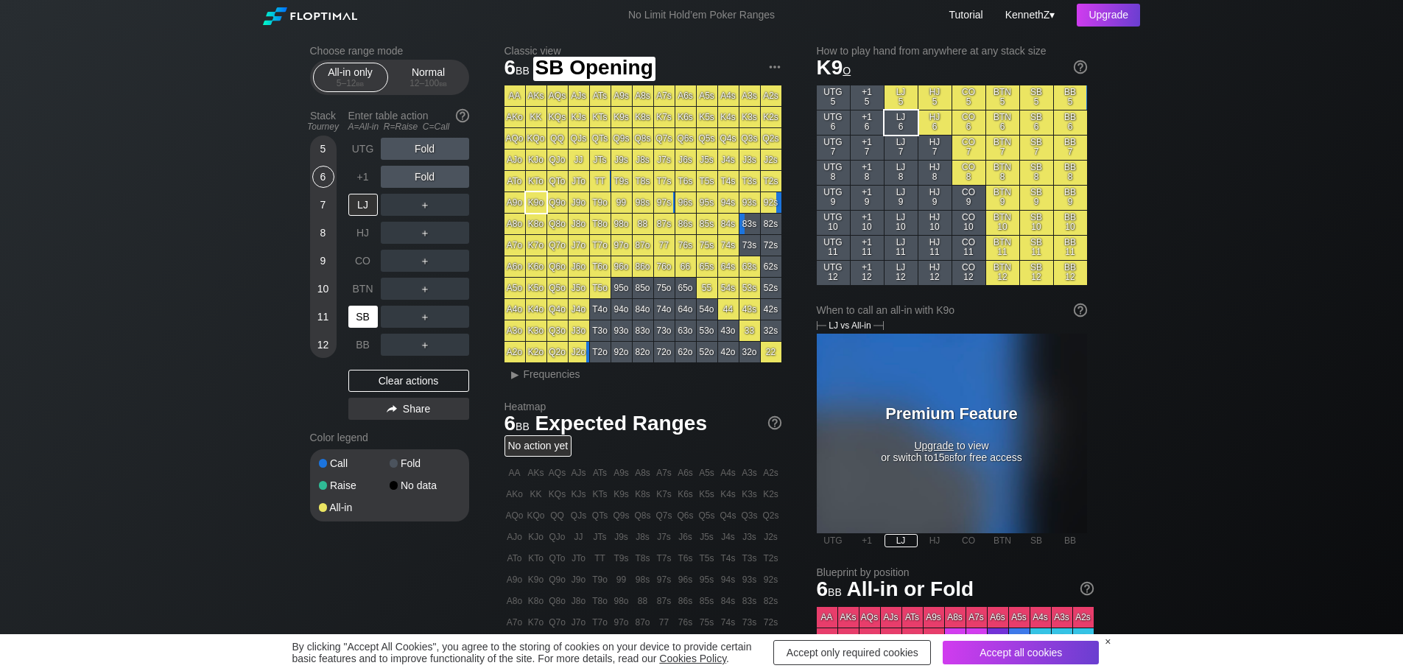
click at [358, 320] on div "SB" at bounding box center [362, 317] width 29 height 22
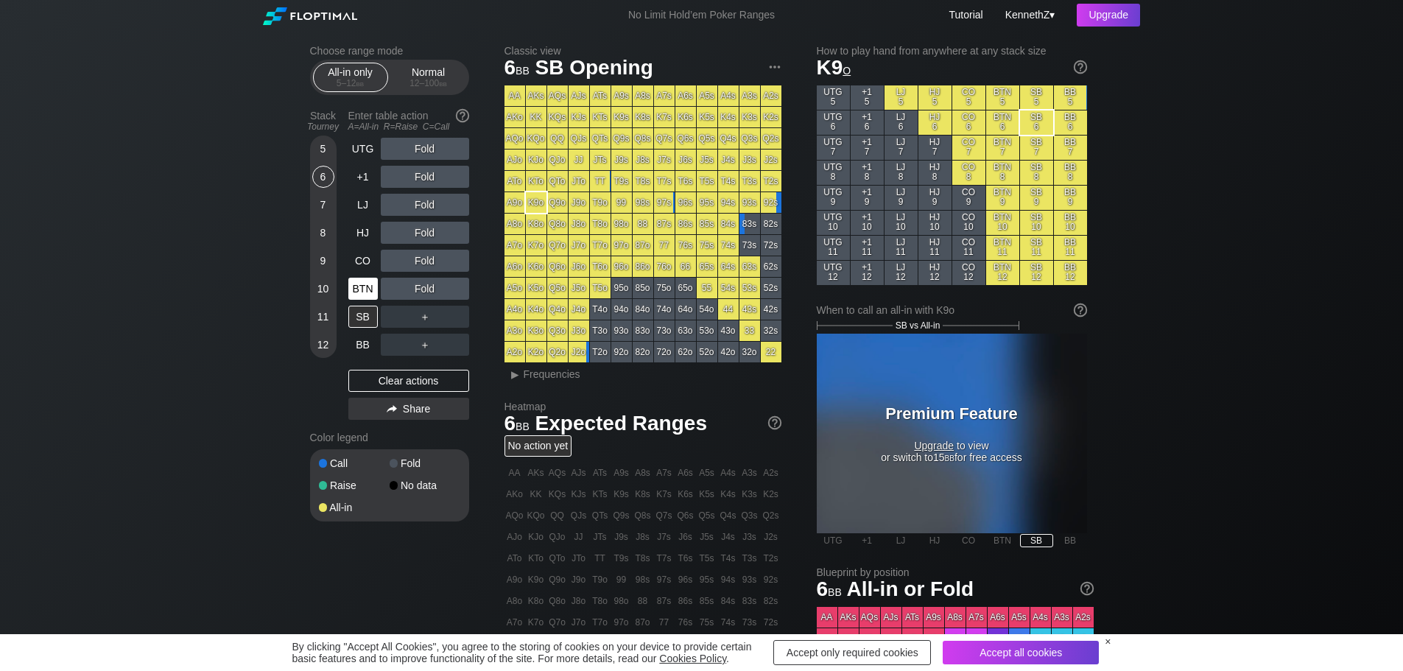
click at [353, 289] on div "BTN" at bounding box center [362, 289] width 29 height 22
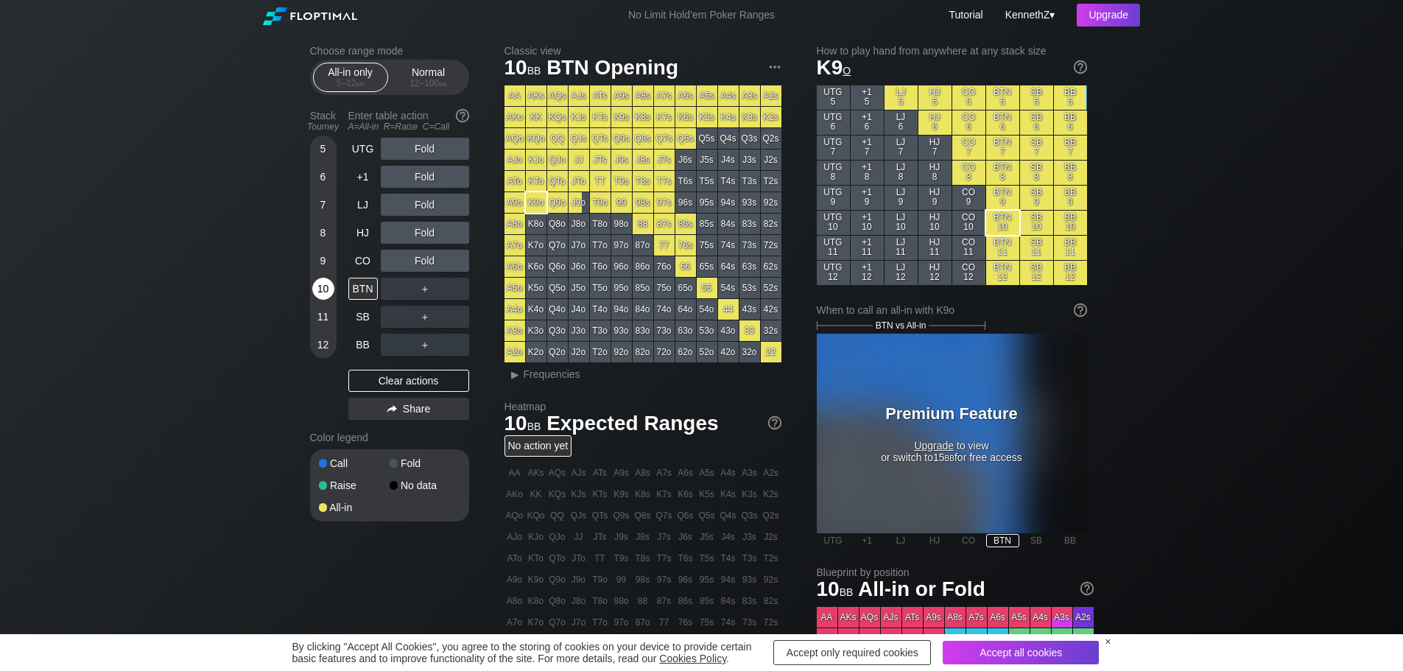
click at [321, 292] on div "10" at bounding box center [323, 289] width 22 height 22
click at [318, 317] on div "11" at bounding box center [323, 317] width 22 height 22
click at [439, 44] on div "Choose range mode All-in only 5 – 12 bb Normal 12 – 100 bb Stack Tourney Enter …" at bounding box center [701, 475] width 807 height 890
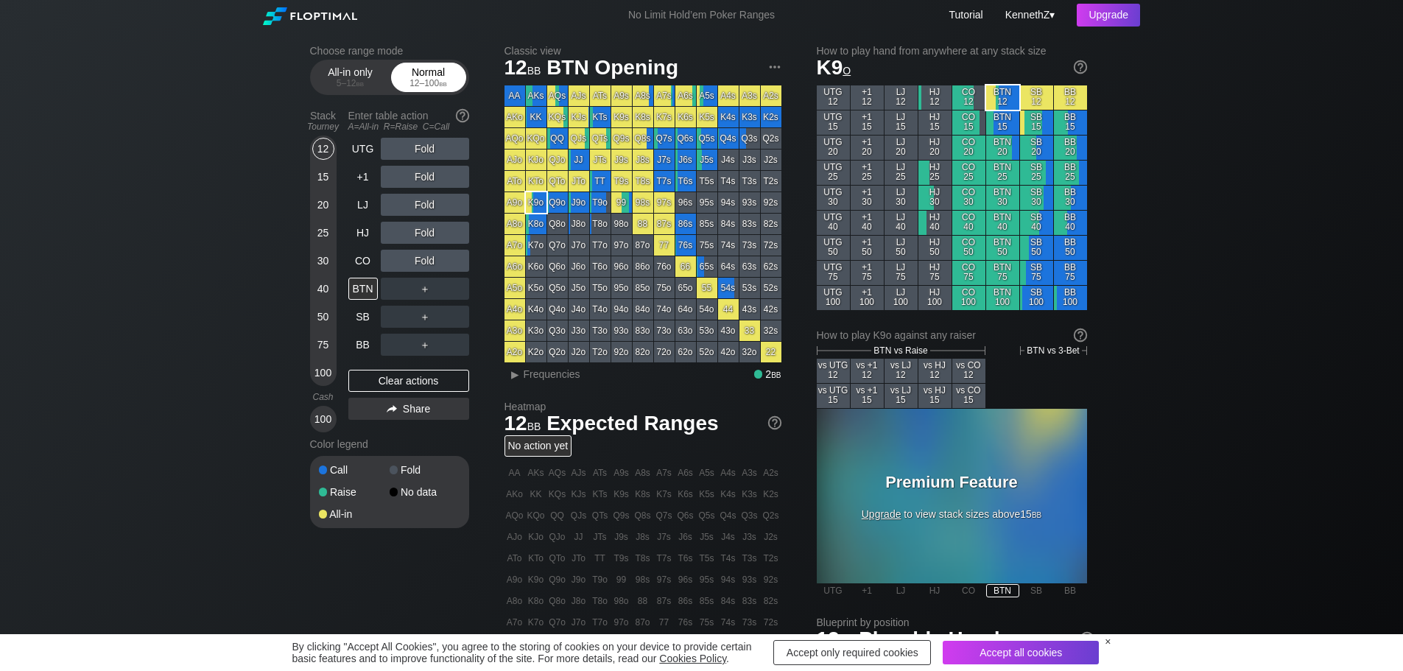
click at [426, 80] on div "12 – 100 bb" at bounding box center [429, 83] width 62 height 10
click at [362, 75] on div "All-in only 5 – 12 bb" at bounding box center [351, 77] width 68 height 28
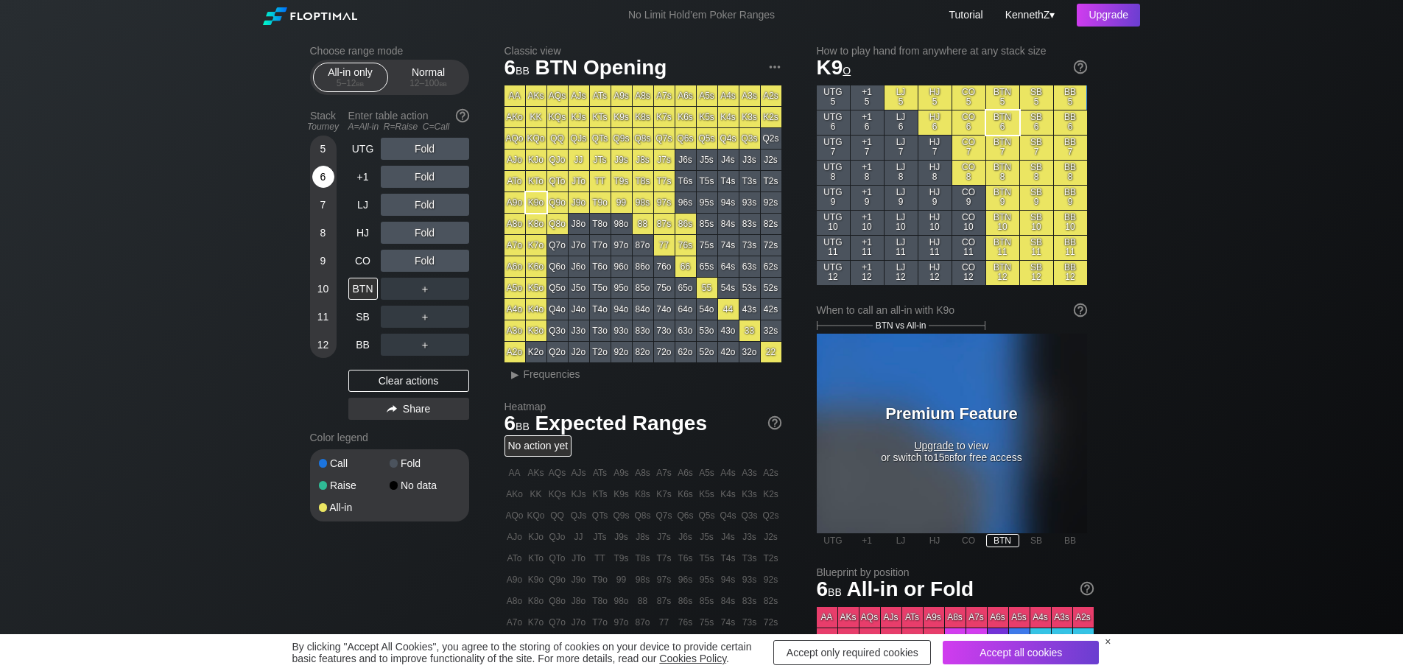
click at [319, 180] on div "6" at bounding box center [323, 177] width 22 height 22
click at [320, 200] on div "7" at bounding box center [323, 205] width 22 height 22
click at [417, 82] on div "12 – 100 bb" at bounding box center [429, 83] width 62 height 10
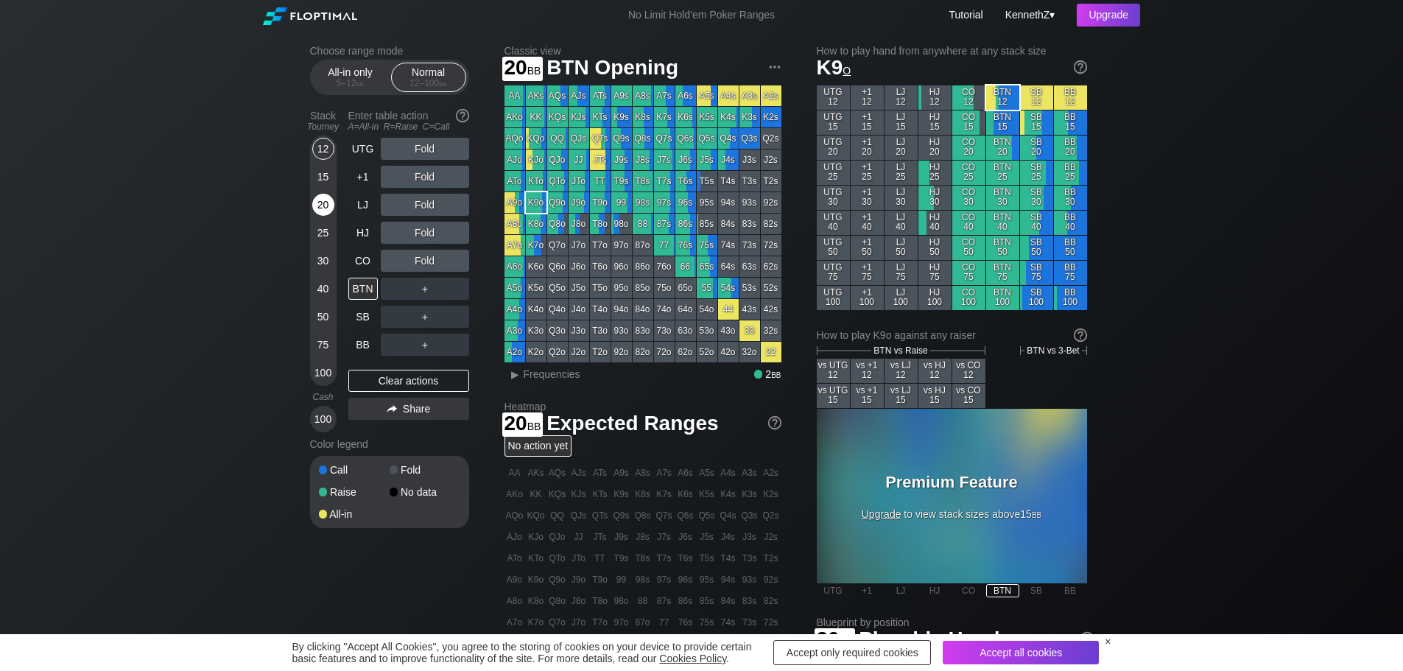
click at [322, 209] on div "20" at bounding box center [323, 205] width 22 height 22
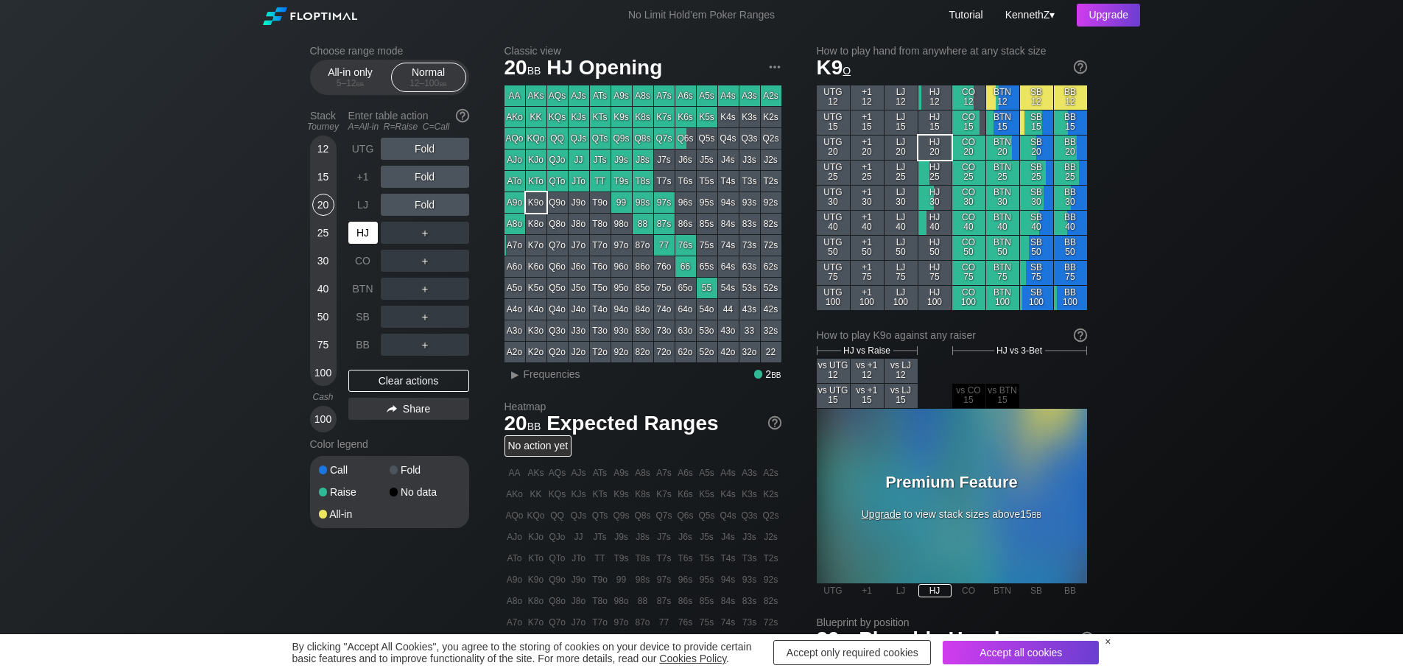
click at [367, 232] on div "HJ" at bounding box center [362, 233] width 29 height 22
click at [369, 201] on div "LJ" at bounding box center [362, 205] width 29 height 22
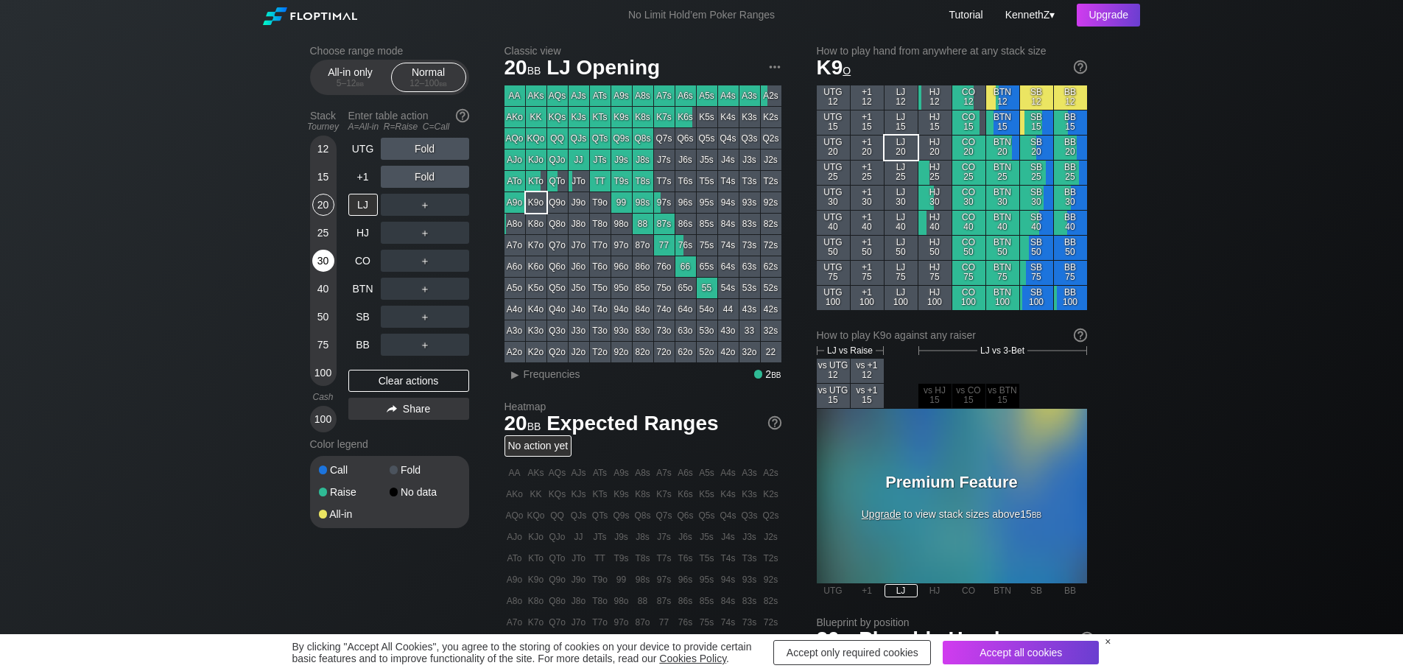
click at [317, 267] on div "30" at bounding box center [323, 261] width 22 height 22
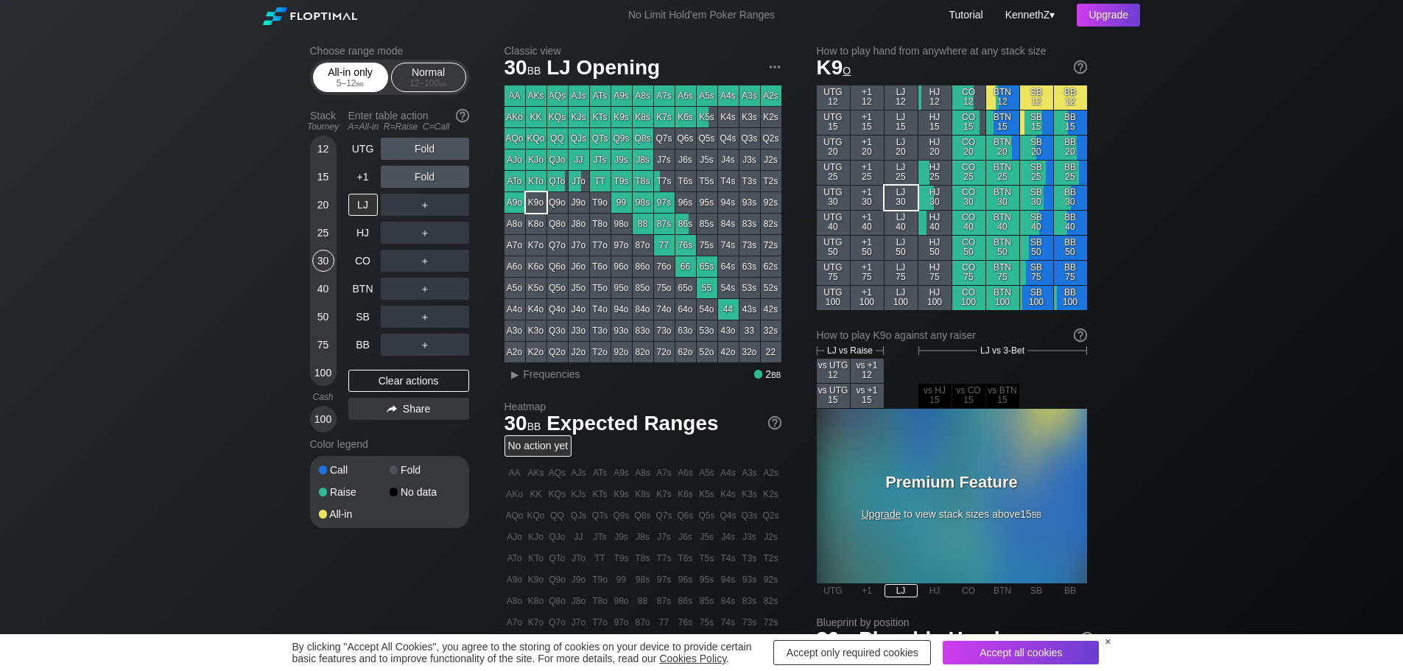
click at [363, 77] on div "All-in only 5 – 12 bb" at bounding box center [351, 77] width 68 height 28
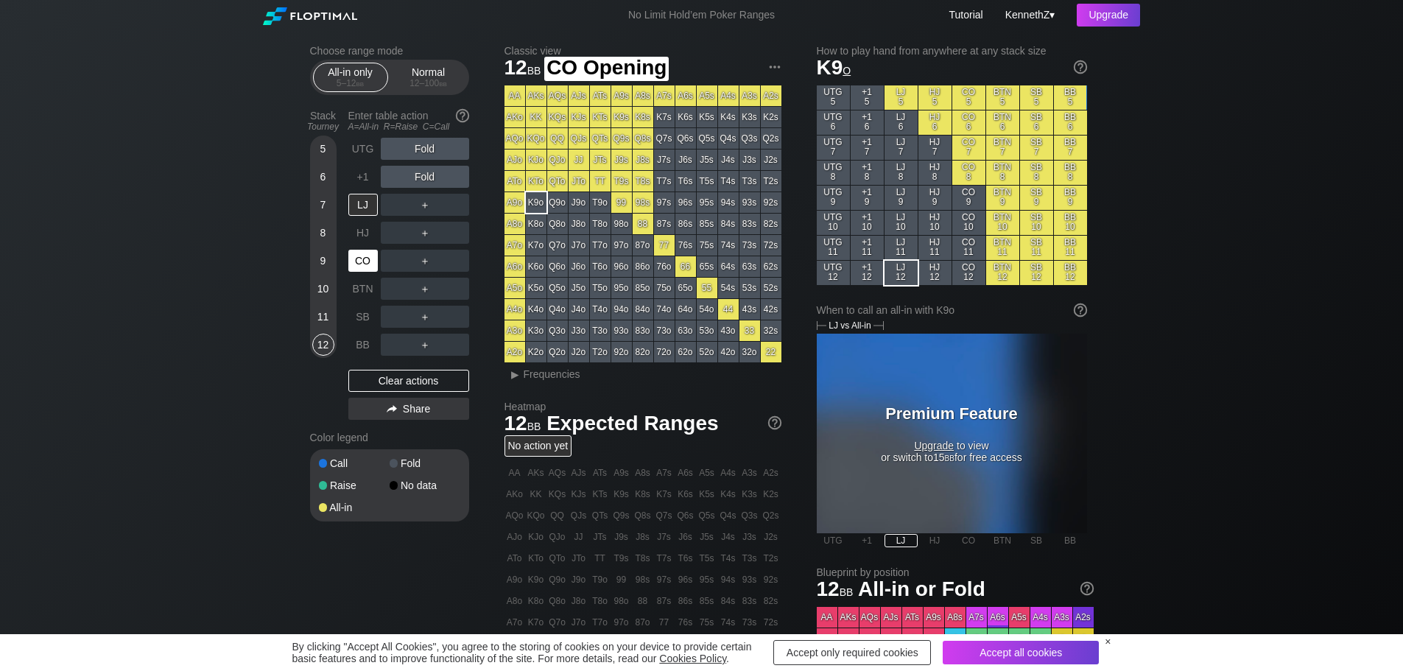
click at [369, 269] on div "CO" at bounding box center [362, 261] width 29 height 22
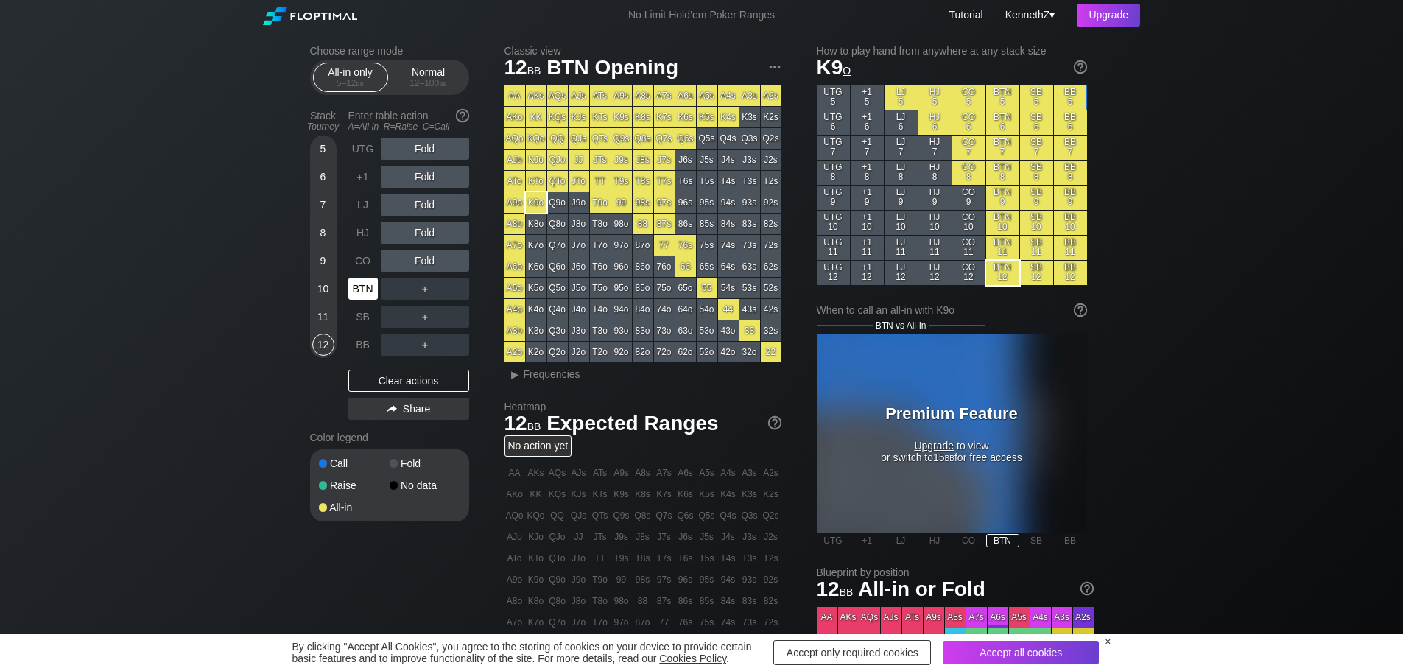
click at [351, 289] on div "BTN" at bounding box center [362, 289] width 29 height 22
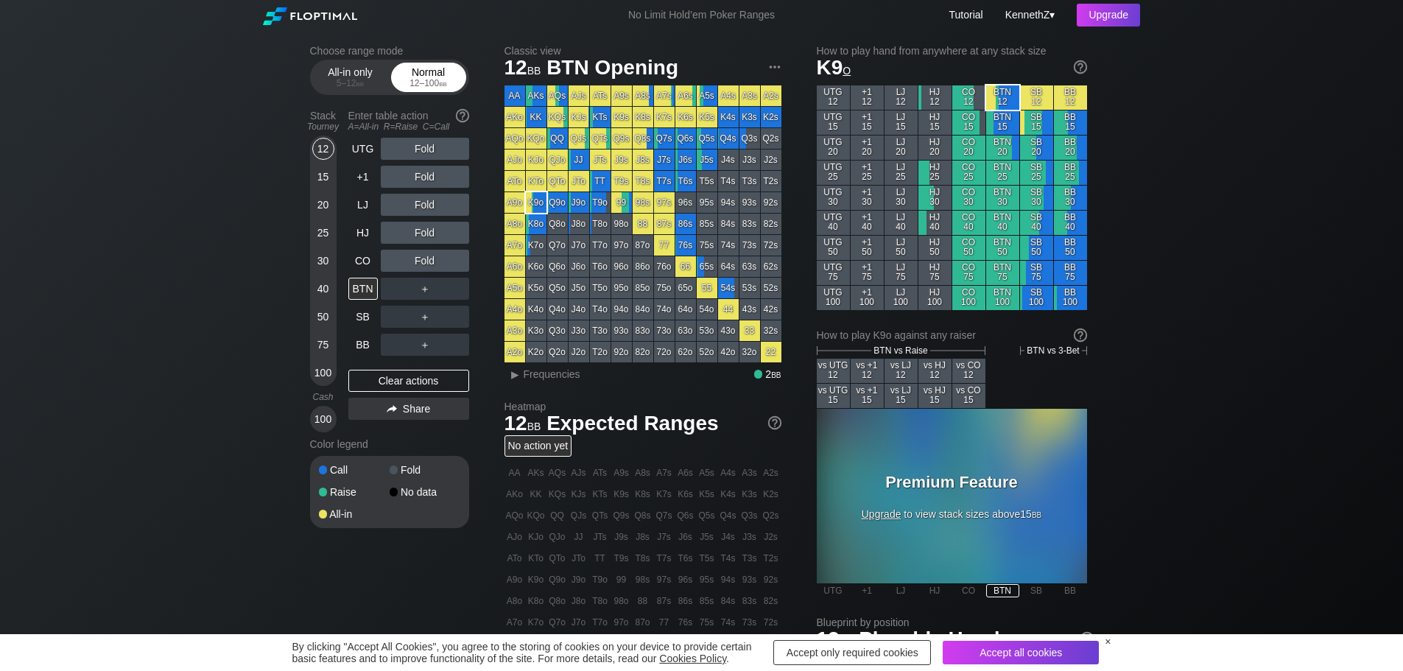
click at [421, 77] on div "Normal 12 – 100 bb" at bounding box center [429, 77] width 68 height 28
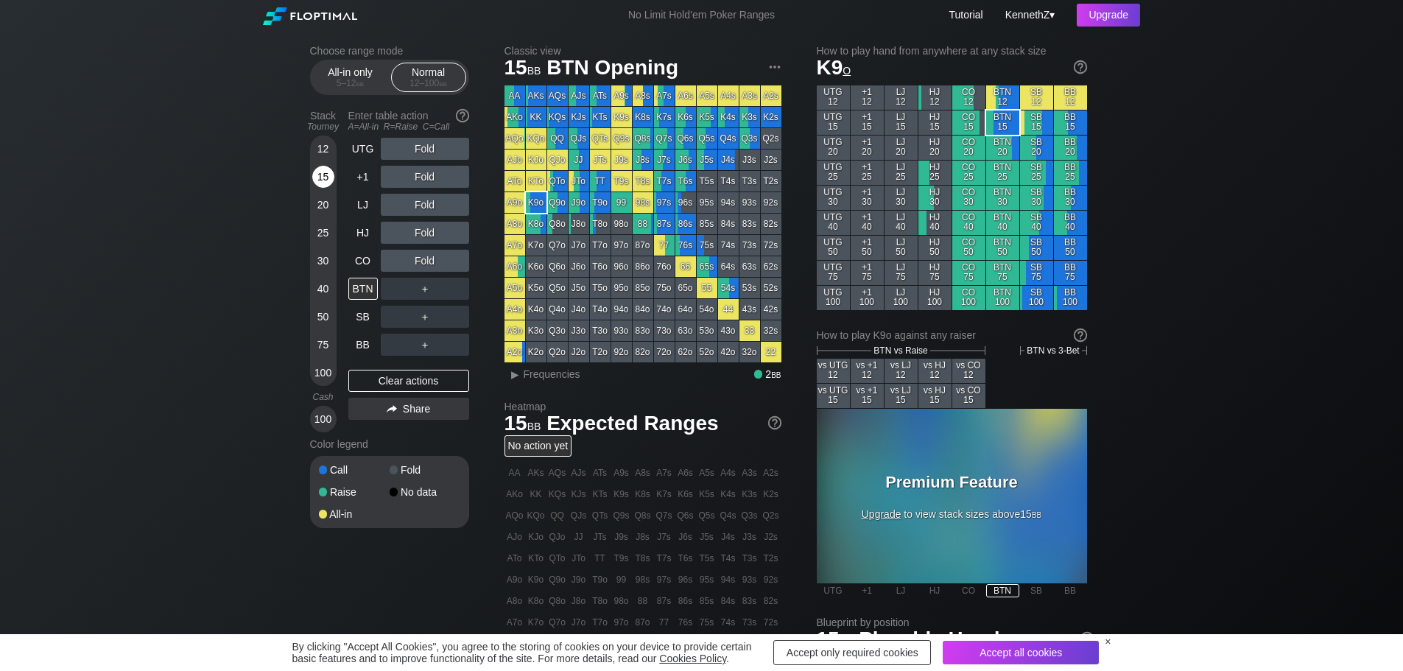
click at [318, 180] on div "15" at bounding box center [323, 177] width 22 height 22
click at [376, 88] on div "5 – 12 bb" at bounding box center [351, 83] width 62 height 10
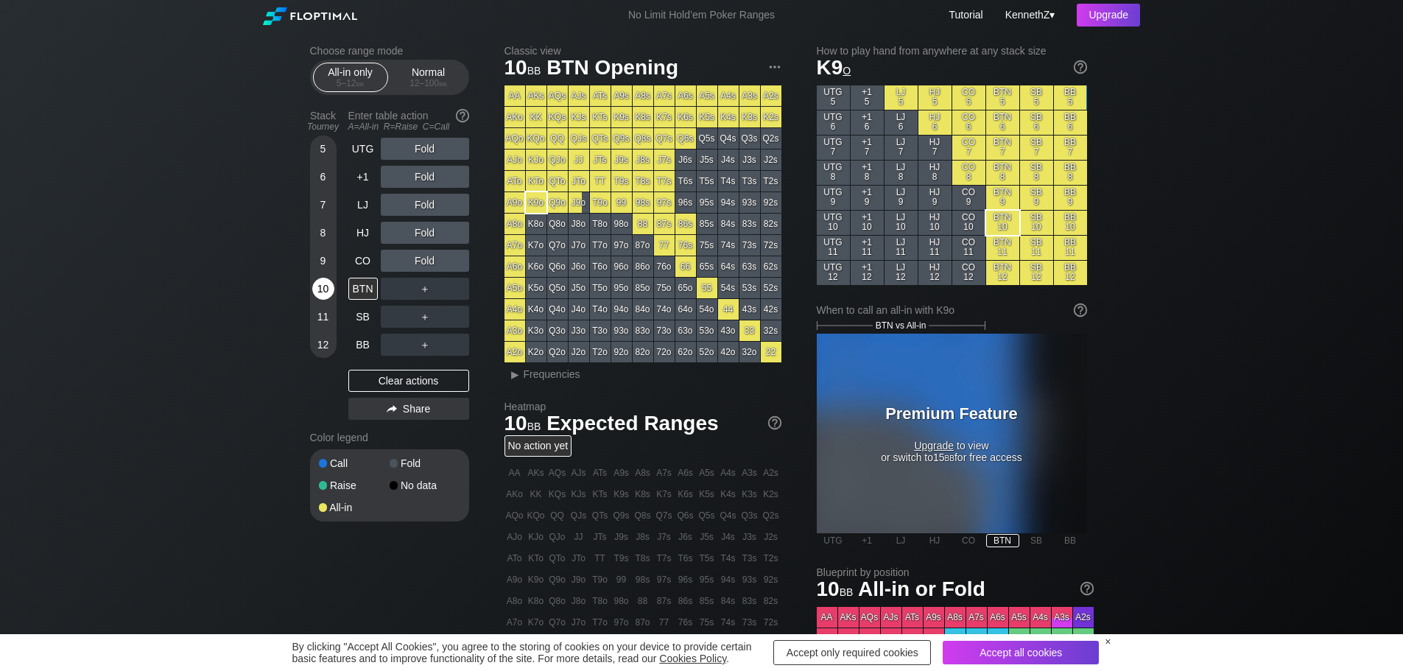
click at [323, 288] on div "10" at bounding box center [323, 289] width 22 height 22
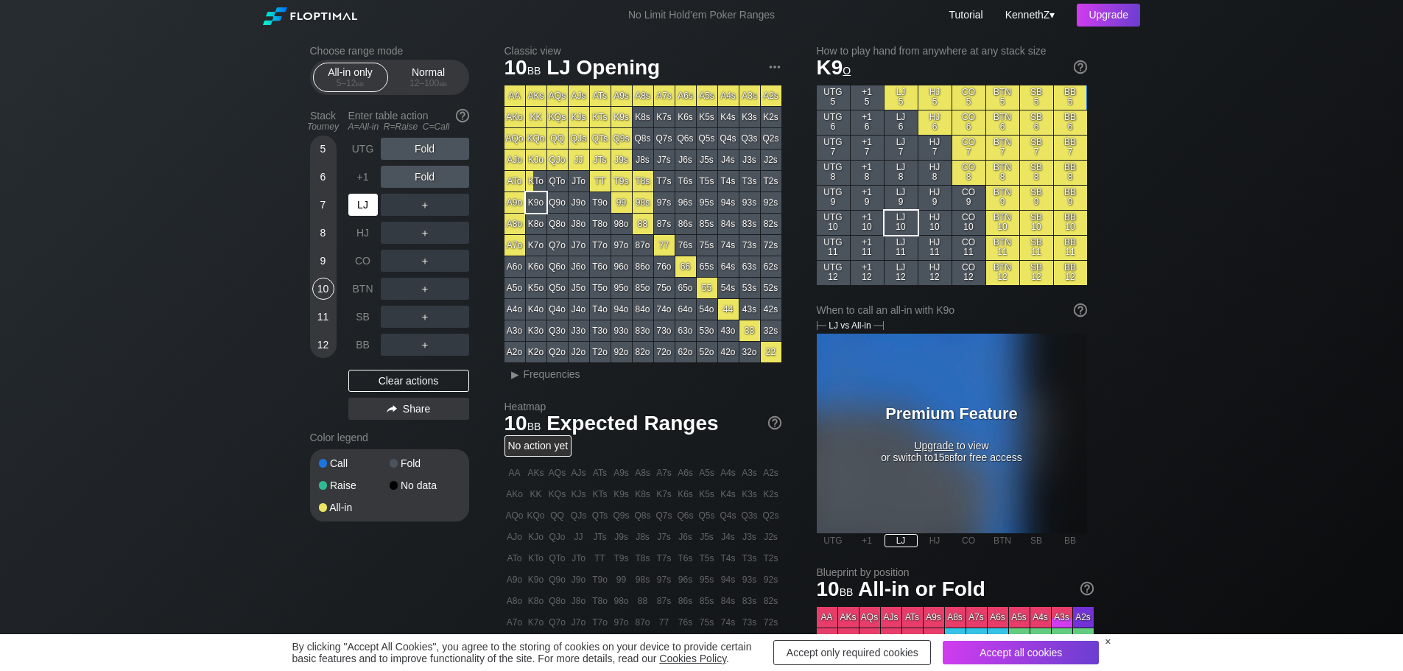
click at [353, 208] on div "LJ" at bounding box center [362, 205] width 29 height 22
click at [321, 261] on div "9" at bounding box center [323, 261] width 22 height 22
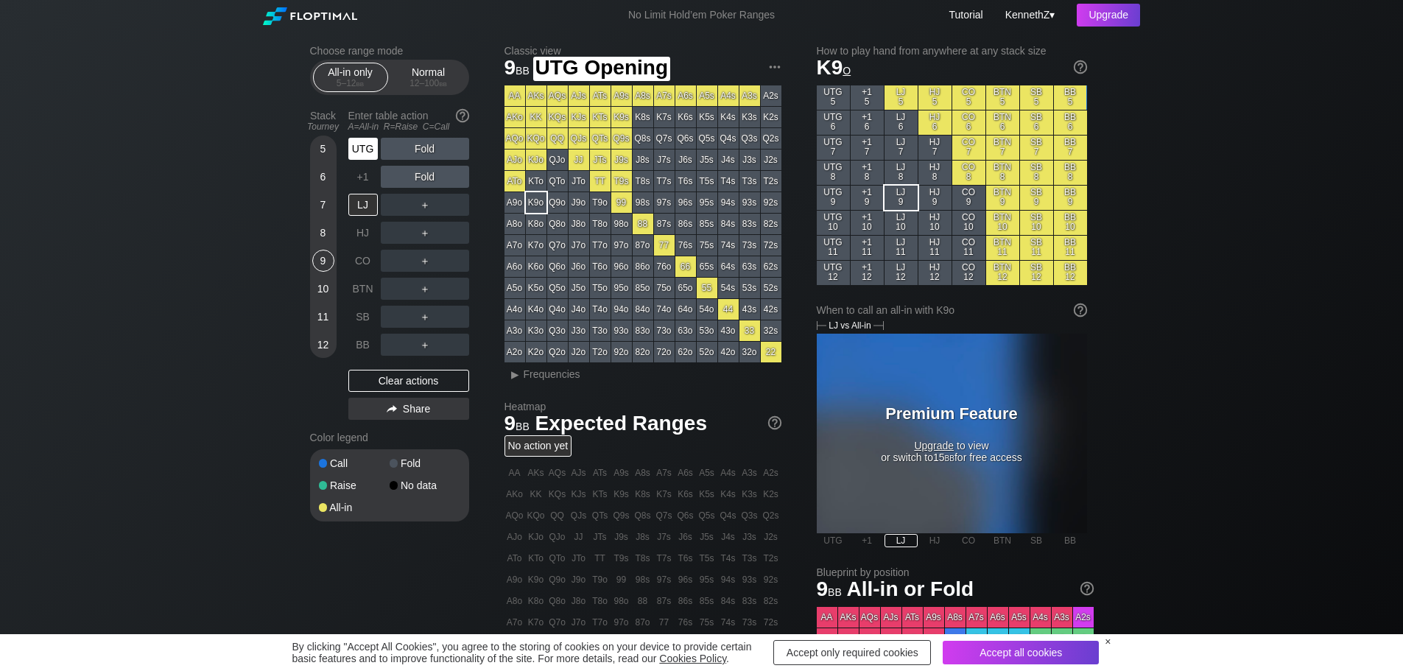
click at [370, 154] on div "UTG" at bounding box center [362, 149] width 29 height 22
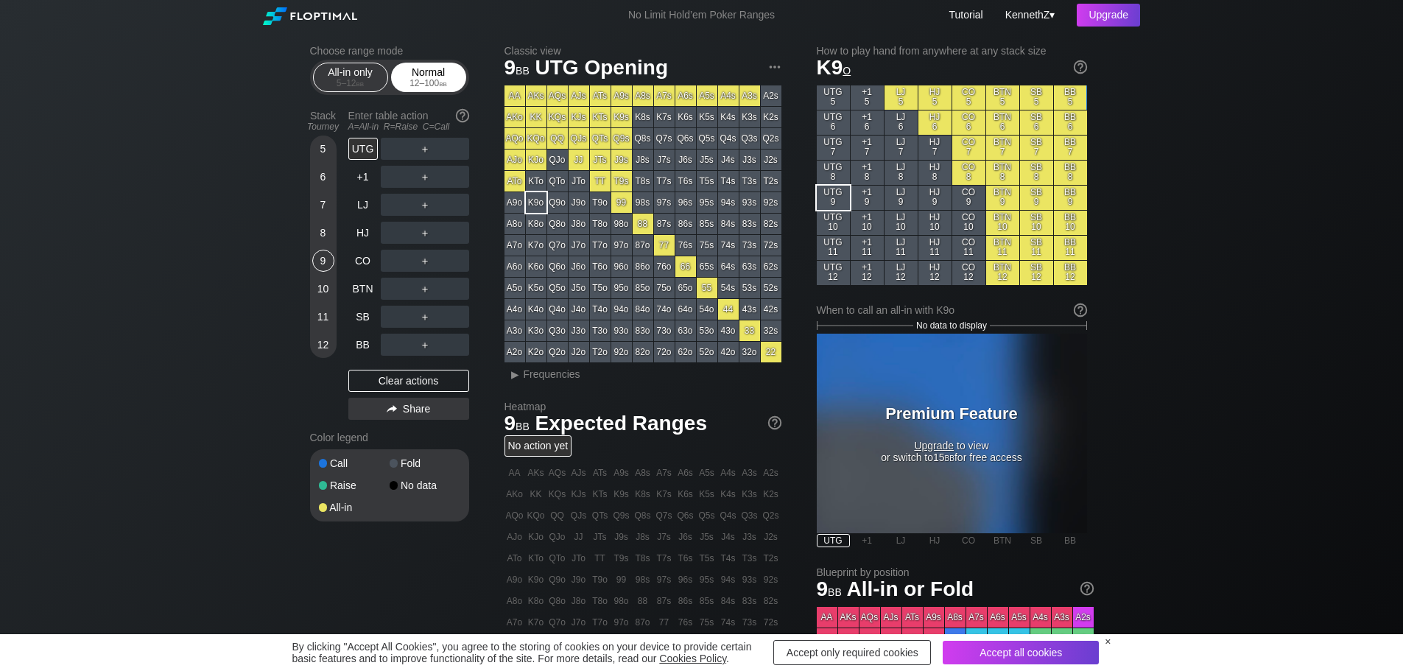
click at [412, 82] on div "12 – 100 bb" at bounding box center [429, 83] width 62 height 10
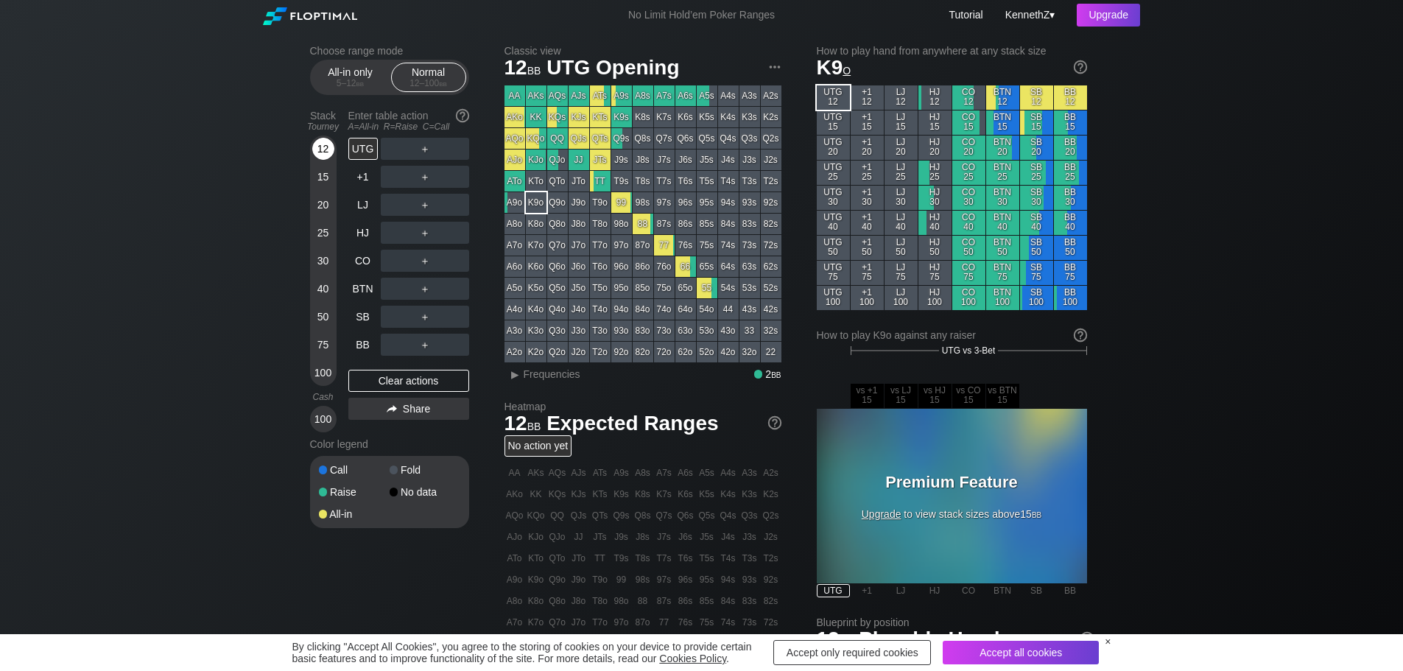
click at [323, 153] on div "12" at bounding box center [323, 149] width 22 height 22
click at [317, 151] on div "12" at bounding box center [323, 149] width 22 height 22
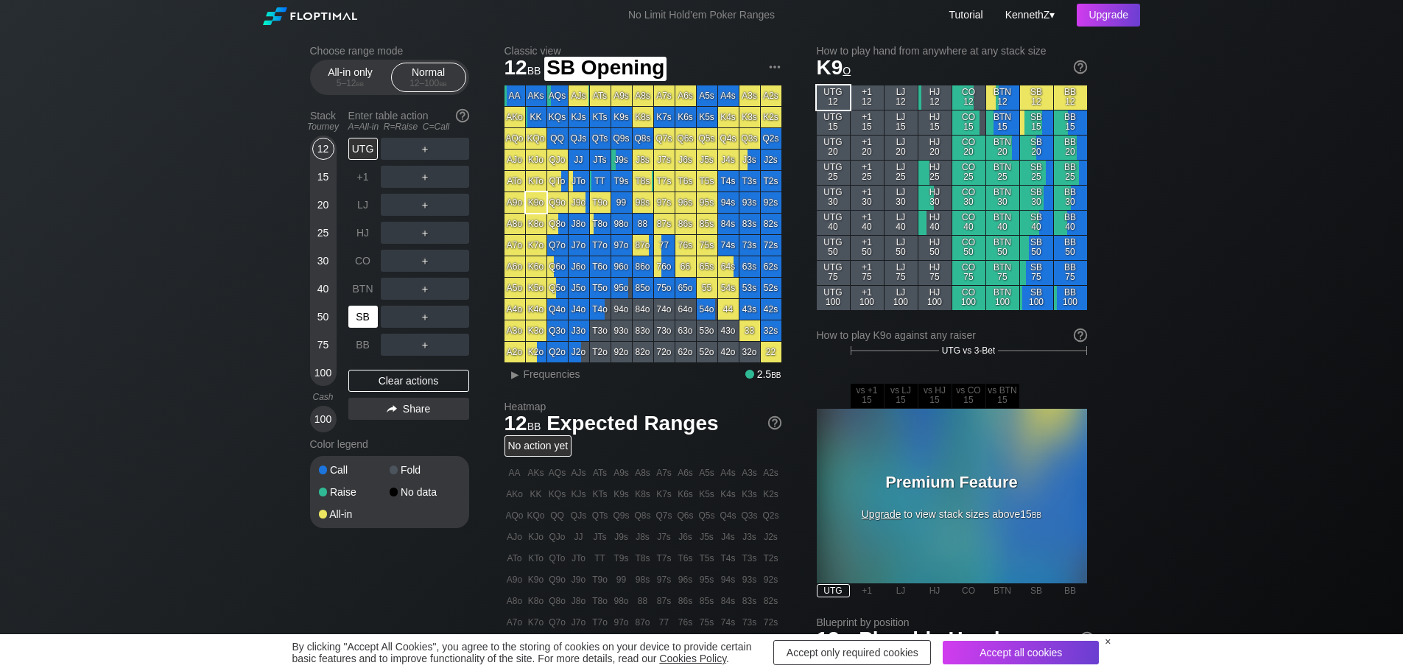
click at [376, 323] on div "SB" at bounding box center [362, 317] width 29 height 22
